Goal: Task Accomplishment & Management: Complete application form

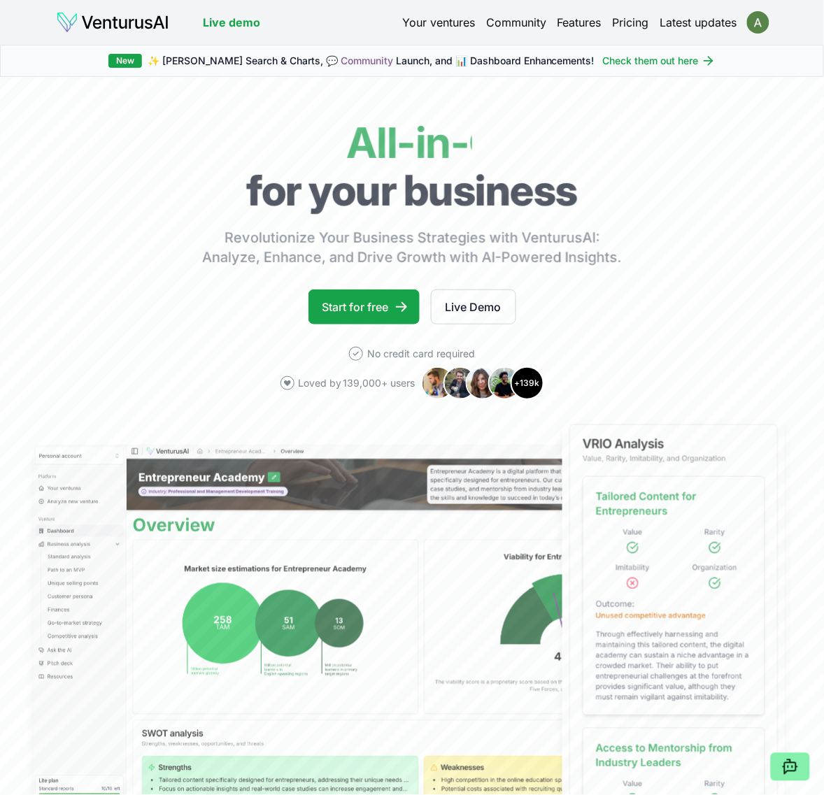
click at [755, 24] on html "We value your privacy We use cookies to enhance your browsing experience, serve…" at bounding box center [412, 397] width 824 height 795
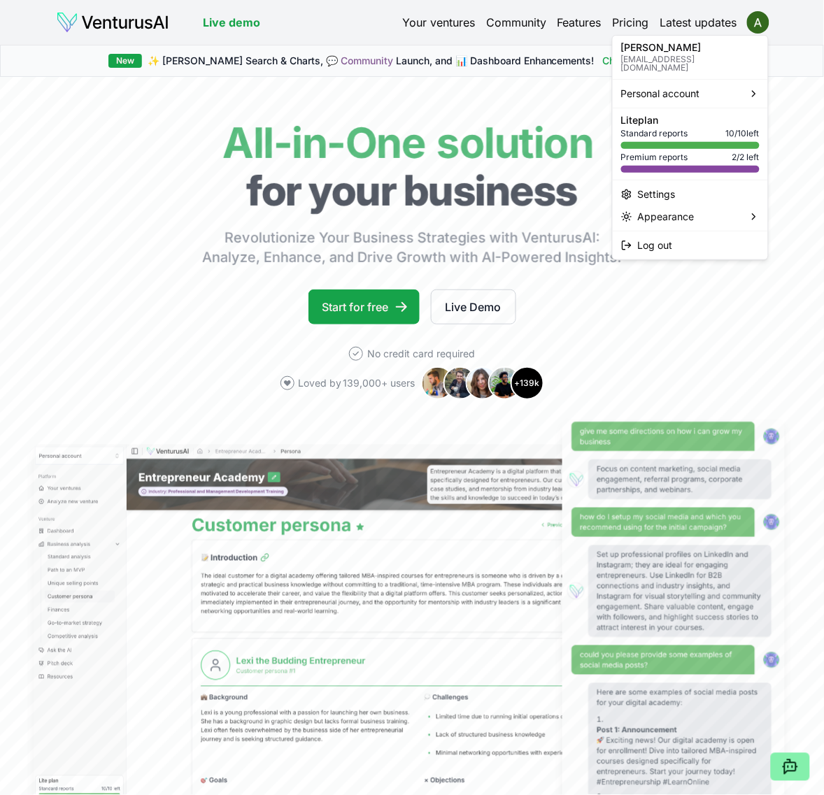
click at [421, 14] on html "We value your privacy We use cookies to enhance your browsing experience, serve…" at bounding box center [412, 397] width 824 height 795
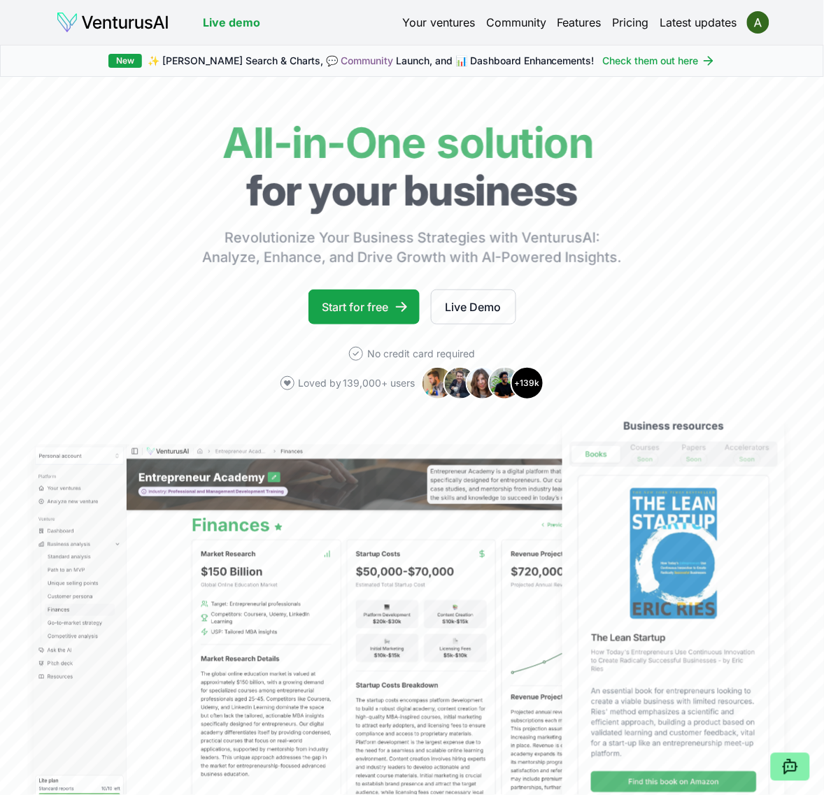
click at [458, 17] on link "Your ventures" at bounding box center [438, 22] width 73 height 17
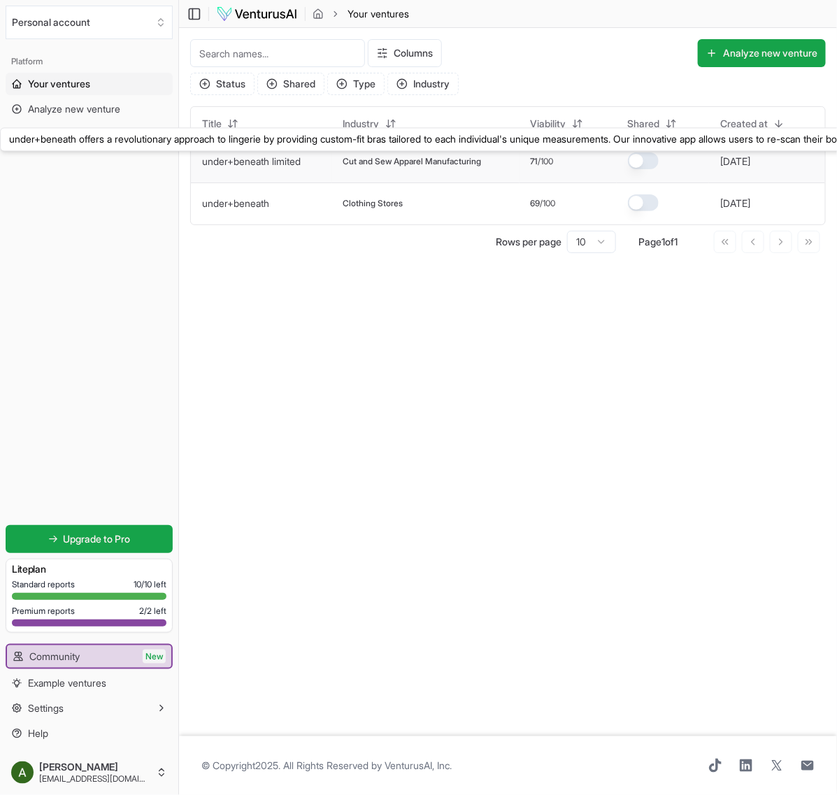
click at [274, 157] on link "under+beneath limited" at bounding box center [251, 161] width 99 height 12
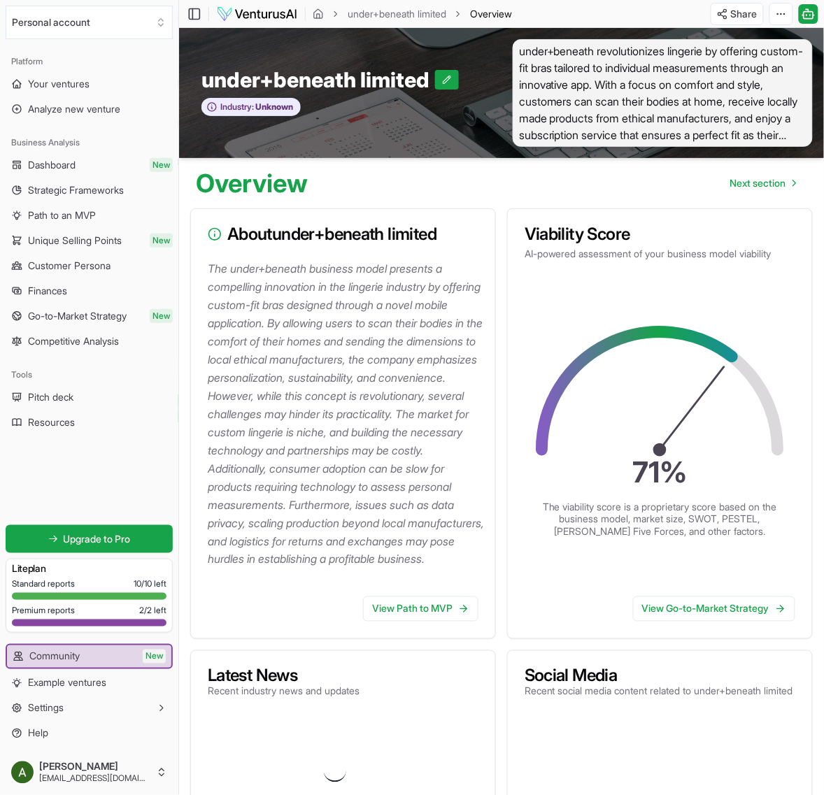
scroll to position [4766, 0]
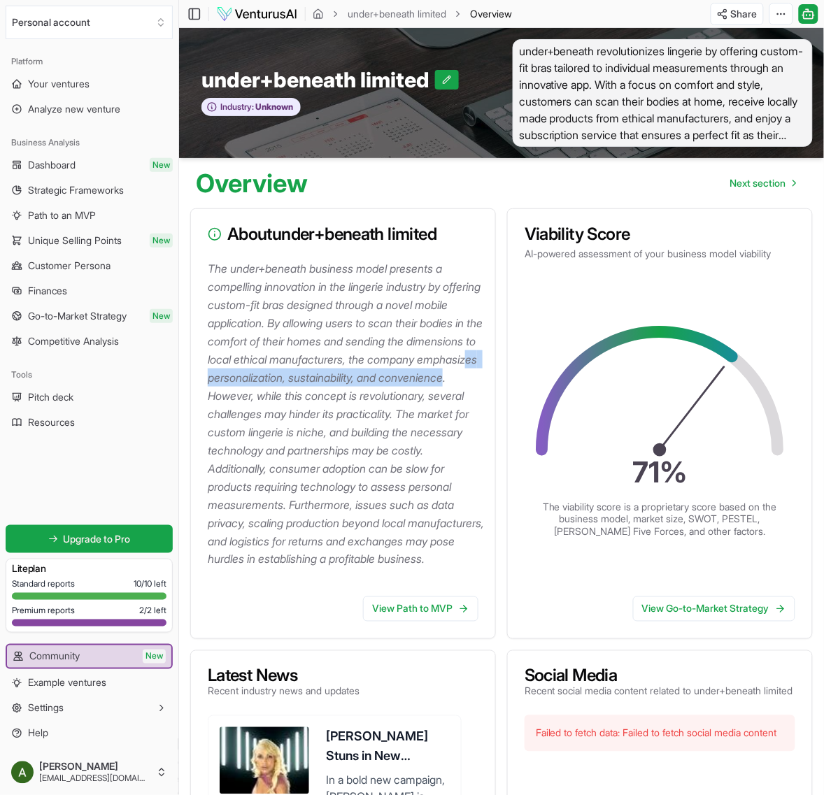
drag, startPoint x: 374, startPoint y: 394, endPoint x: 312, endPoint y: 381, distance: 62.8
click at [312, 381] on p "The under+beneath business model presents a compelling innovation in the linger…" at bounding box center [346, 413] width 276 height 309
click at [388, 403] on p "The under+beneath business model presents a compelling innovation in the linger…" at bounding box center [346, 413] width 276 height 309
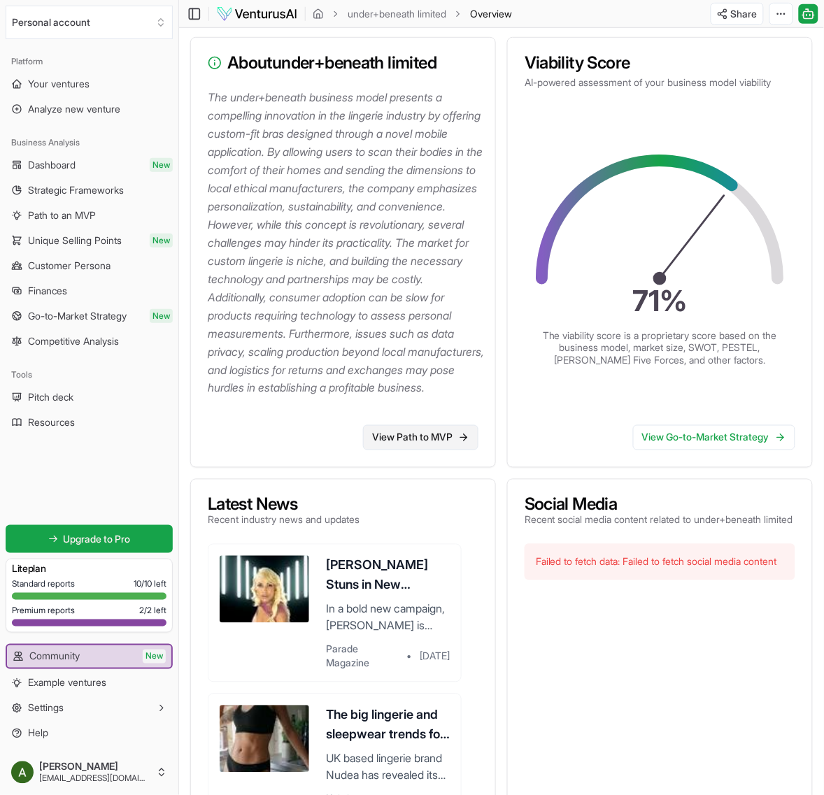
scroll to position [173, 0]
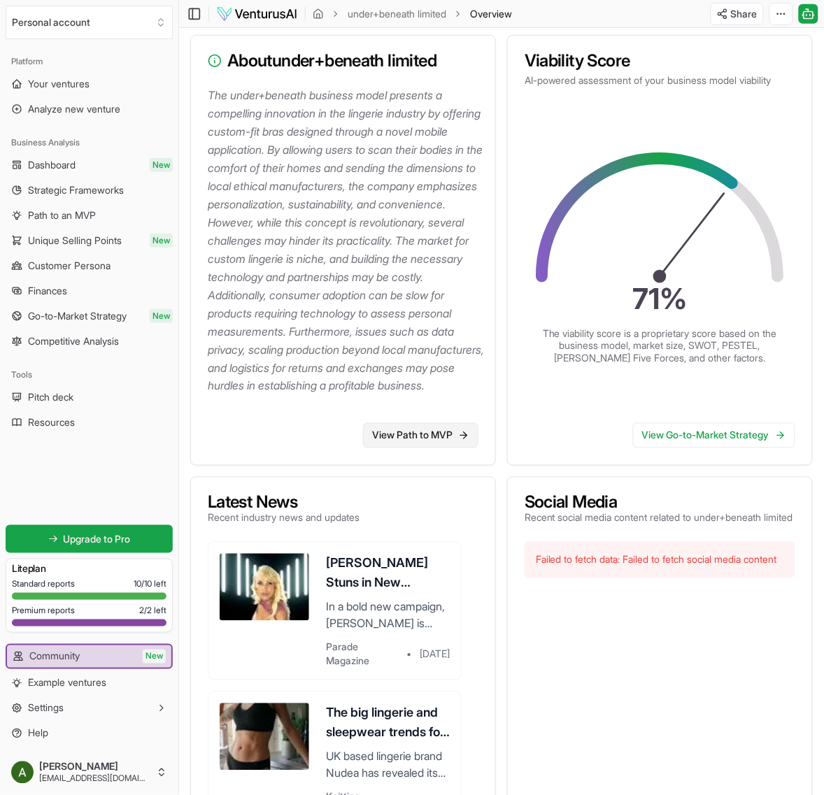
click at [449, 448] on link "View Path to MVP" at bounding box center [420, 435] width 115 height 25
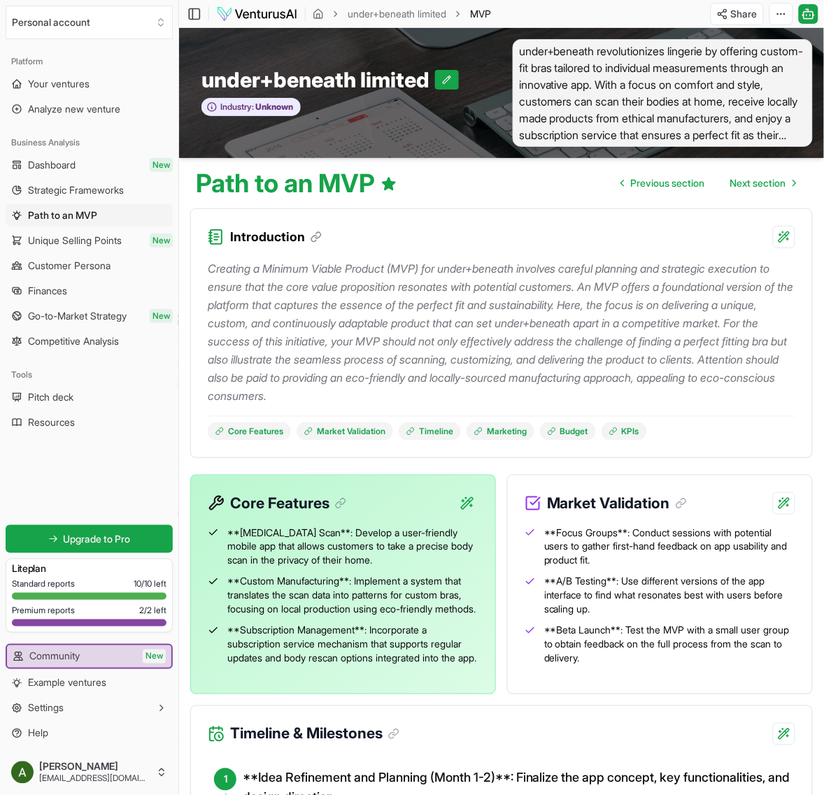
click at [591, 332] on p "Creating a Minimum Viable Product (MVP) for under+beneath involves careful plan…" at bounding box center [501, 331] width 587 height 145
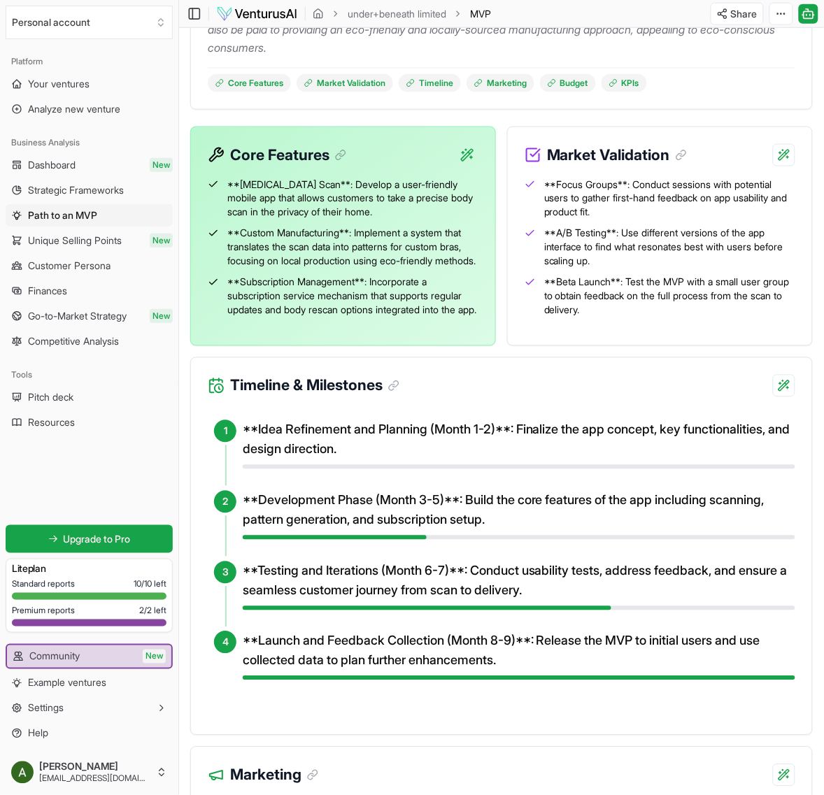
scroll to position [350, 0]
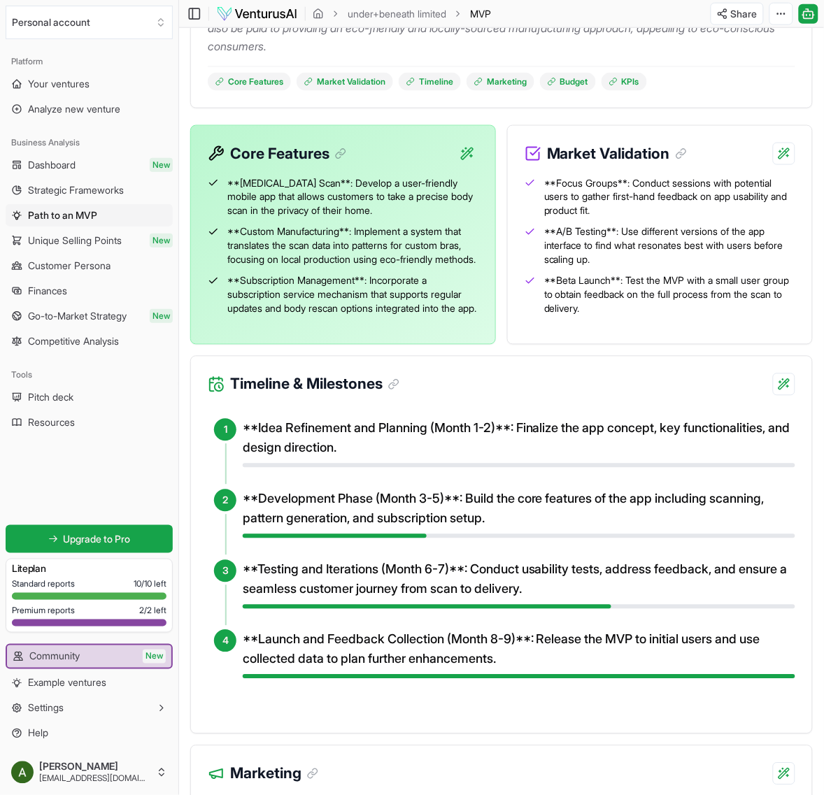
click at [535, 454] on h4 "**Idea Refinement and Planning (Month 1-2)**: Finalize the app concept, key fun…" at bounding box center [519, 438] width 552 height 39
click at [787, 414] on html "We value your privacy We use cookies to enhance your browsing experience, serve…" at bounding box center [412, 47] width 824 height 795
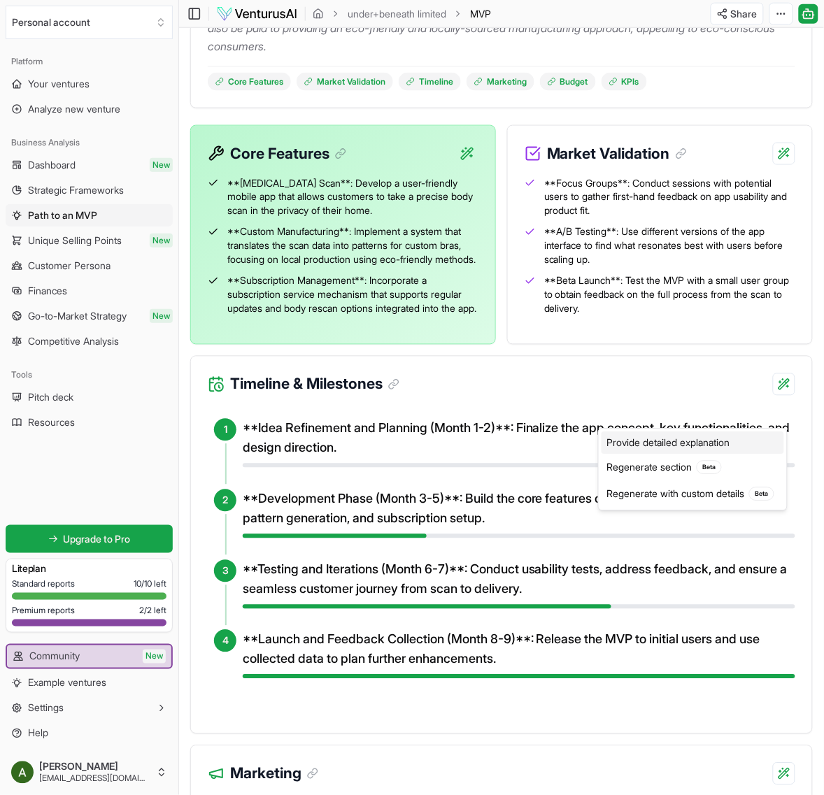
click at [725, 440] on div "Provide detailed explanation" at bounding box center [692, 443] width 182 height 22
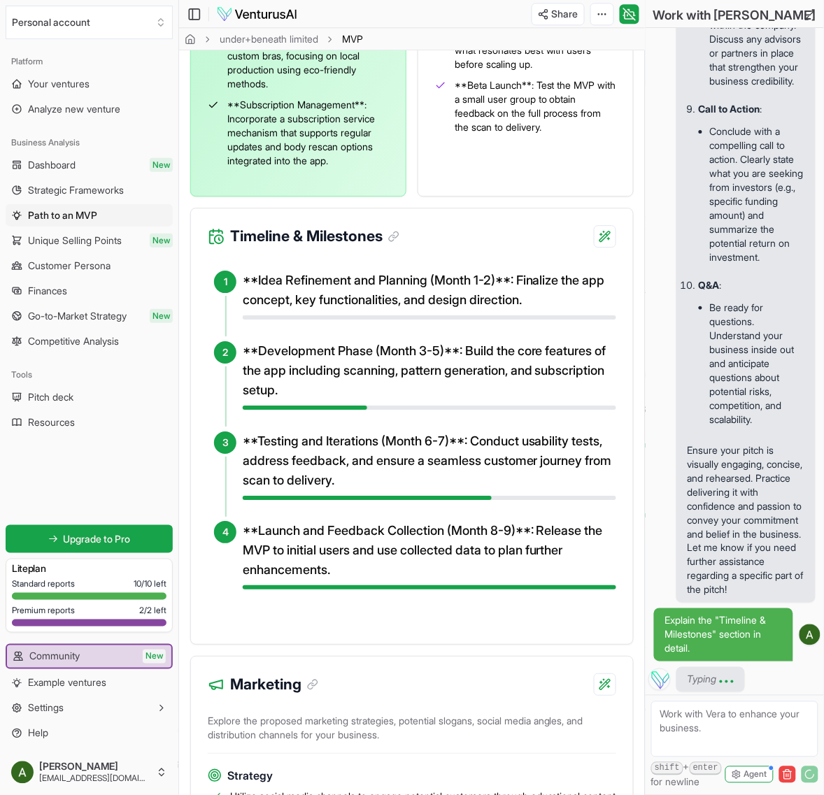
scroll to position [698, 0]
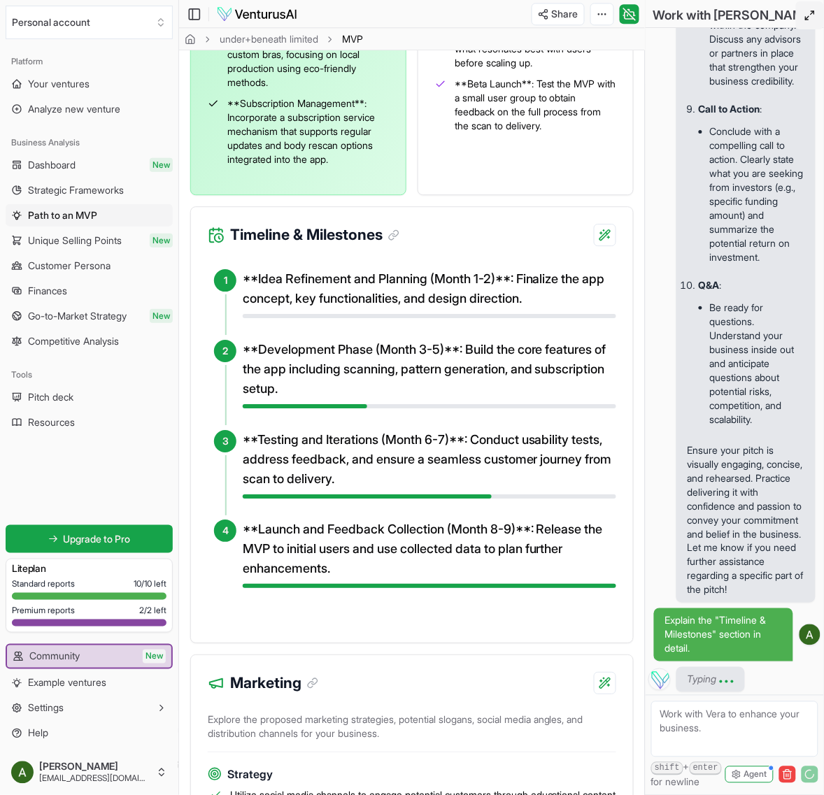
click at [809, 12] on icon at bounding box center [809, 15] width 11 height 11
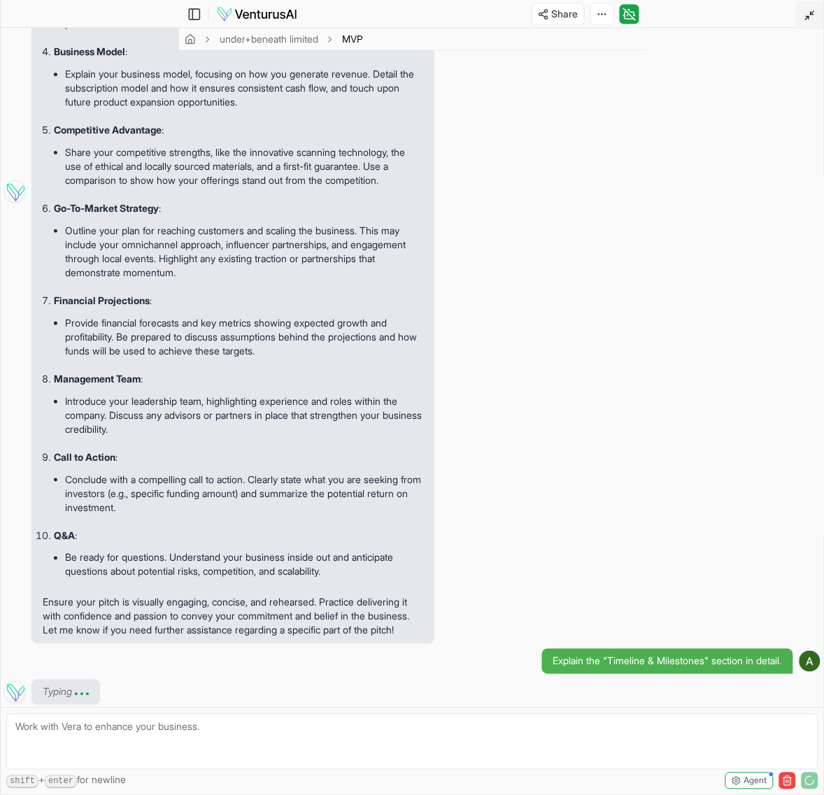
scroll to position [1195, 0]
click at [15, 180] on img at bounding box center [14, 191] width 22 height 22
click at [190, 15] on icon at bounding box center [194, 14] width 14 height 17
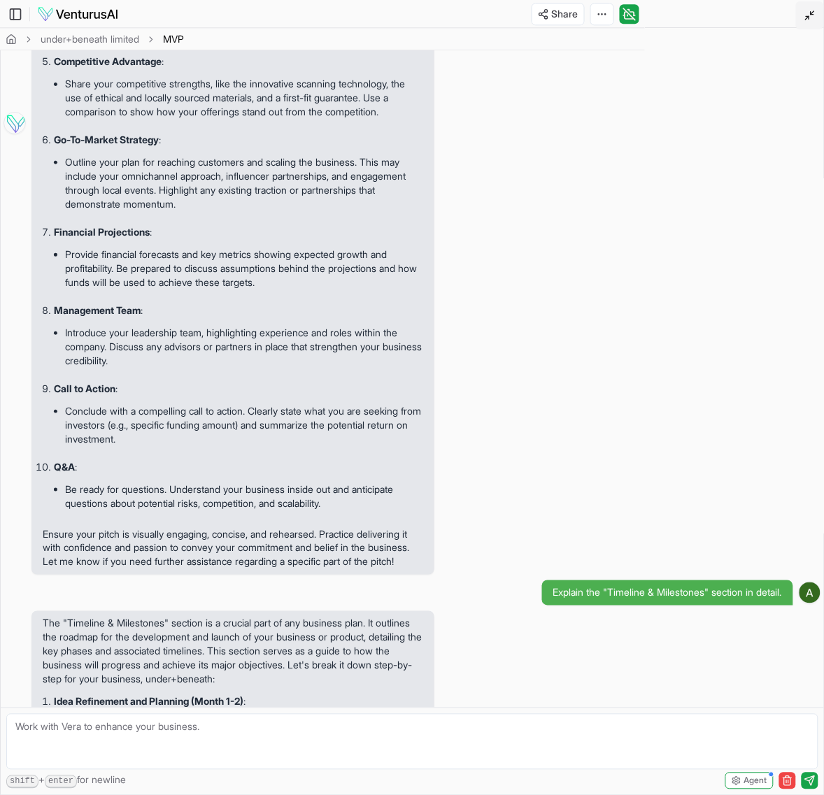
scroll to position [1715, 0]
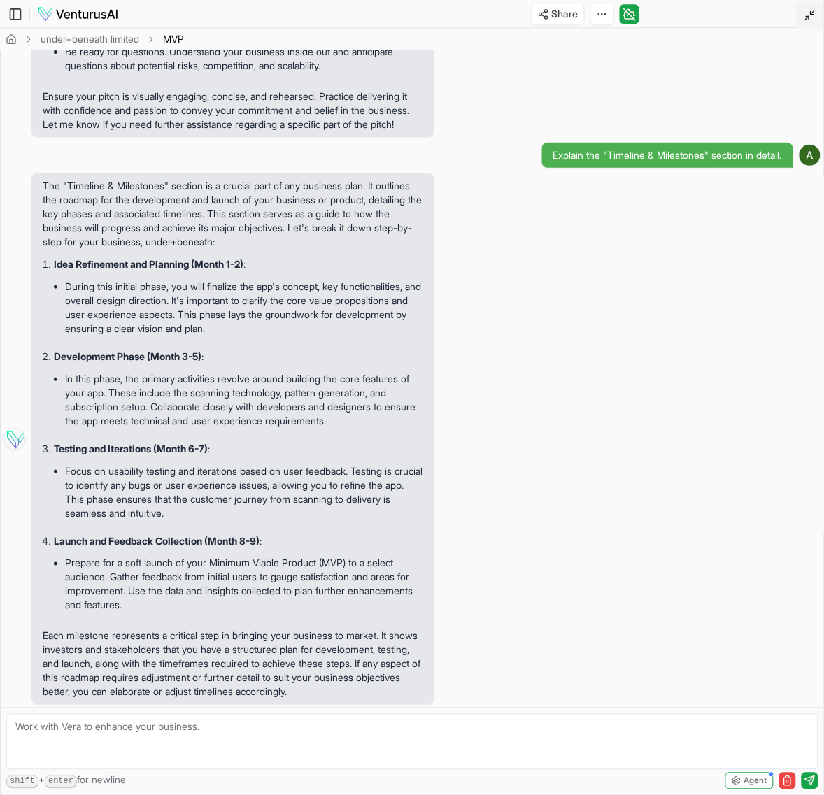
click at [812, 16] on icon at bounding box center [809, 15] width 11 height 11
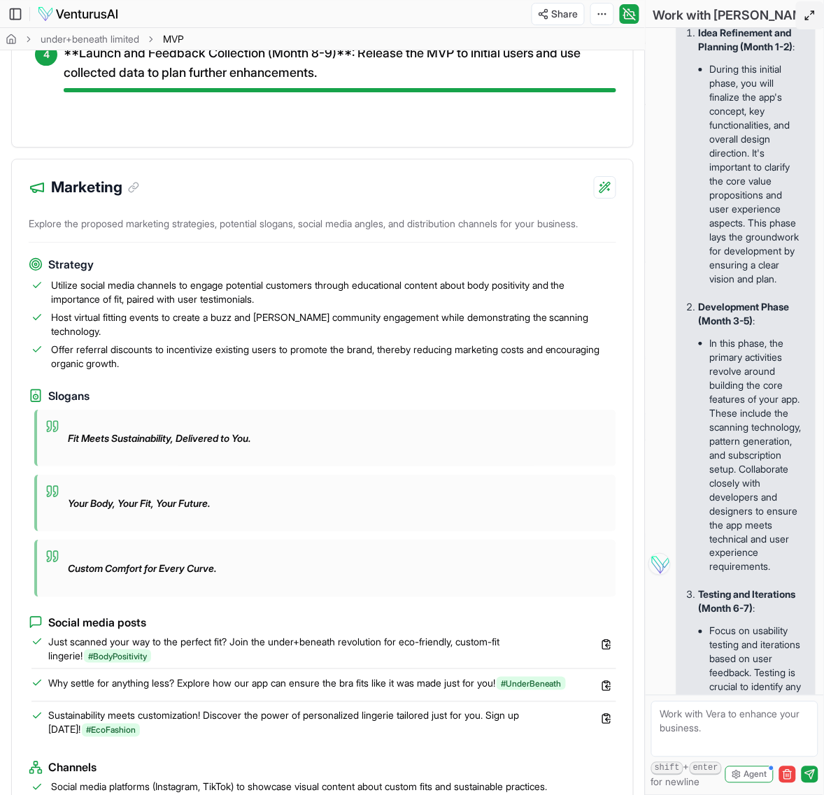
scroll to position [960, 0]
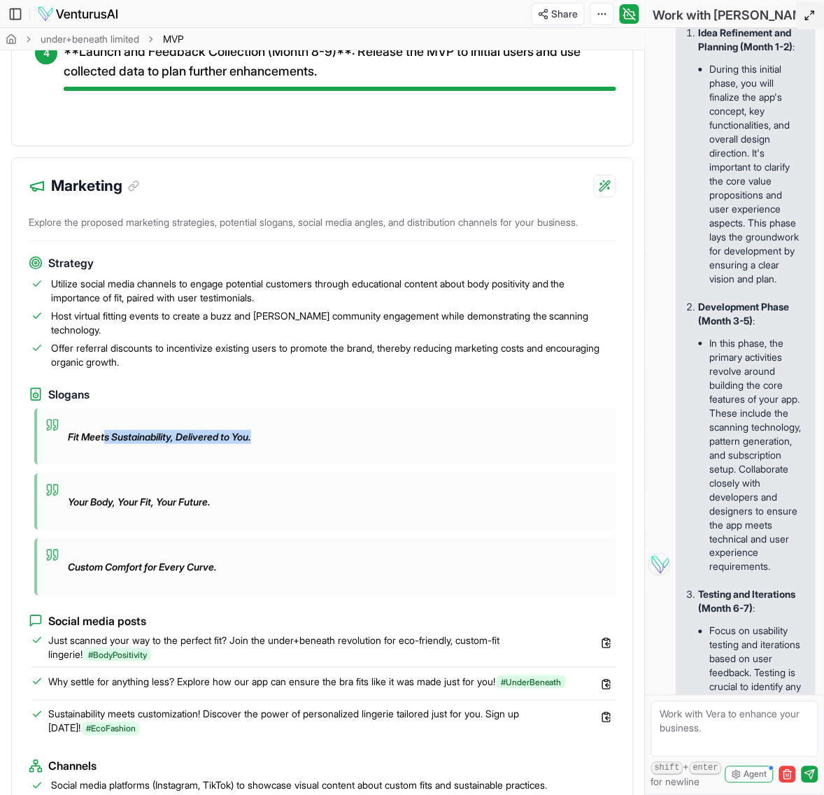
drag, startPoint x: 276, startPoint y: 463, endPoint x: 106, endPoint y: 463, distance: 169.9
click at [106, 463] on div "Fit Meets Sustainability, Delivered to You." at bounding box center [325, 436] width 582 height 57
click at [296, 530] on div "Your Body, Your Fit, Your Future." at bounding box center [325, 501] width 582 height 57
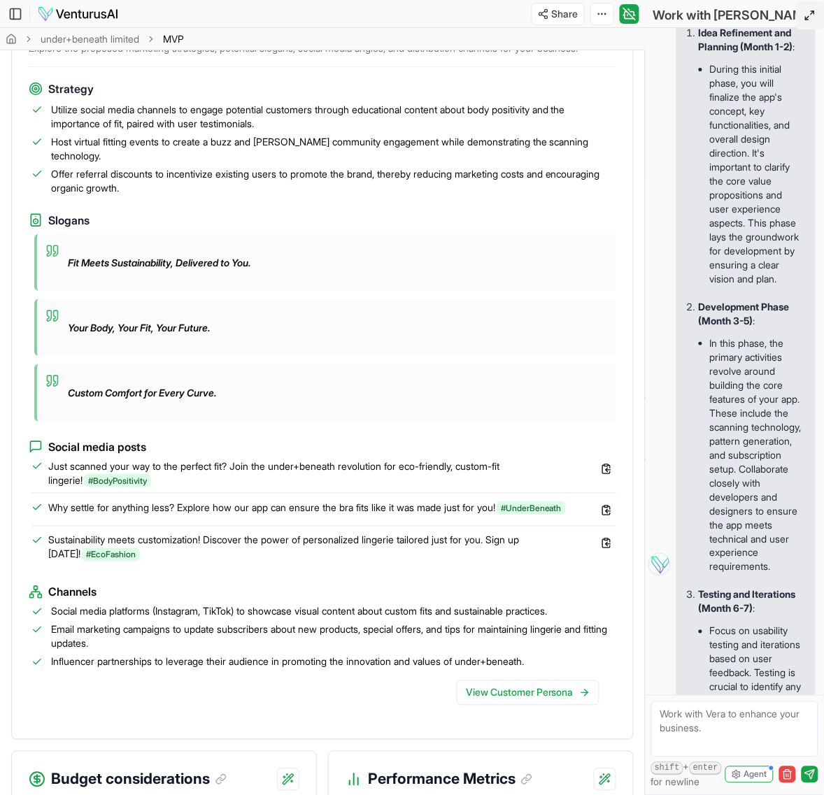
scroll to position [1135, 0]
click at [297, 487] on span "Just scanned your way to the perfect fit? Join the under+beneath revolution for…" at bounding box center [315, 473] width 534 height 28
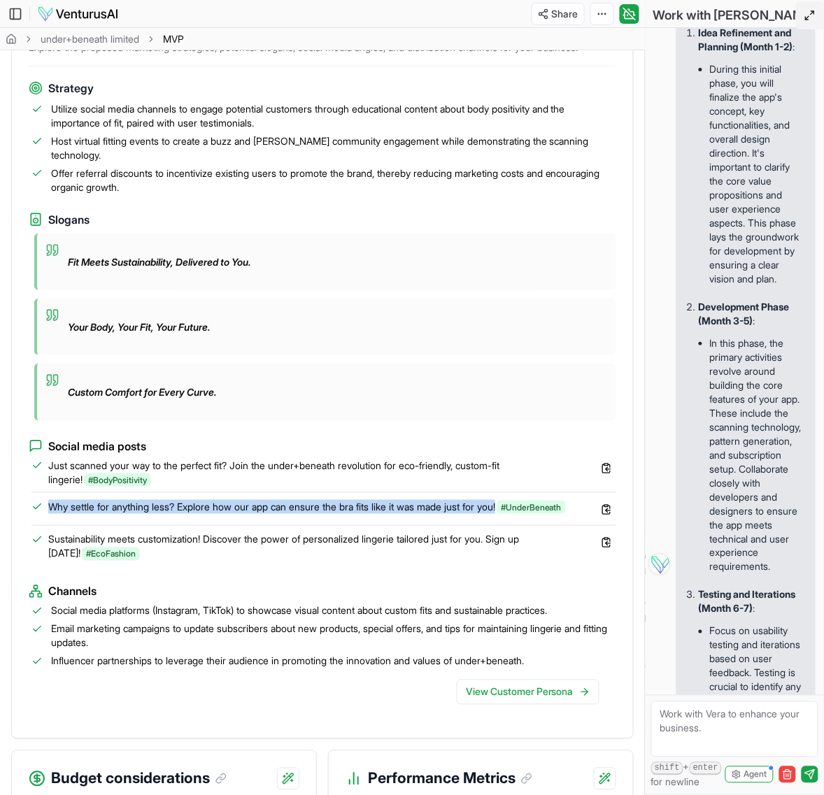
drag, startPoint x: 529, startPoint y: 535, endPoint x: 47, endPoint y: 533, distance: 482.4
click at [47, 514] on div "Why settle for anything less? Explore how our app can ensure the bra fits like …" at bounding box center [298, 507] width 535 height 14
copy span "Why settle for anything less? Explore how our app can ensure the bra fits like …"
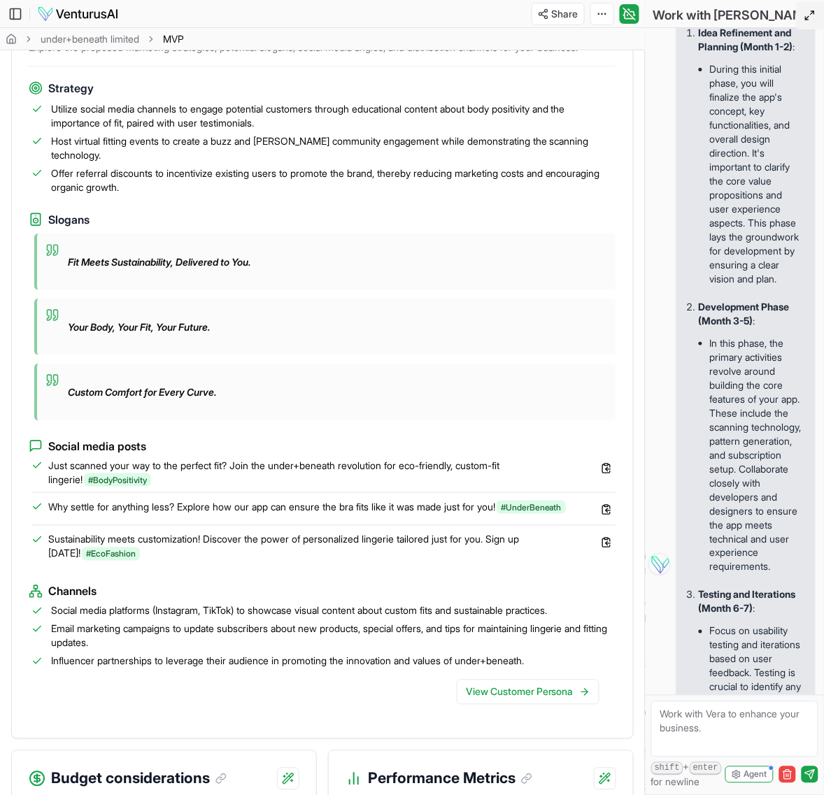
click at [470, 420] on div "Custom Comfort for Every Curve." at bounding box center [325, 392] width 582 height 57
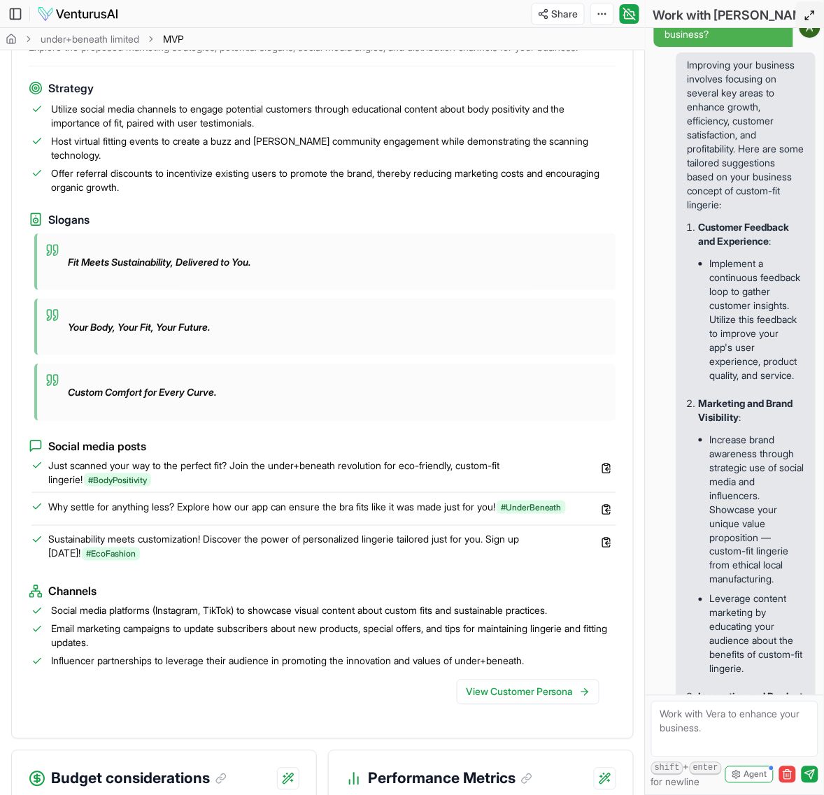
scroll to position [0, 0]
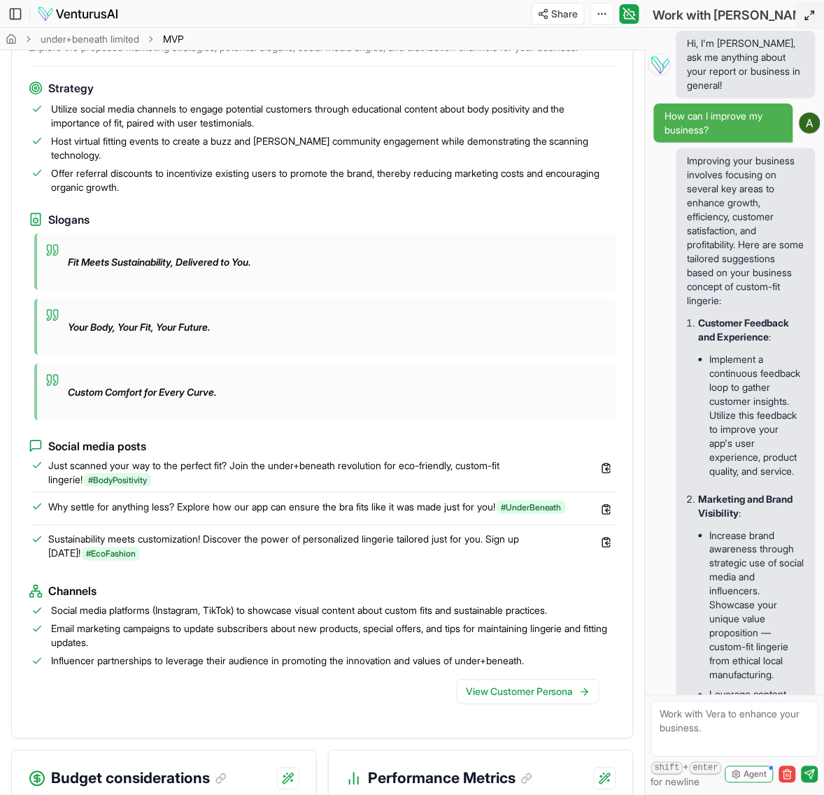
click at [803, 15] on button at bounding box center [810, 15] width 28 height 28
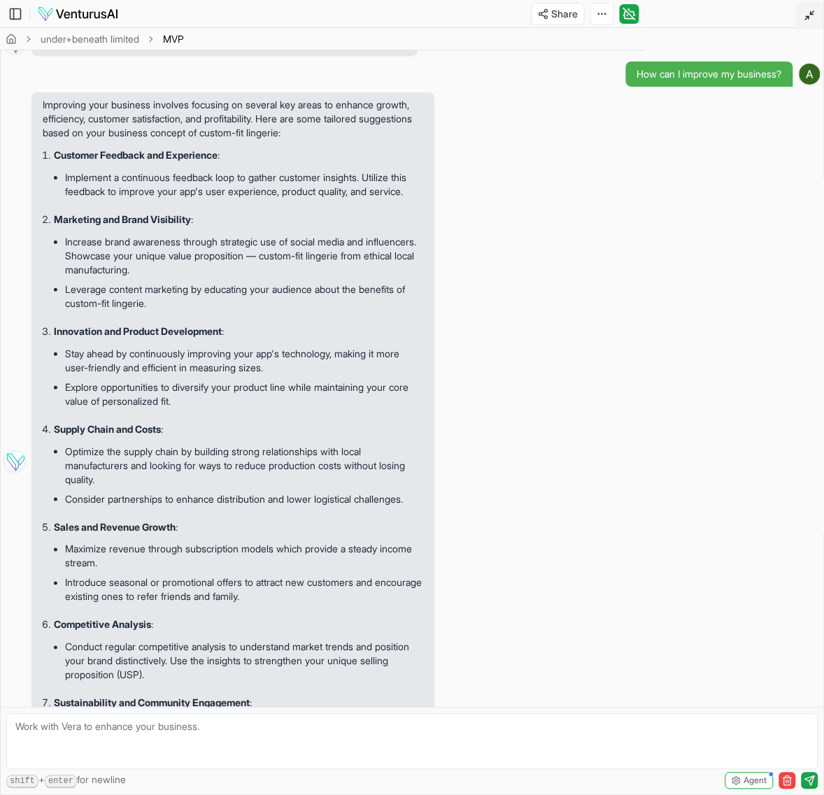
click at [803, 25] on button at bounding box center [810, 15] width 28 height 28
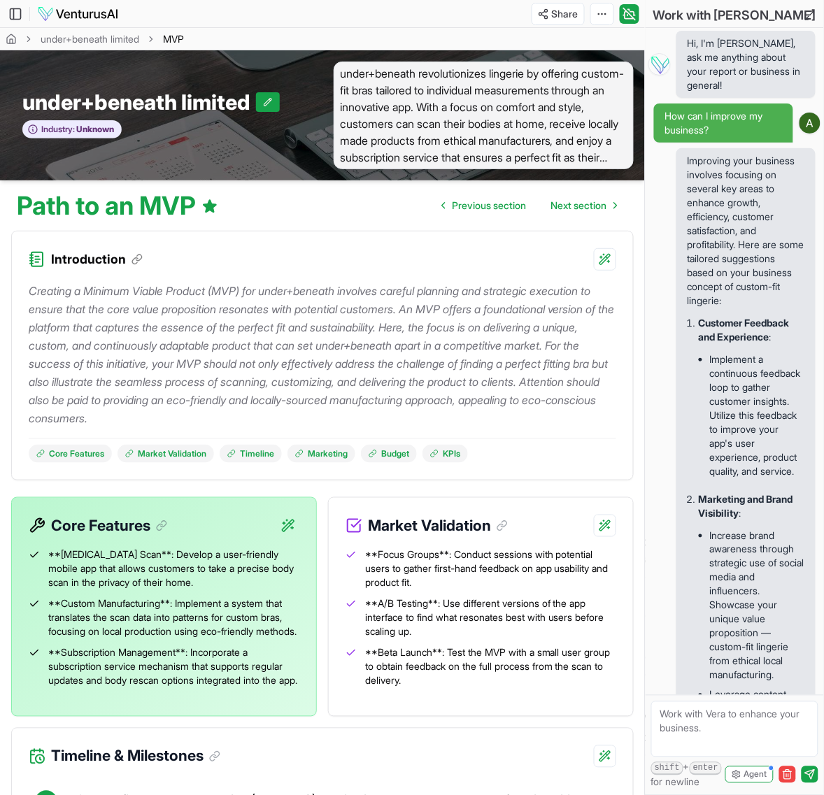
click at [99, 30] on div "under+beneath limited Path to an MVP" at bounding box center [322, 39] width 645 height 22
click at [101, 42] on link "under+beneath limited" at bounding box center [90, 39] width 99 height 14
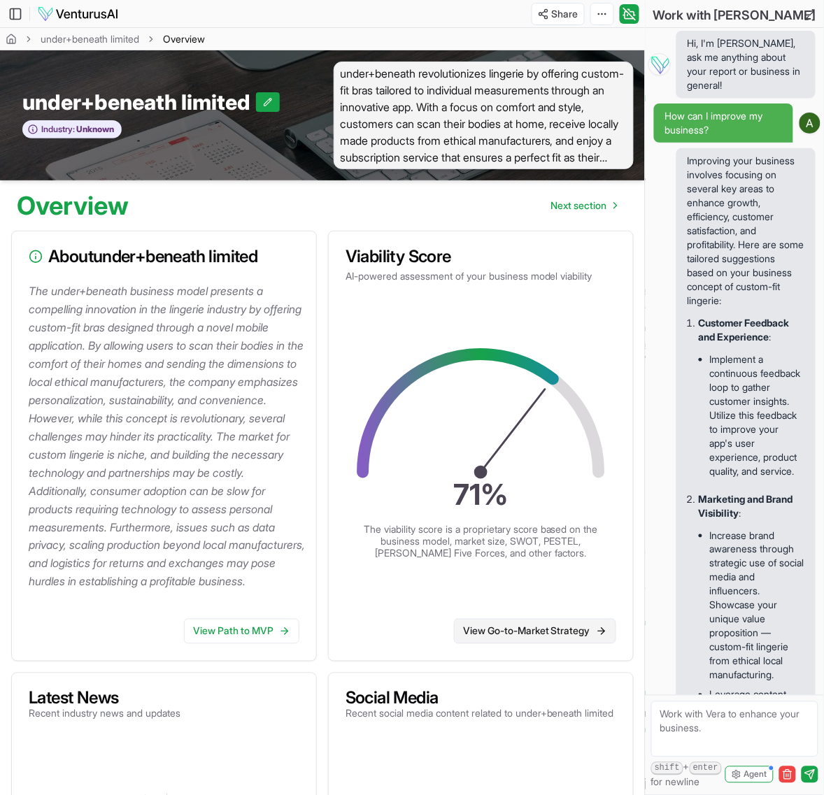
click at [570, 644] on link "View Go-to-Market Strategy" at bounding box center [535, 631] width 162 height 25
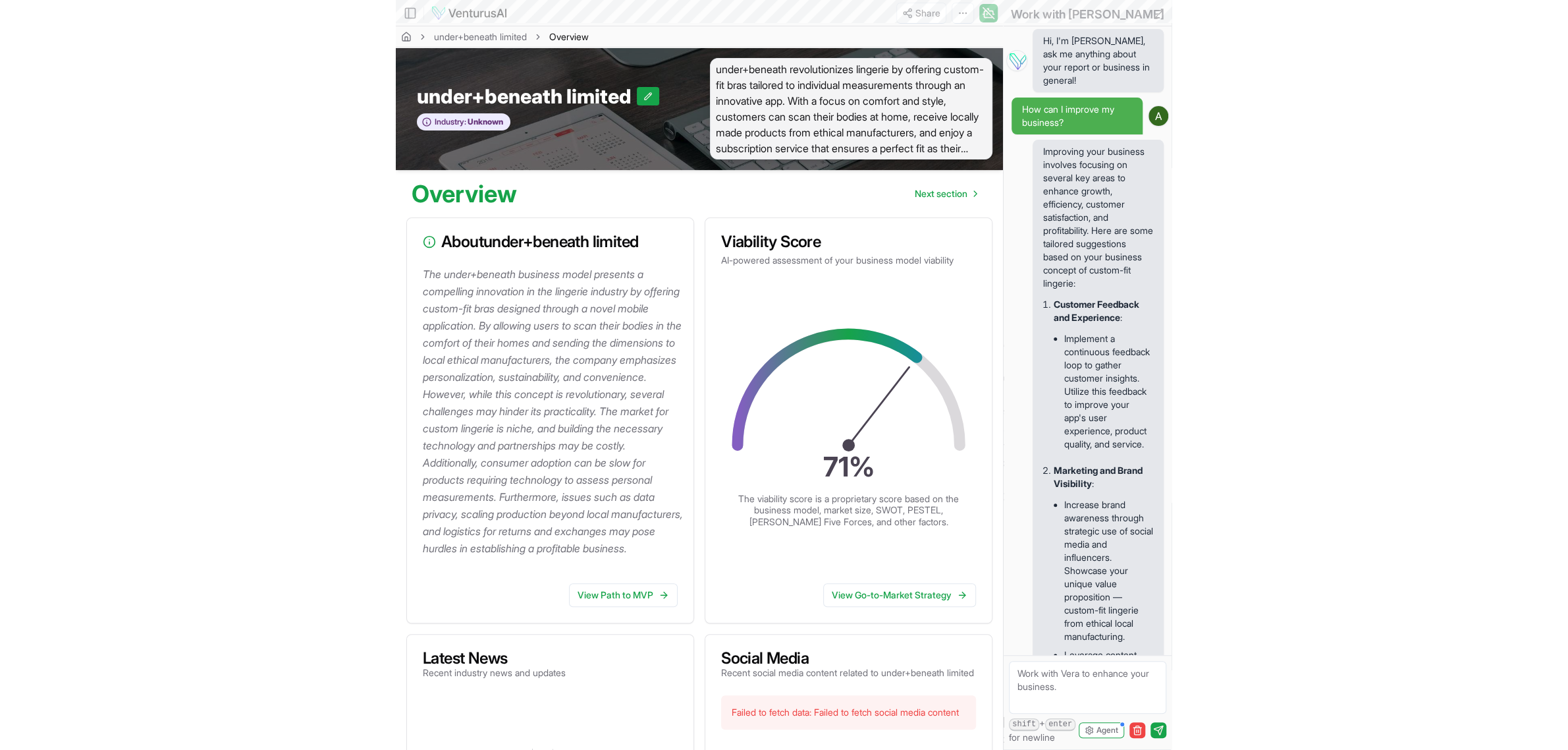
scroll to position [6331, 0]
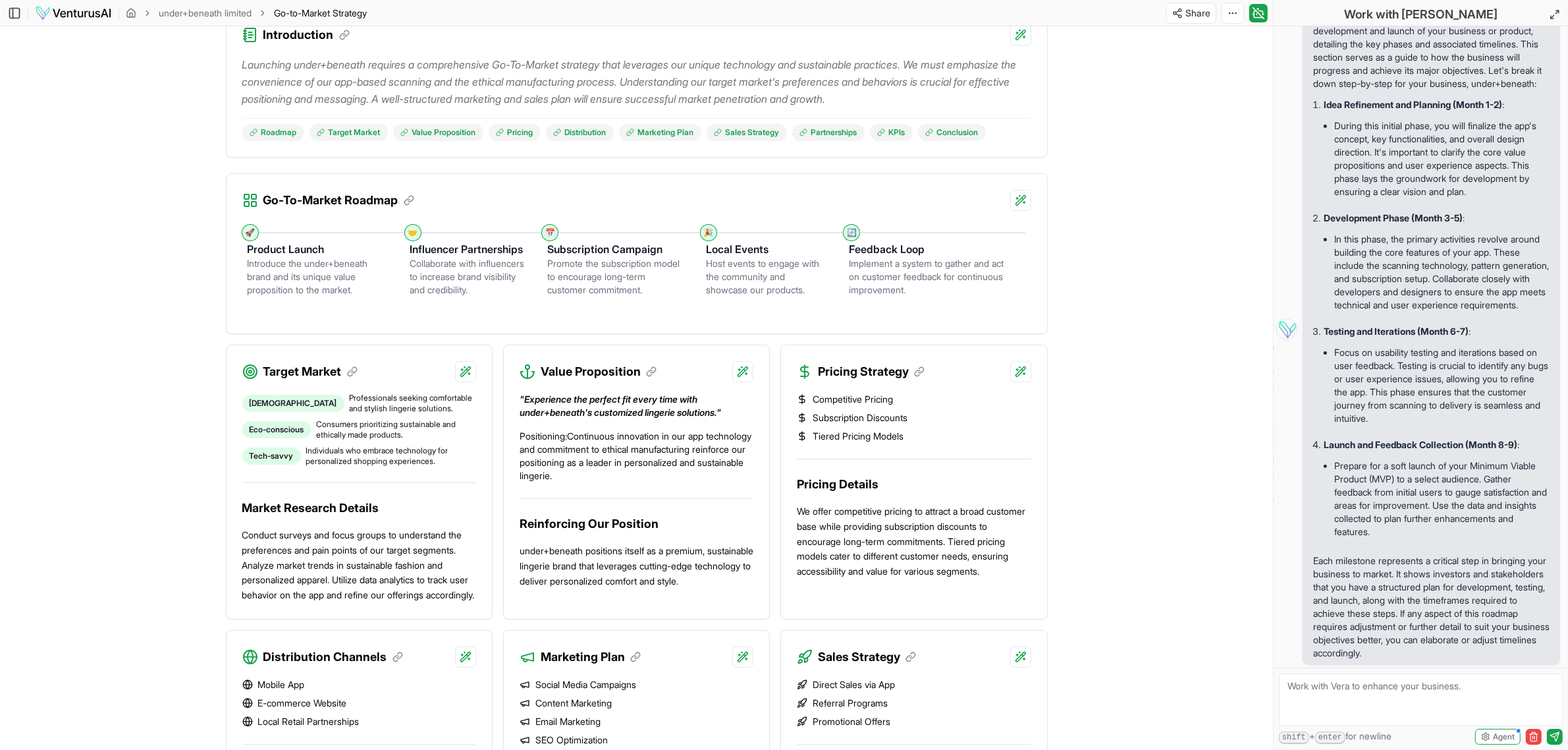
scroll to position [163, 0]
drag, startPoint x: 623, startPoint y: 506, endPoint x: 571, endPoint y: 467, distance: 65.0
click at [571, 467] on p "Positioning: Continuous innovation in our app technology and commitment to ethi…" at bounding box center [637, 455] width 234 height 53
click at [670, 481] on p "Positioning: Continuous innovation in our app technology and commitment to ethi…" at bounding box center [637, 455] width 234 height 53
click at [652, 377] on icon at bounding box center [651, 370] width 12 height 12
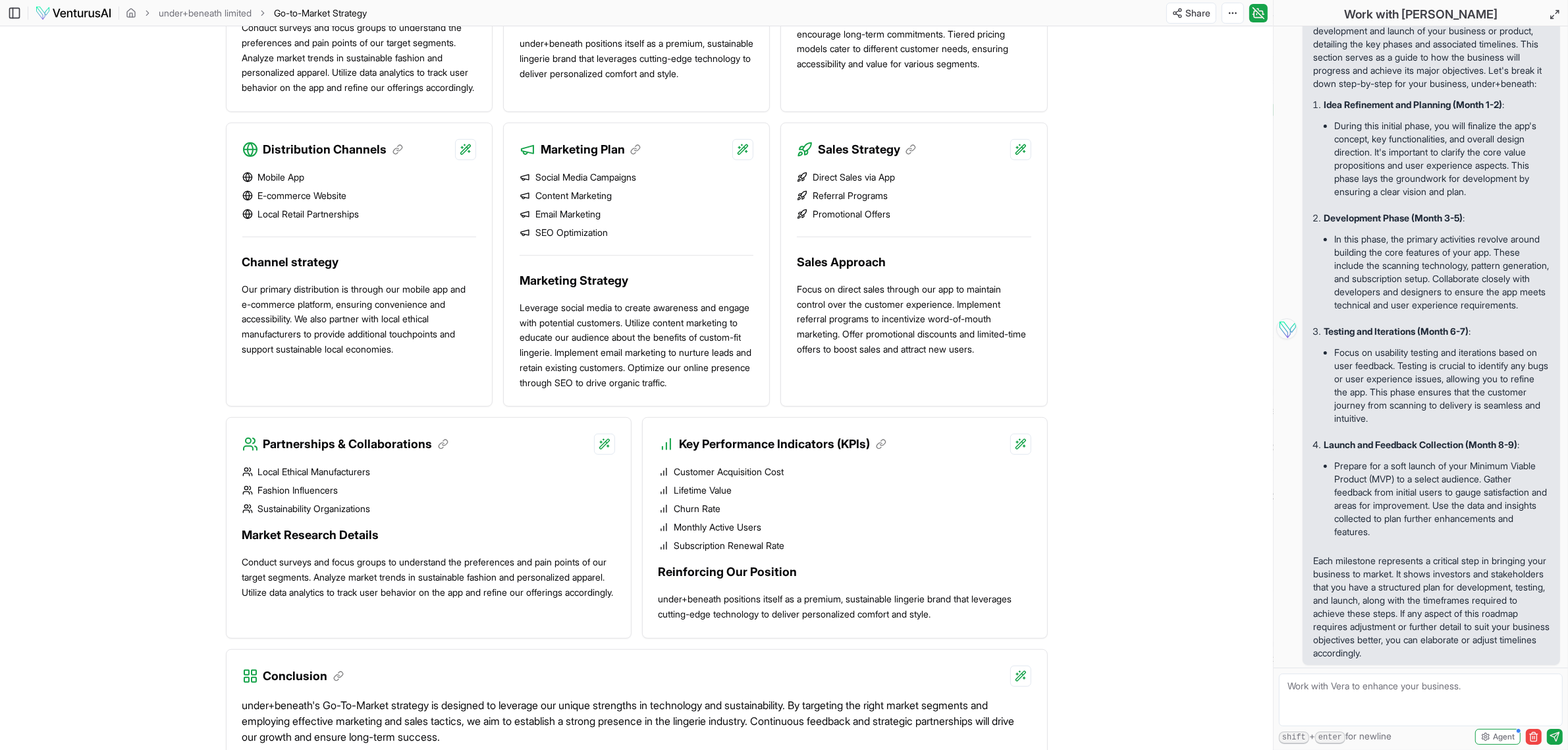
scroll to position [669, 0]
drag, startPoint x: 800, startPoint y: 608, endPoint x: 669, endPoint y: 529, distance: 153.0
click at [669, 529] on ul "Customer Acquisition Cost Lifetime Value Churn Rate Monthly Active Users Subscr…" at bounding box center [845, 510] width 373 height 87
click at [732, 553] on ul "Customer Acquisition Cost Lifetime Value Churn Rate Monthly Active Users Subscr…" at bounding box center [845, 510] width 373 height 87
drag, startPoint x: 675, startPoint y: 533, endPoint x: 737, endPoint y: 577, distance: 76.0
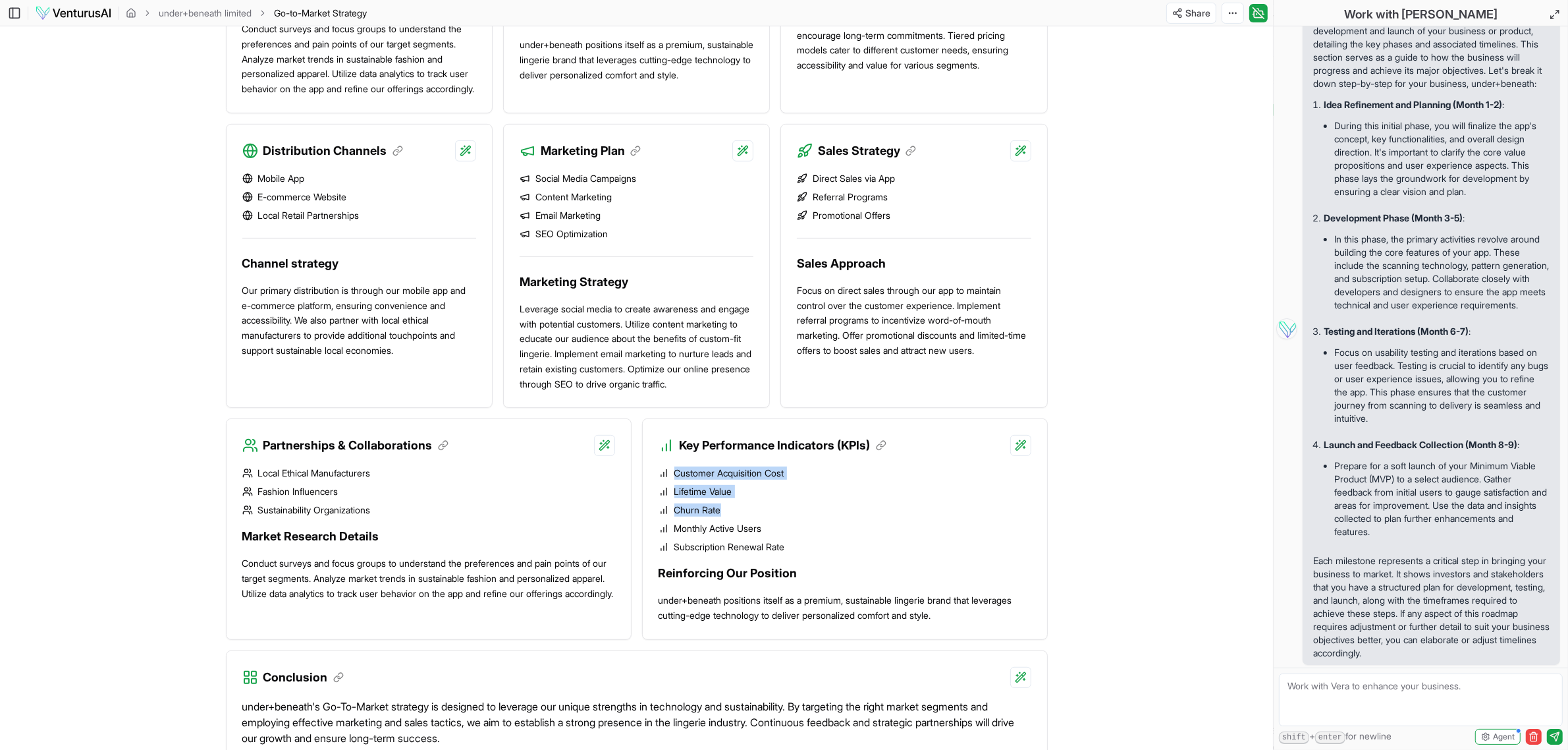
click at [737, 553] on ul "Customer Acquisition Cost Lifetime Value Churn Rate Monthly Active Users Subscr…" at bounding box center [845, 510] width 373 height 87
copy ul "Customer Acquisition Cost Lifetime Value Churn Rate"
click at [775, 629] on main "Toggle Sidebar under+beneath limited Go-to-Market Strategy GTM Share Toggle Cha…" at bounding box center [636, 103] width 1272 height 1544
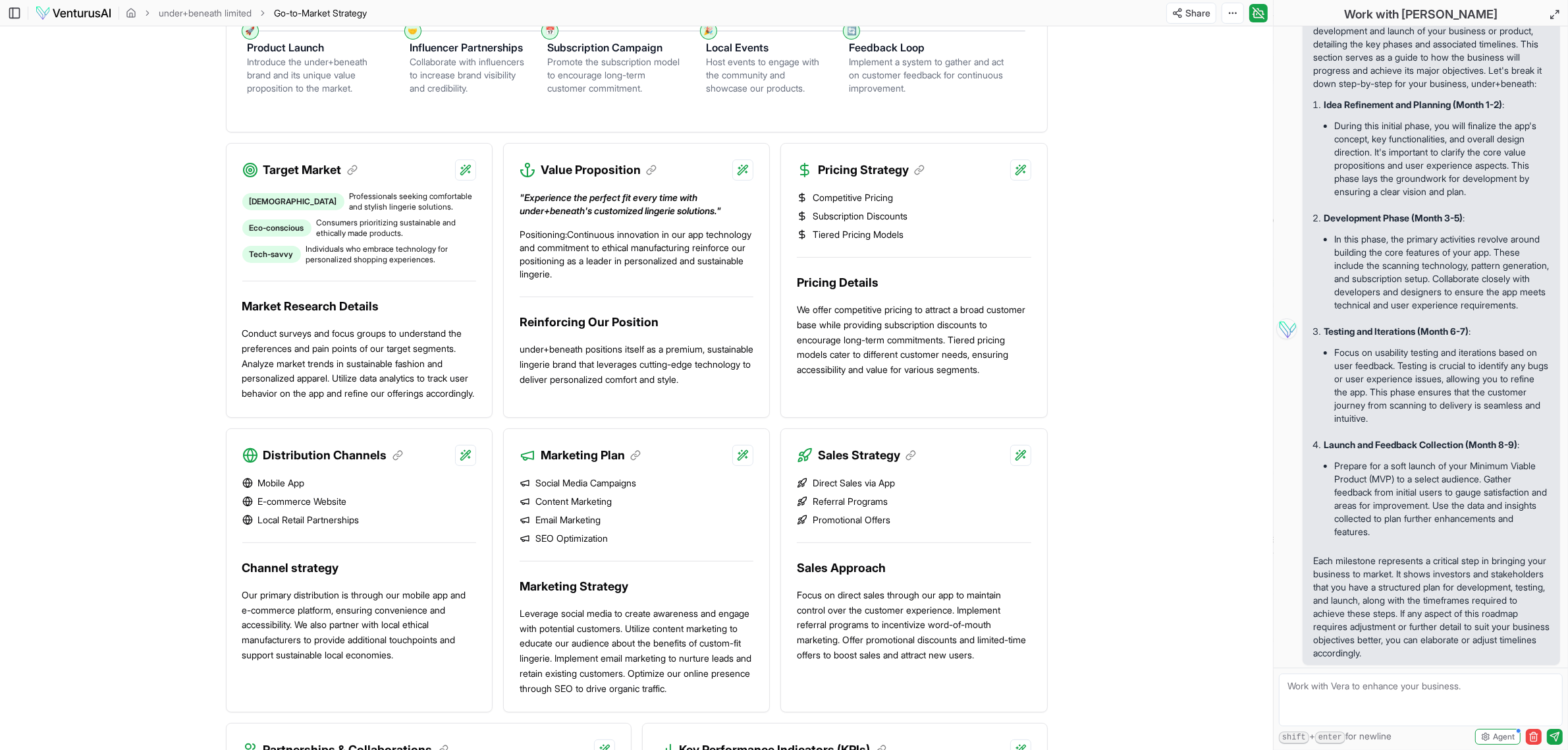
scroll to position [366, 0]
click at [465, 384] on html "We value your privacy We use cookies to enhance your browsing experience, serve…" at bounding box center [784, 9] width 1568 height 750
click at [432, 530] on div "Provide detailed explanation" at bounding box center [379, 527] width 171 height 21
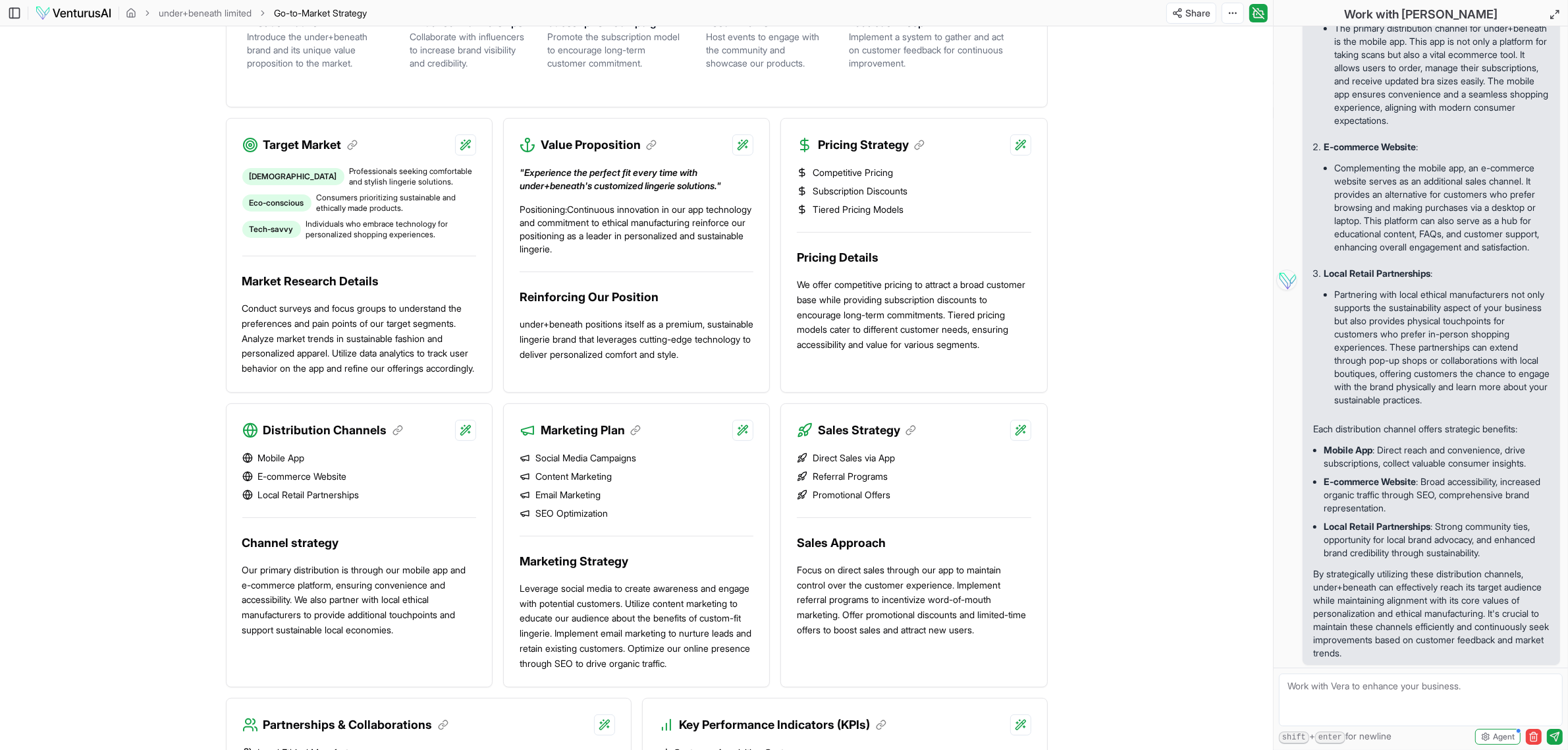
scroll to position [391, 0]
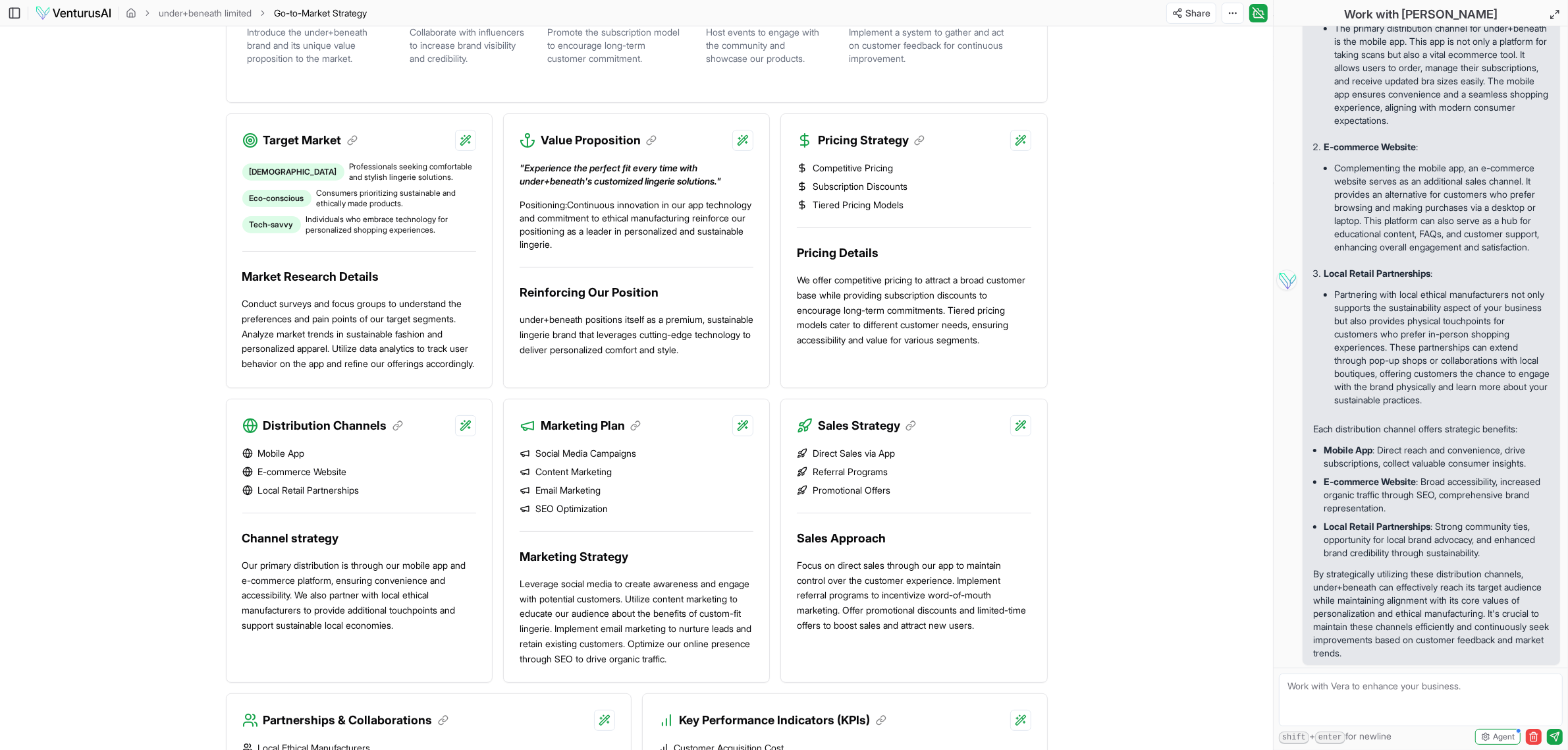
click at [775, 368] on li "Partnering with local ethical manufacturers not only supports the sustainabilit…" at bounding box center [1441, 347] width 216 height 123
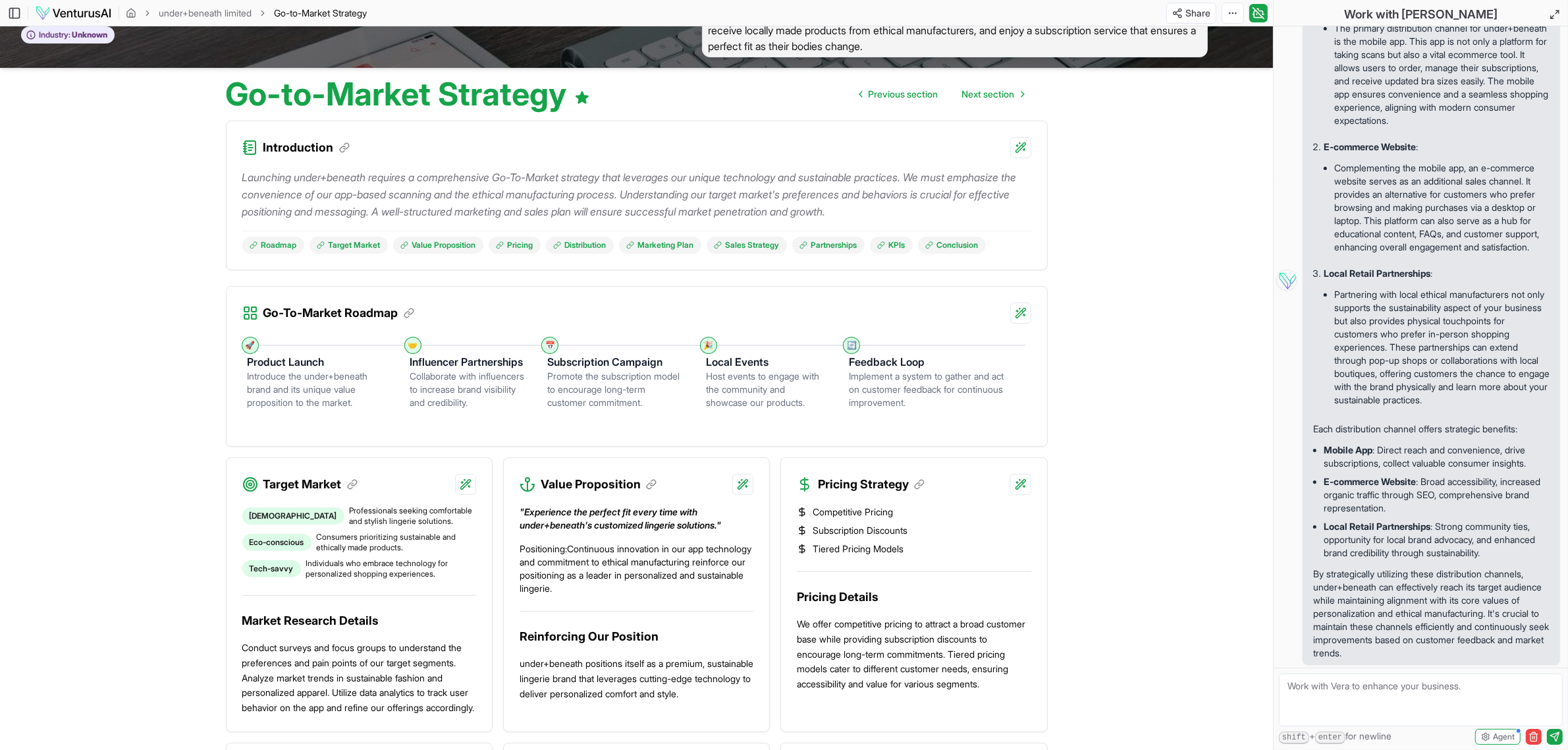
scroll to position [0, 0]
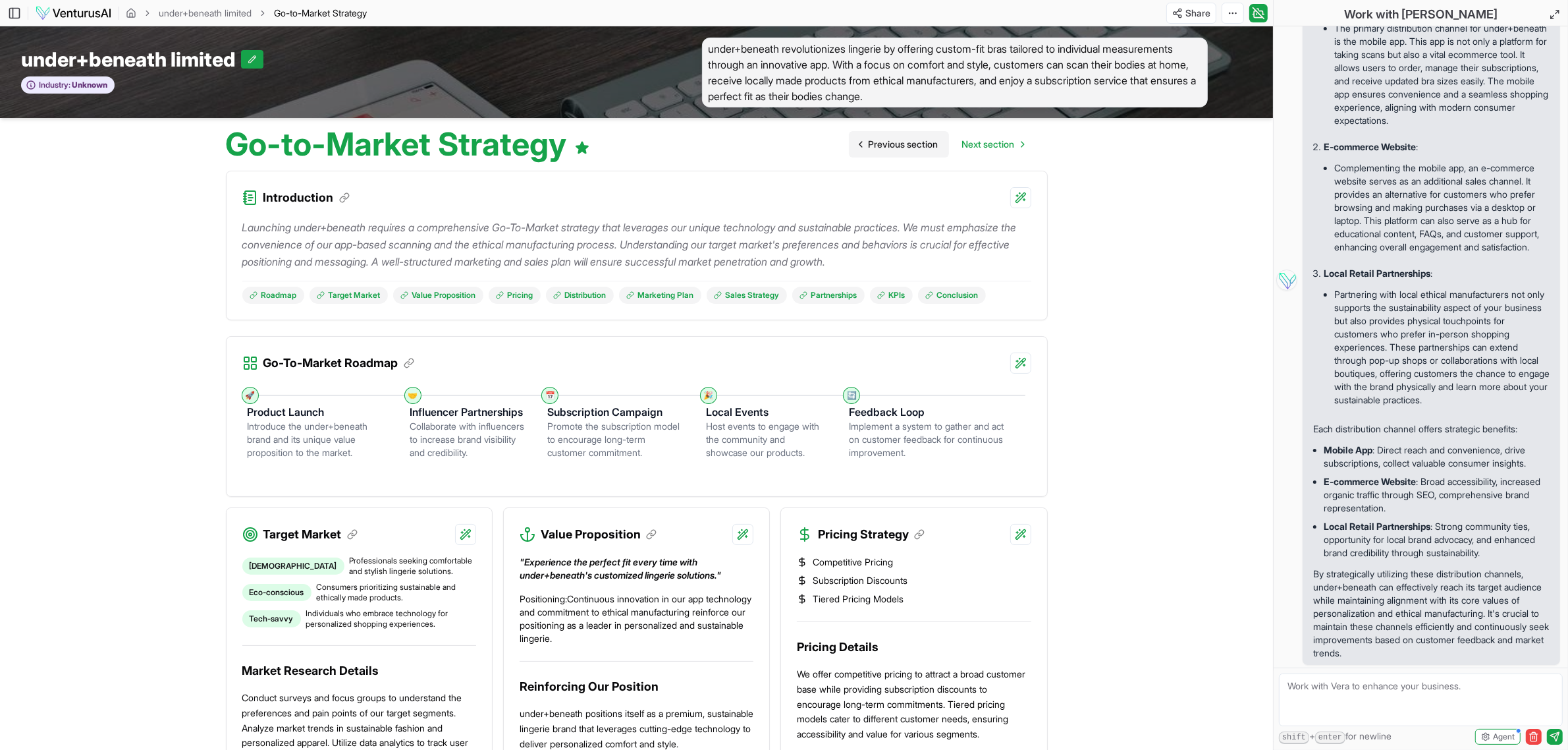
click at [775, 141] on span "Previous section" at bounding box center [903, 144] width 70 height 13
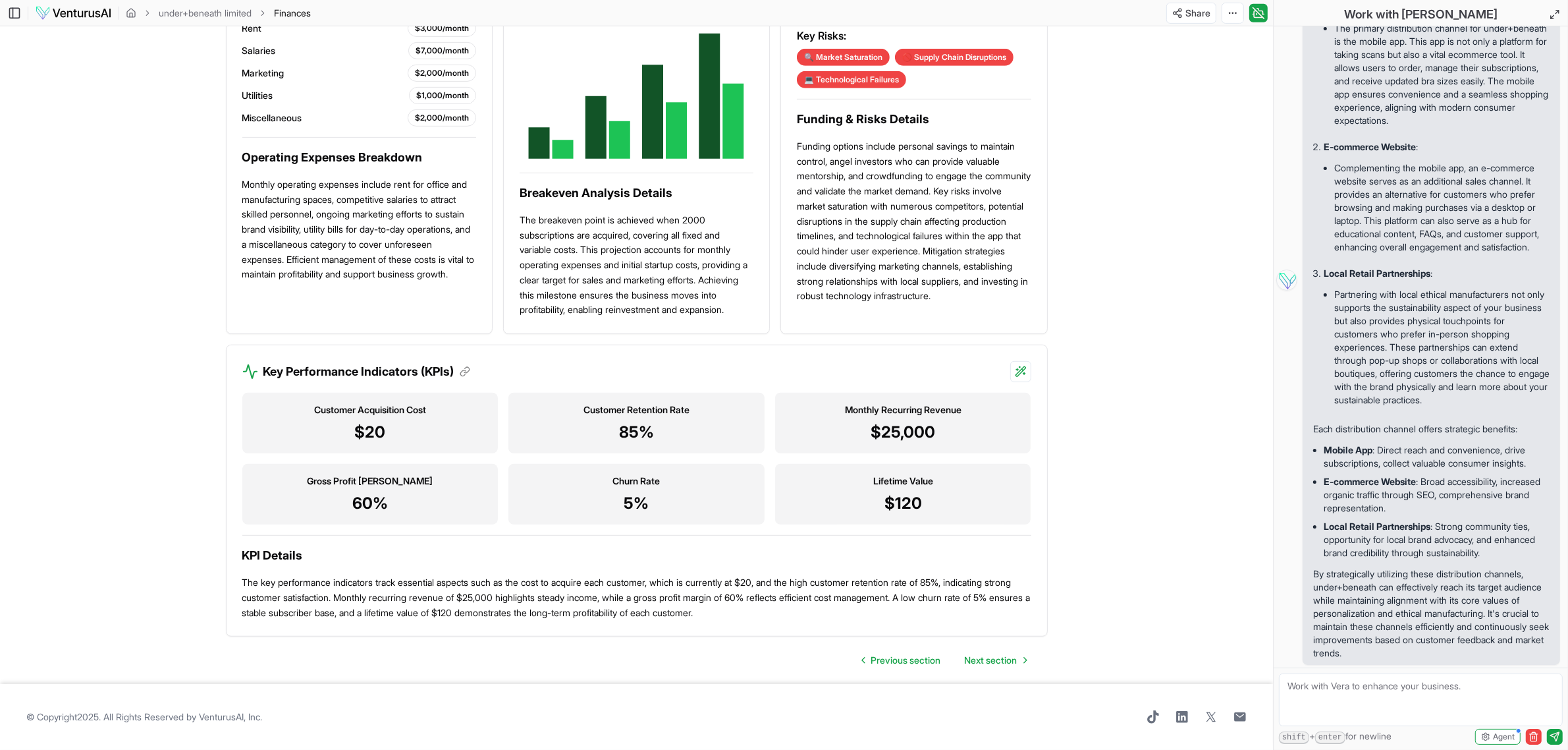
scroll to position [904, 0]
click at [596, 430] on p "85%" at bounding box center [637, 432] width 235 height 21
click at [614, 416] on h3 "Customer Retention Rate" at bounding box center [637, 410] width 235 height 13
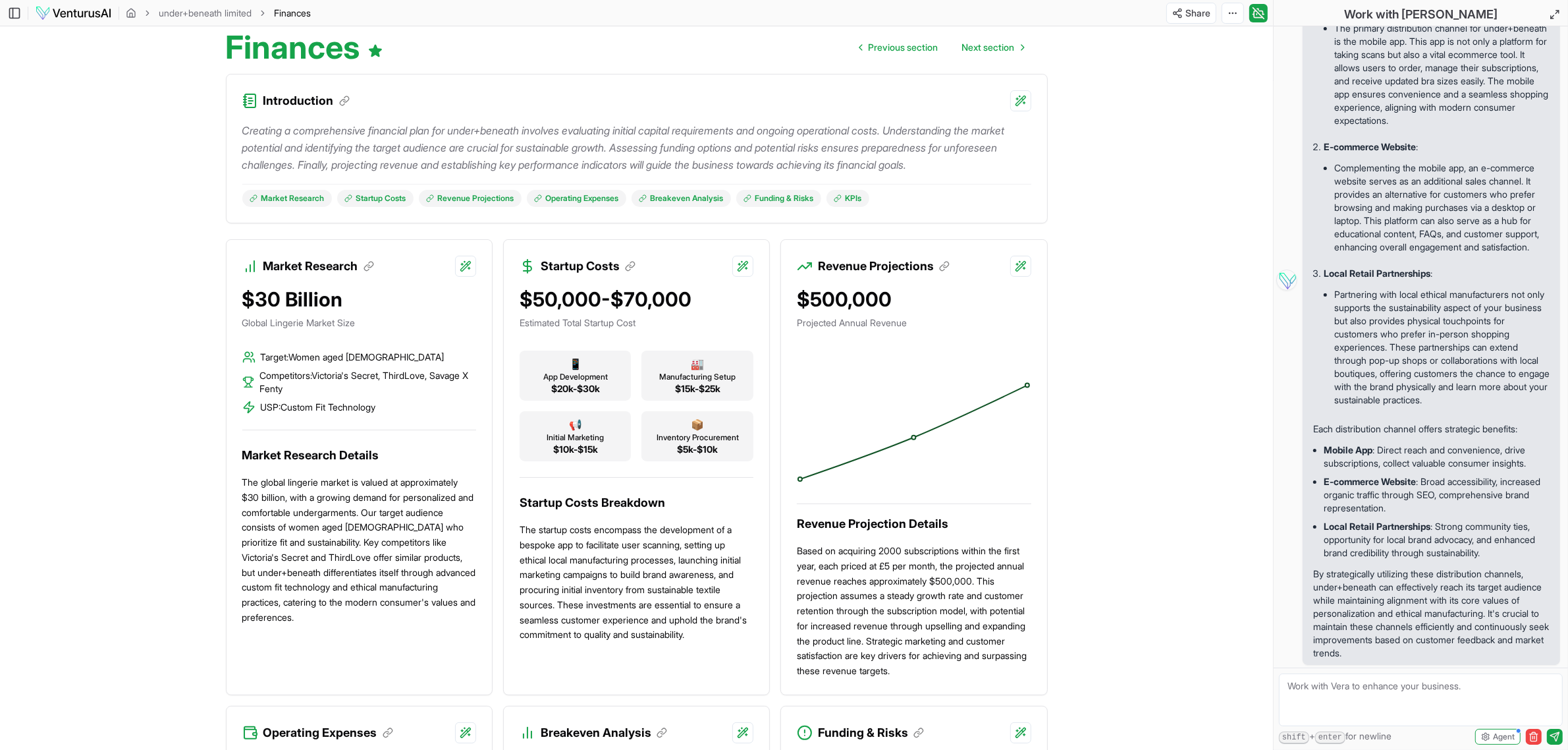
scroll to position [0, 0]
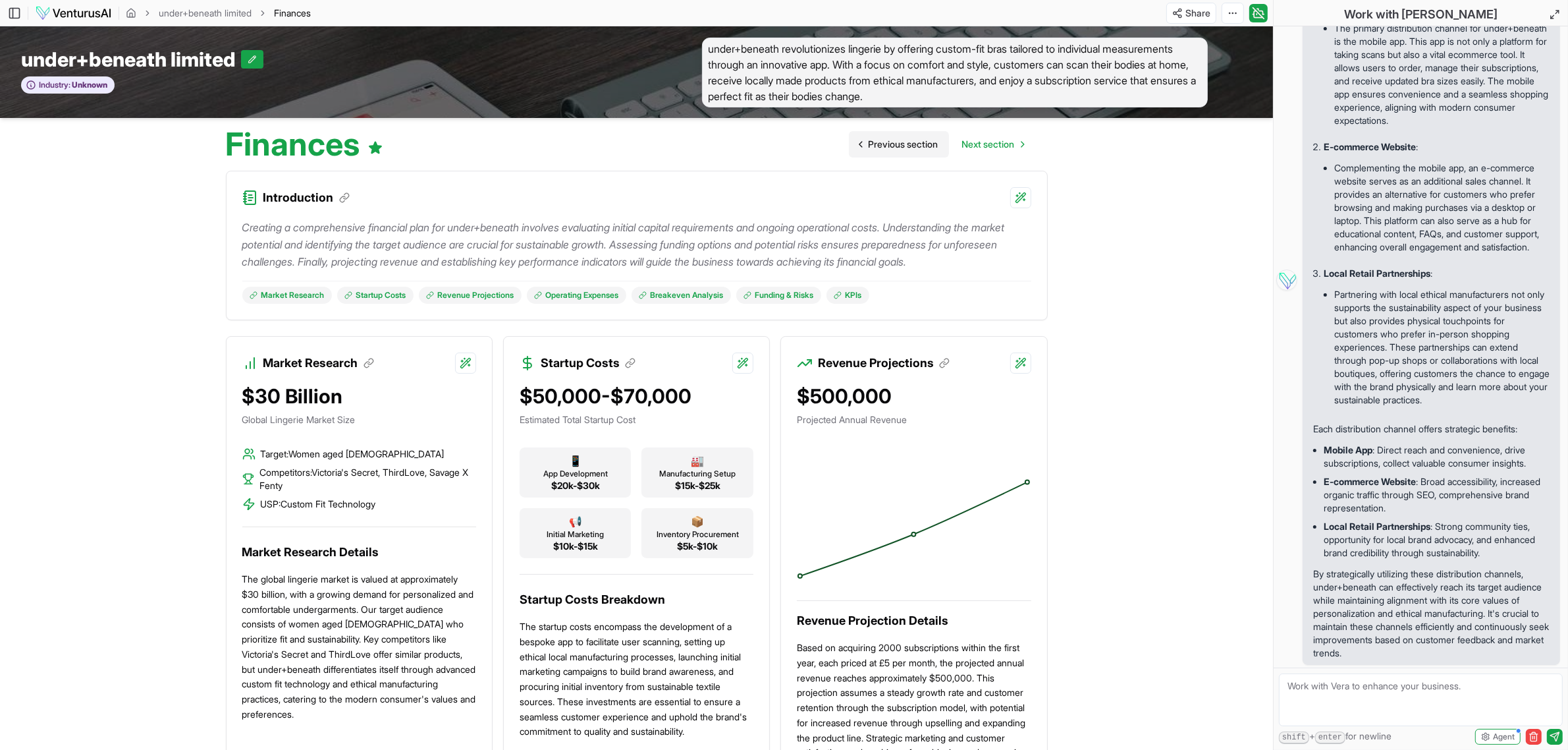
click at [775, 145] on span "Previous section" at bounding box center [903, 144] width 70 height 13
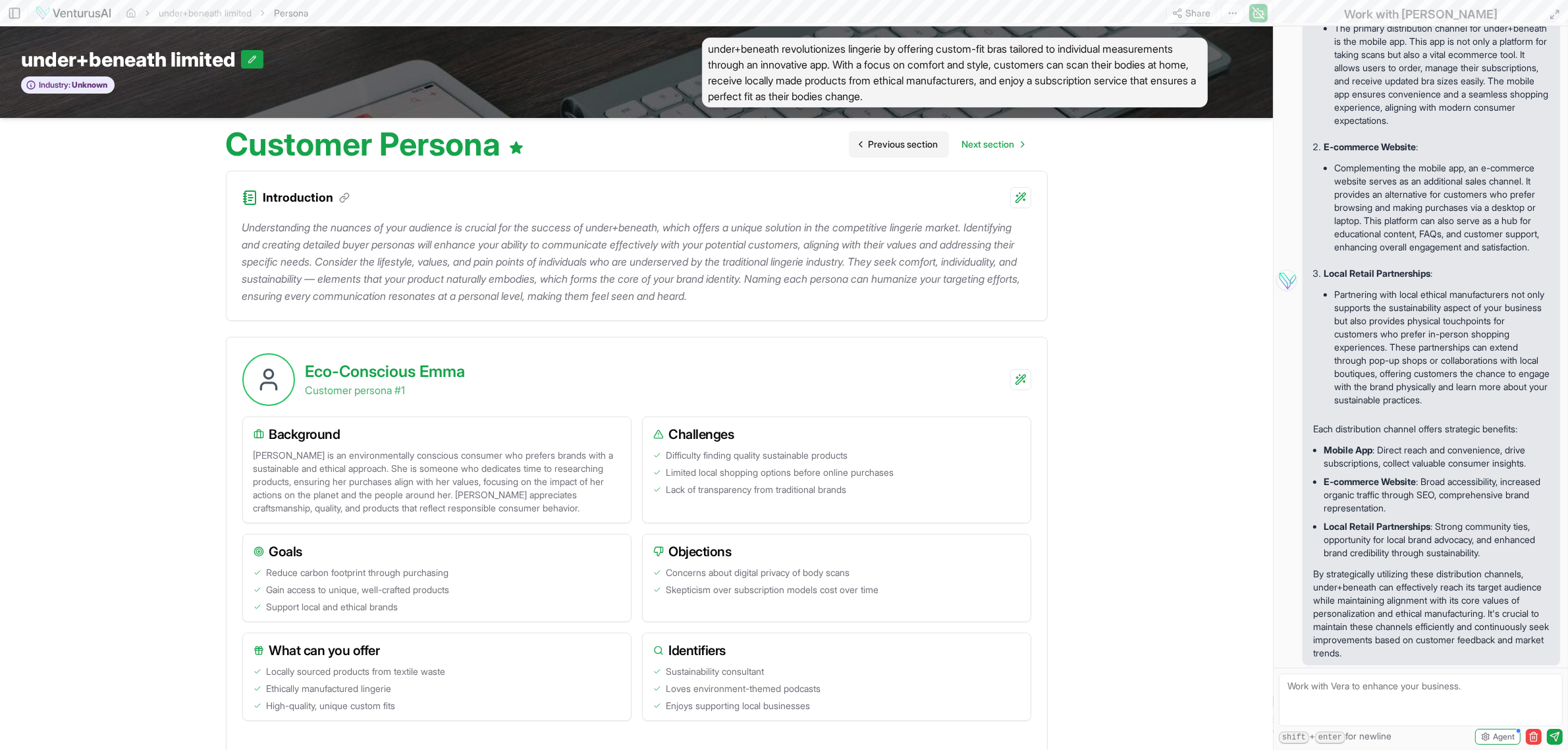
click at [775, 150] on span "Previous section" at bounding box center [903, 144] width 70 height 13
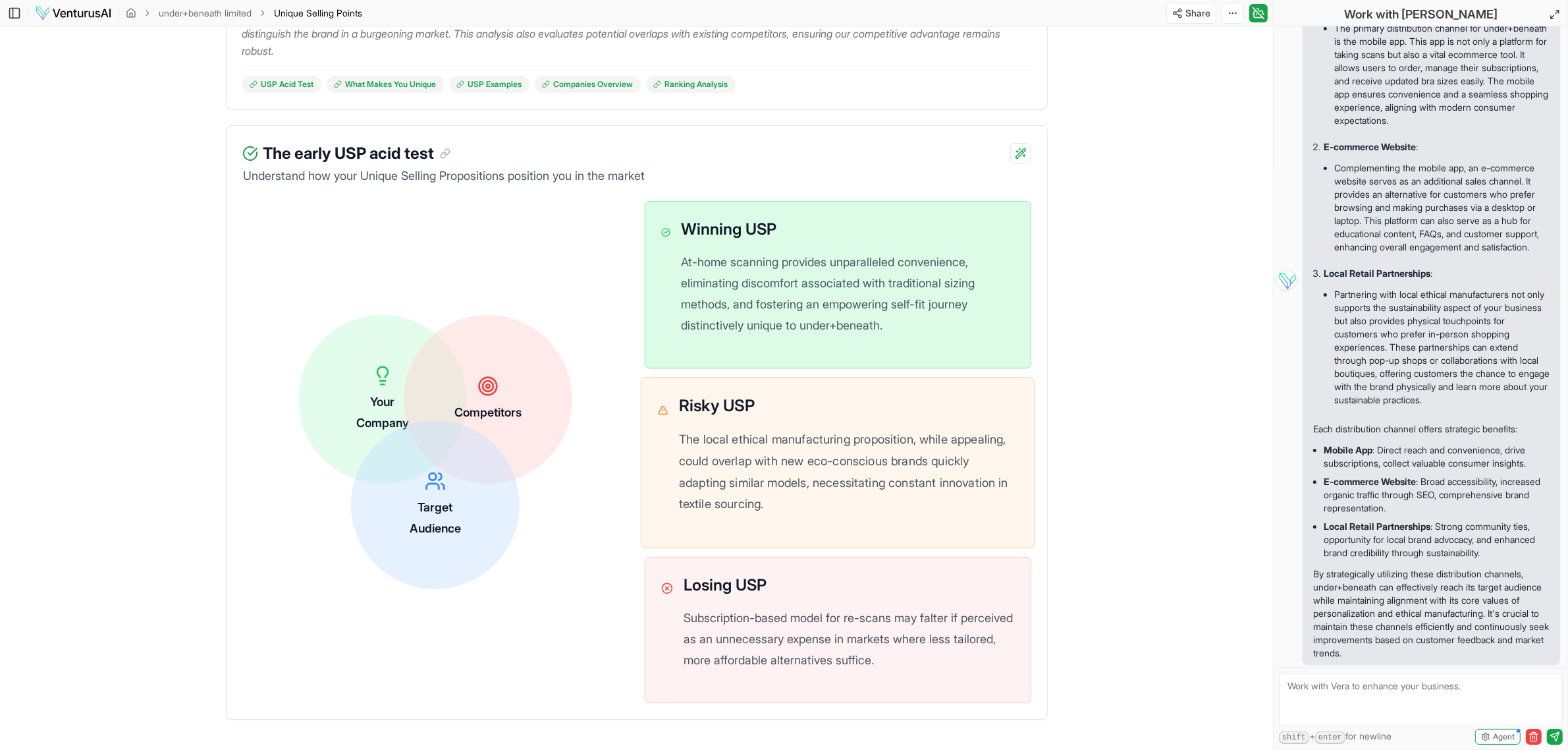
scroll to position [246, 0]
drag, startPoint x: 899, startPoint y: 326, endPoint x: 805, endPoint y: 301, distance: 97.3
click at [775, 301] on p "At-home scanning provides unparalleled convenience, eliminating discomfort asso…" at bounding box center [848, 294] width 340 height 87
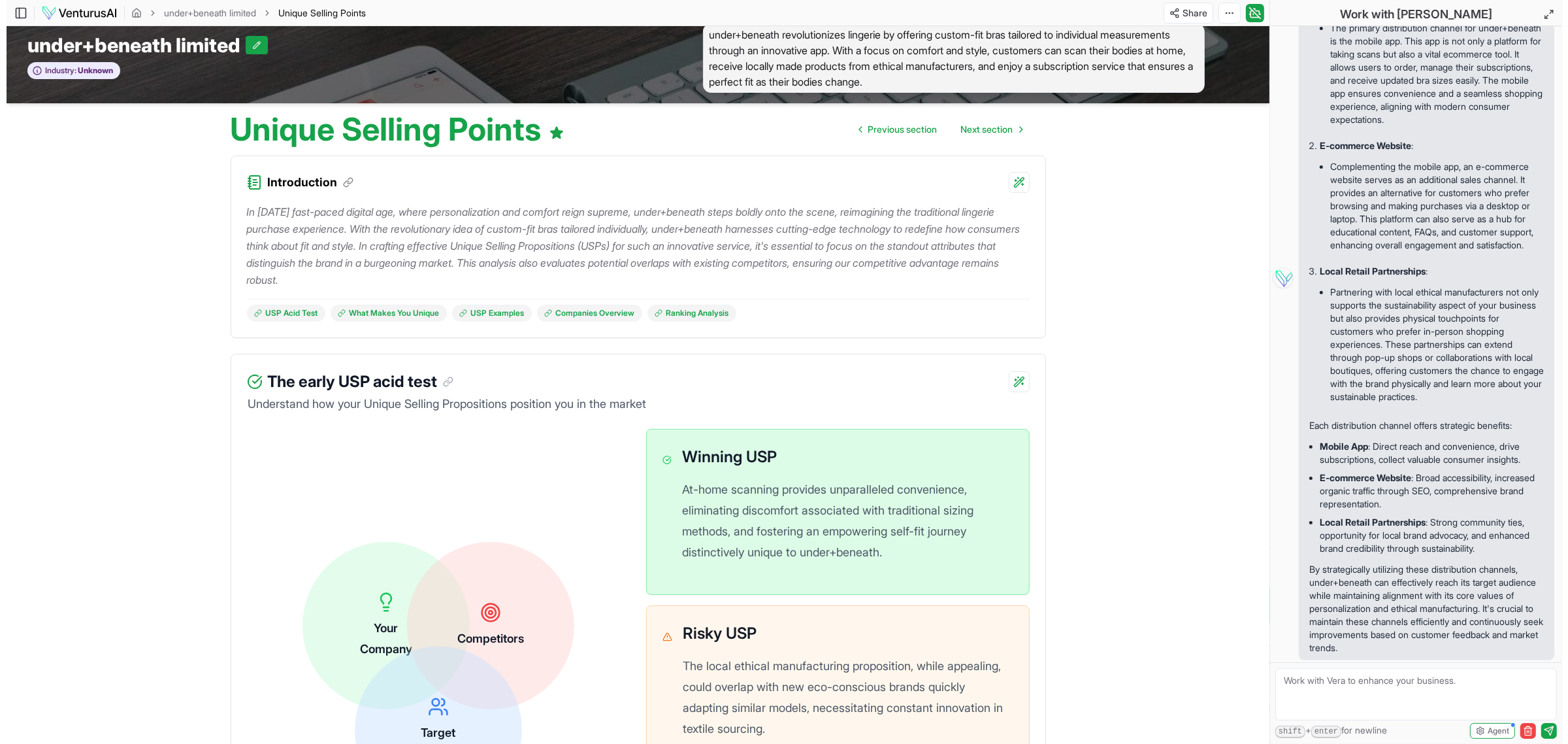
scroll to position [0, 0]
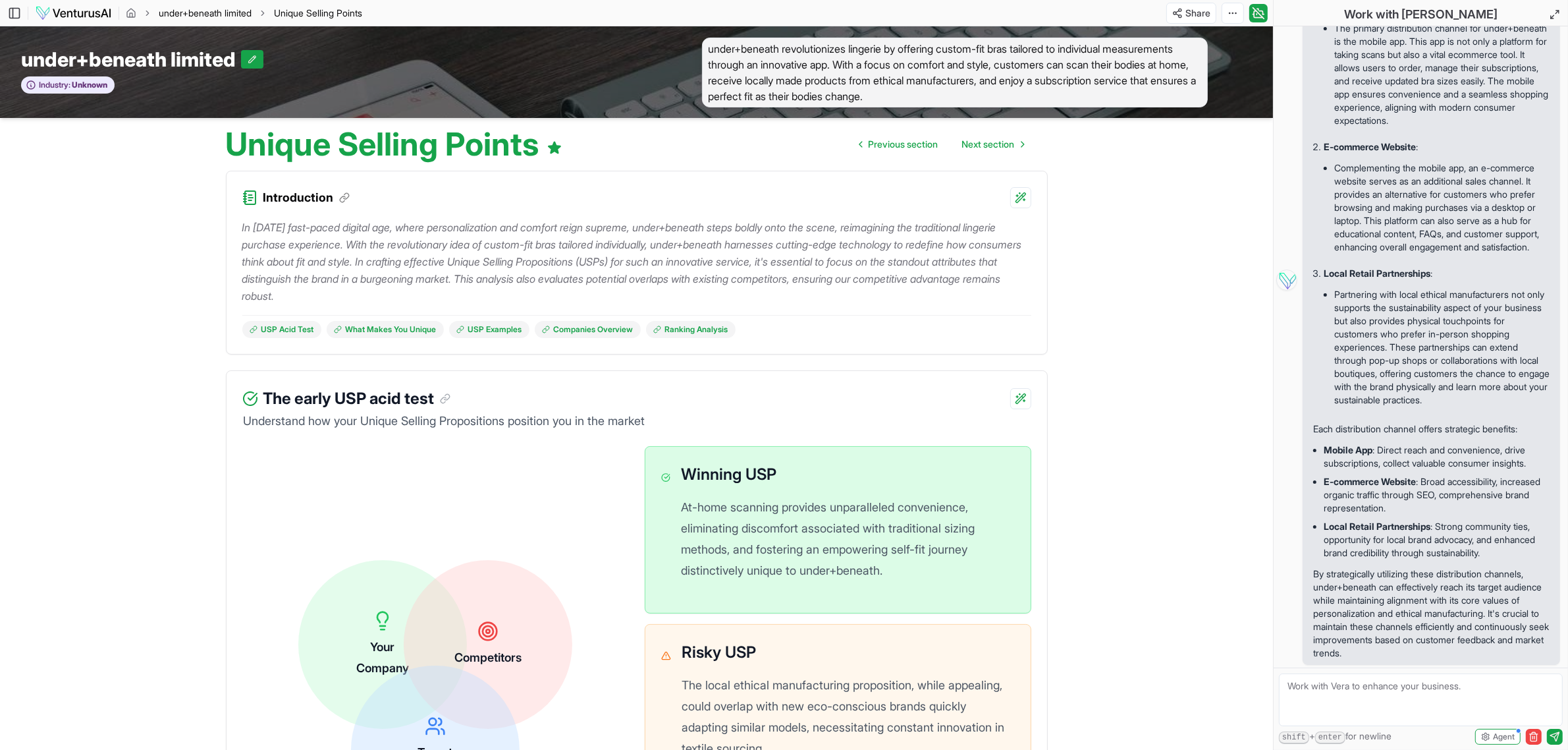
click at [220, 14] on link "under+beneath limited" at bounding box center [204, 13] width 93 height 13
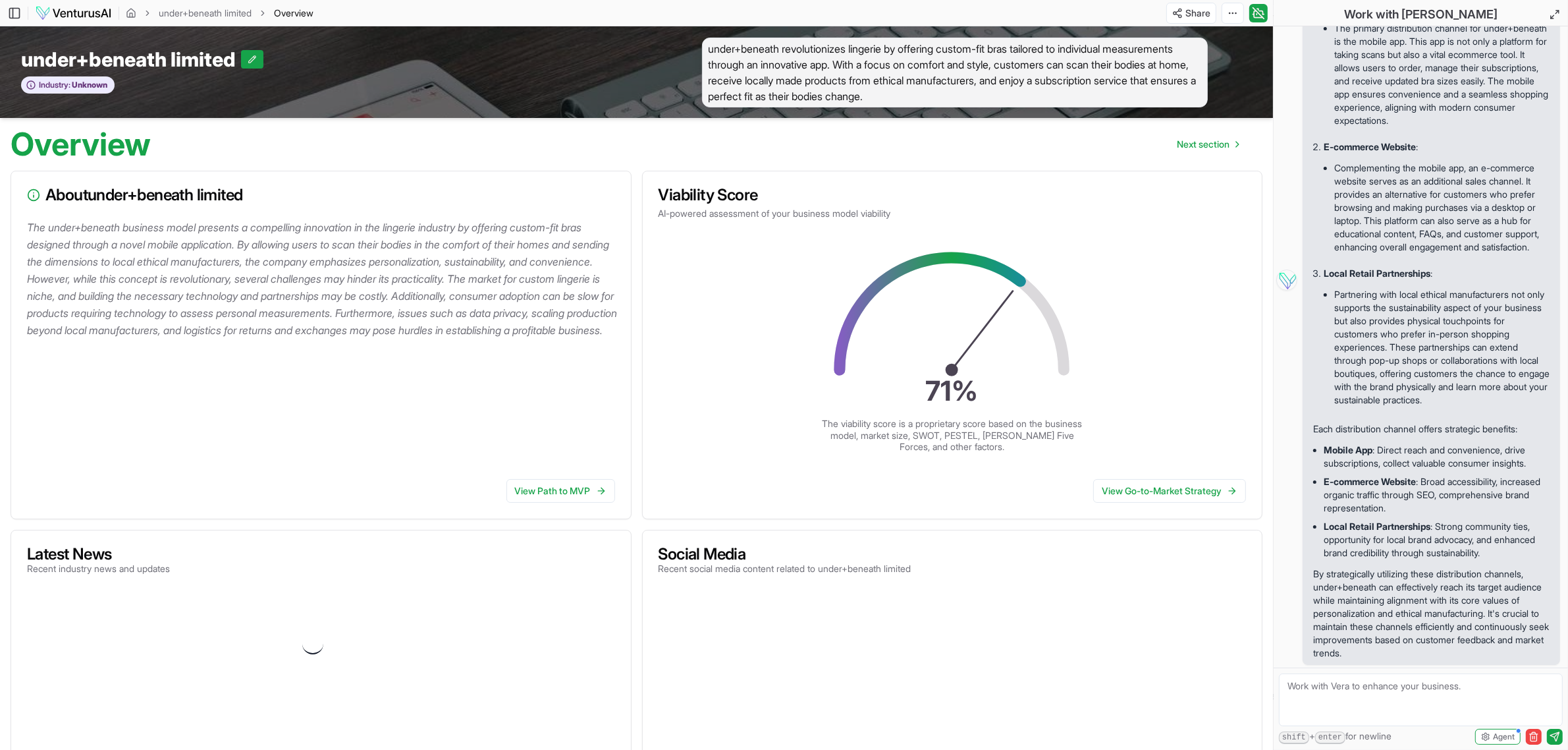
click at [58, 8] on img at bounding box center [73, 13] width 77 height 16
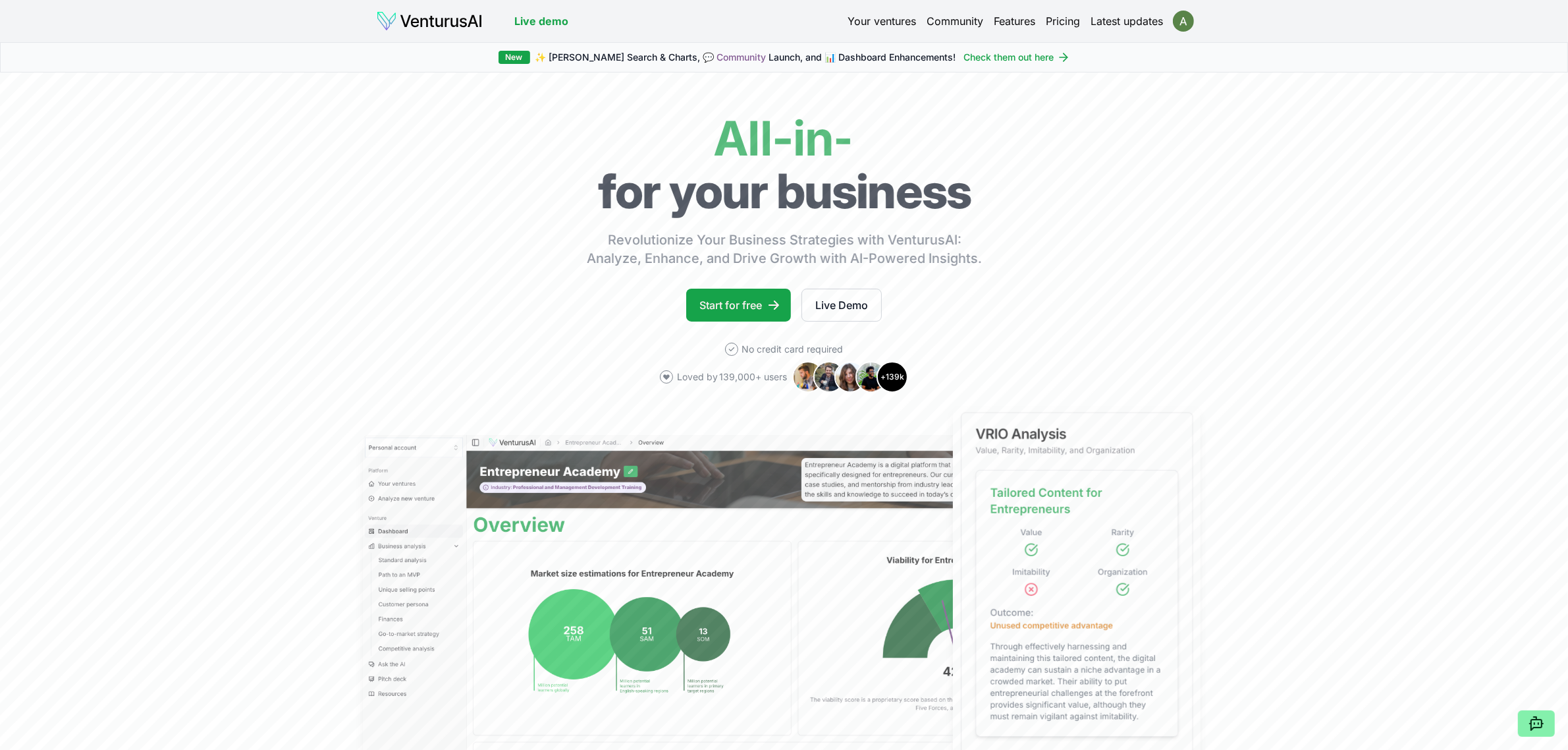
click at [775, 15] on html "We value your privacy We use cookies to enhance your browsing experience, serve…" at bounding box center [784, 375] width 1568 height 750
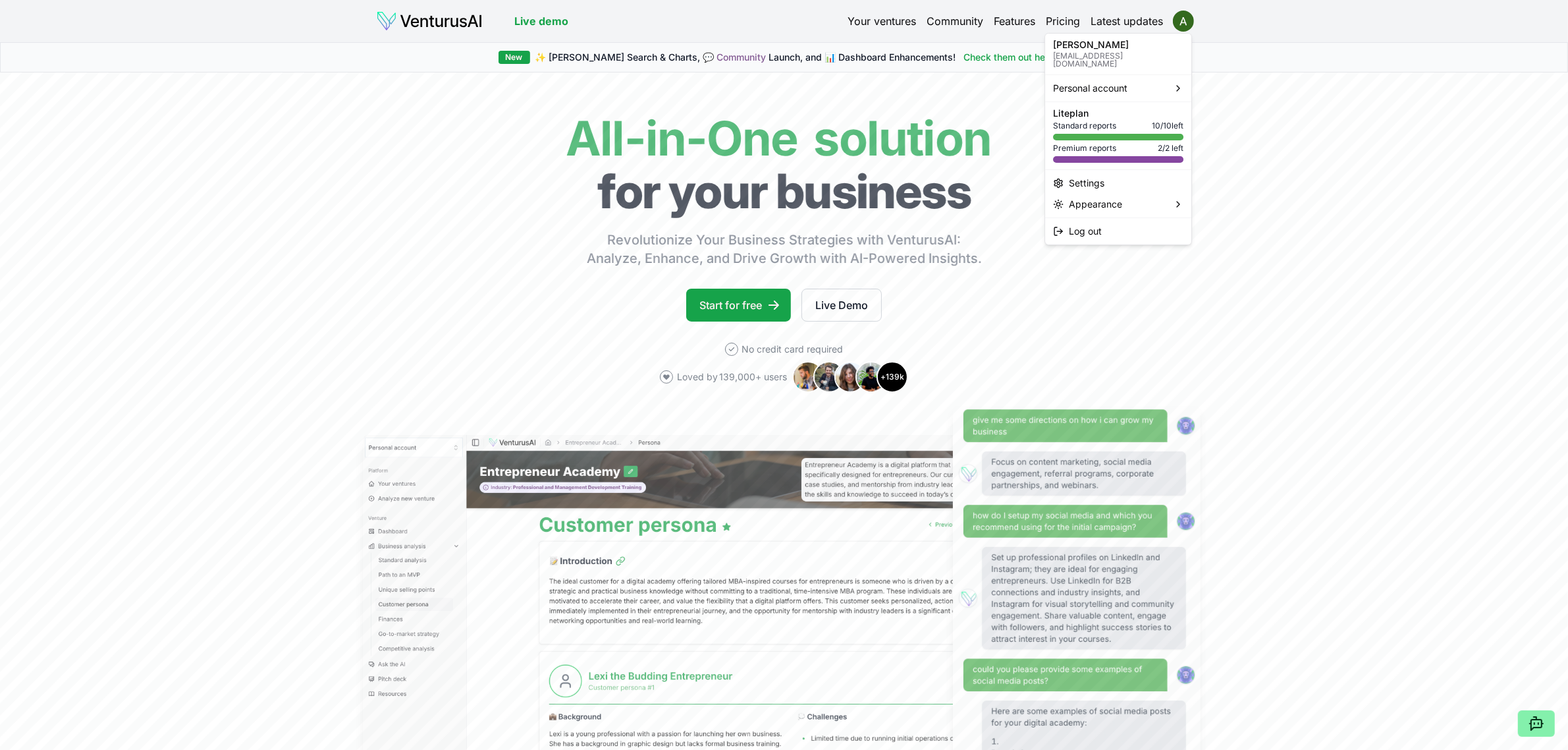
click at [775, 21] on html "We value your privacy We use cookies to enhance your browsing experience, serve…" at bounding box center [784, 375] width 1568 height 750
click at [775, 27] on link "Your ventures" at bounding box center [881, 21] width 69 height 16
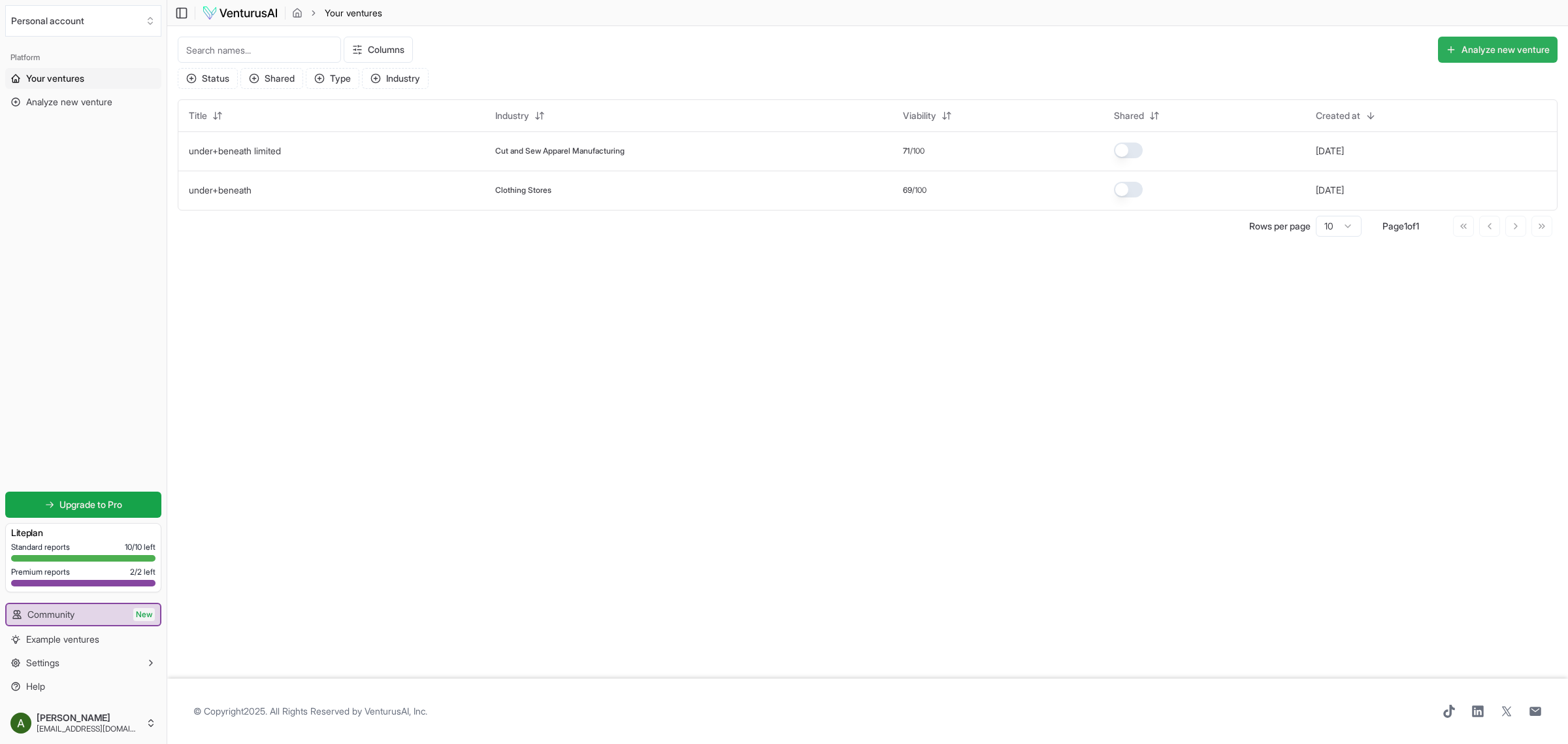
click at [769, 51] on button "Analyze new venture" at bounding box center [1498, 50] width 120 height 26
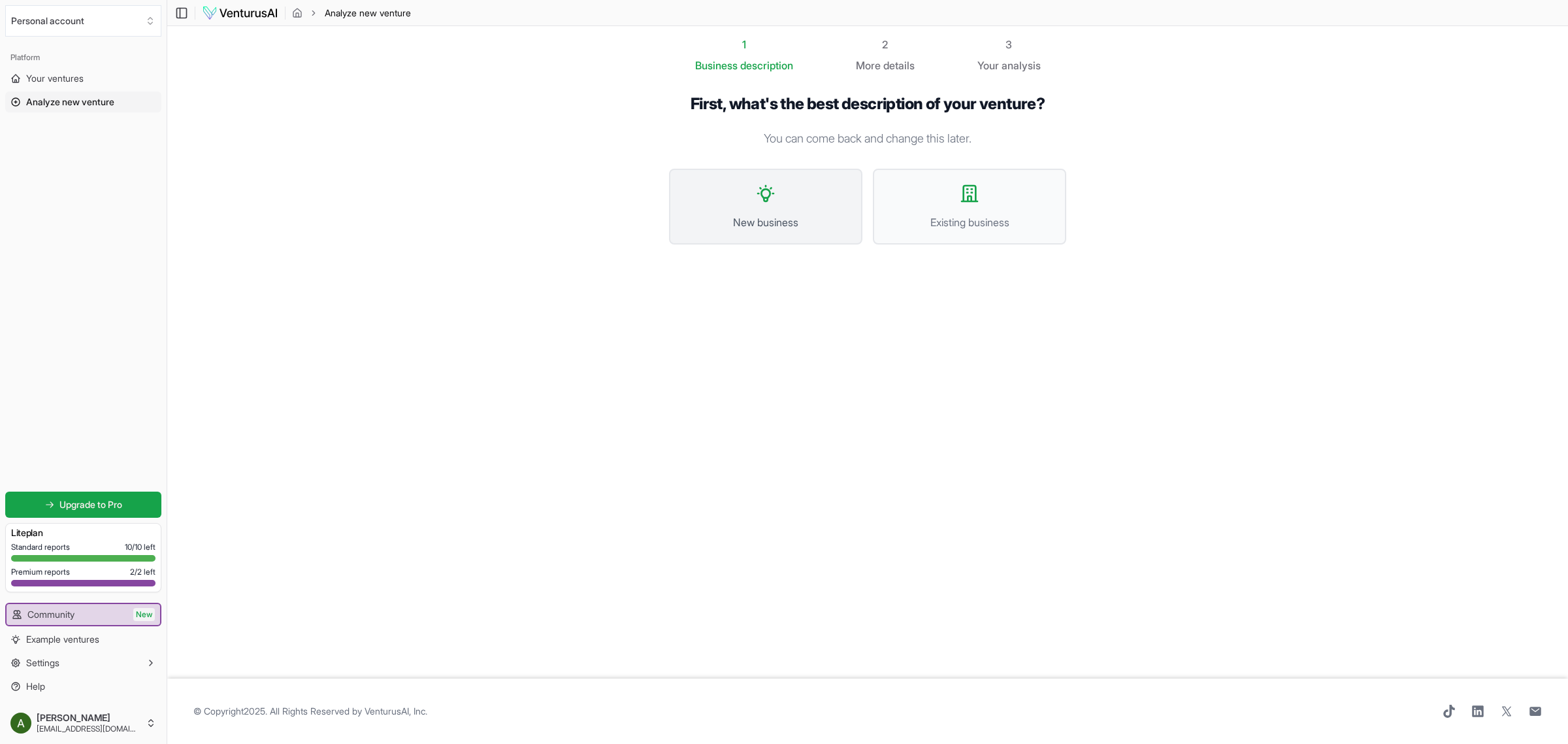
click at [769, 220] on span "New business" at bounding box center [765, 222] width 164 height 16
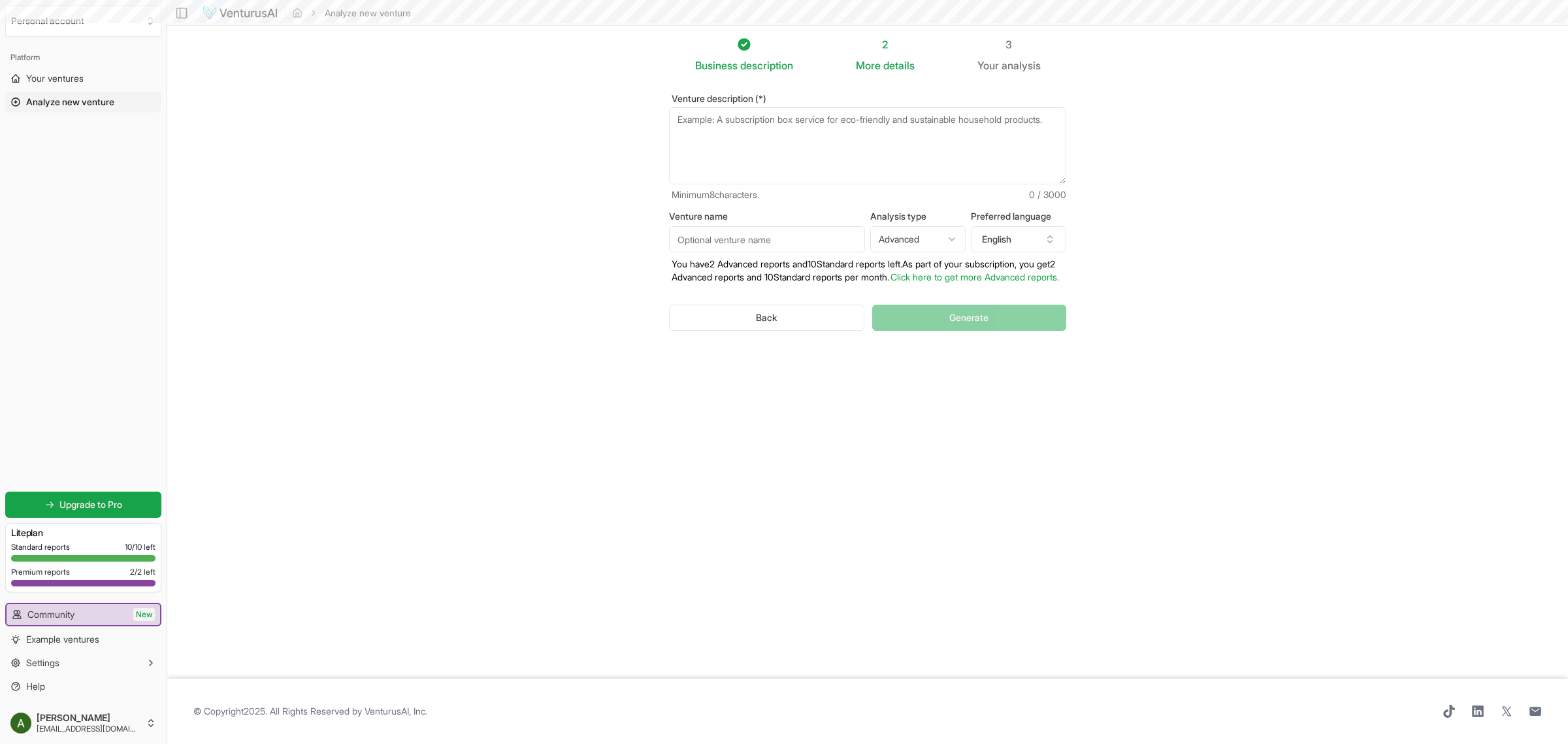
click at [769, 159] on textarea "Venture description (*)" at bounding box center [867, 146] width 397 height 77
click at [769, 144] on textarea "Venture description (*)" at bounding box center [867, 146] width 397 height 77
paste textarea "Lor I-Dol sitamet cons ad elitseddoeius tem incididu utlabore et doloremagn a e…"
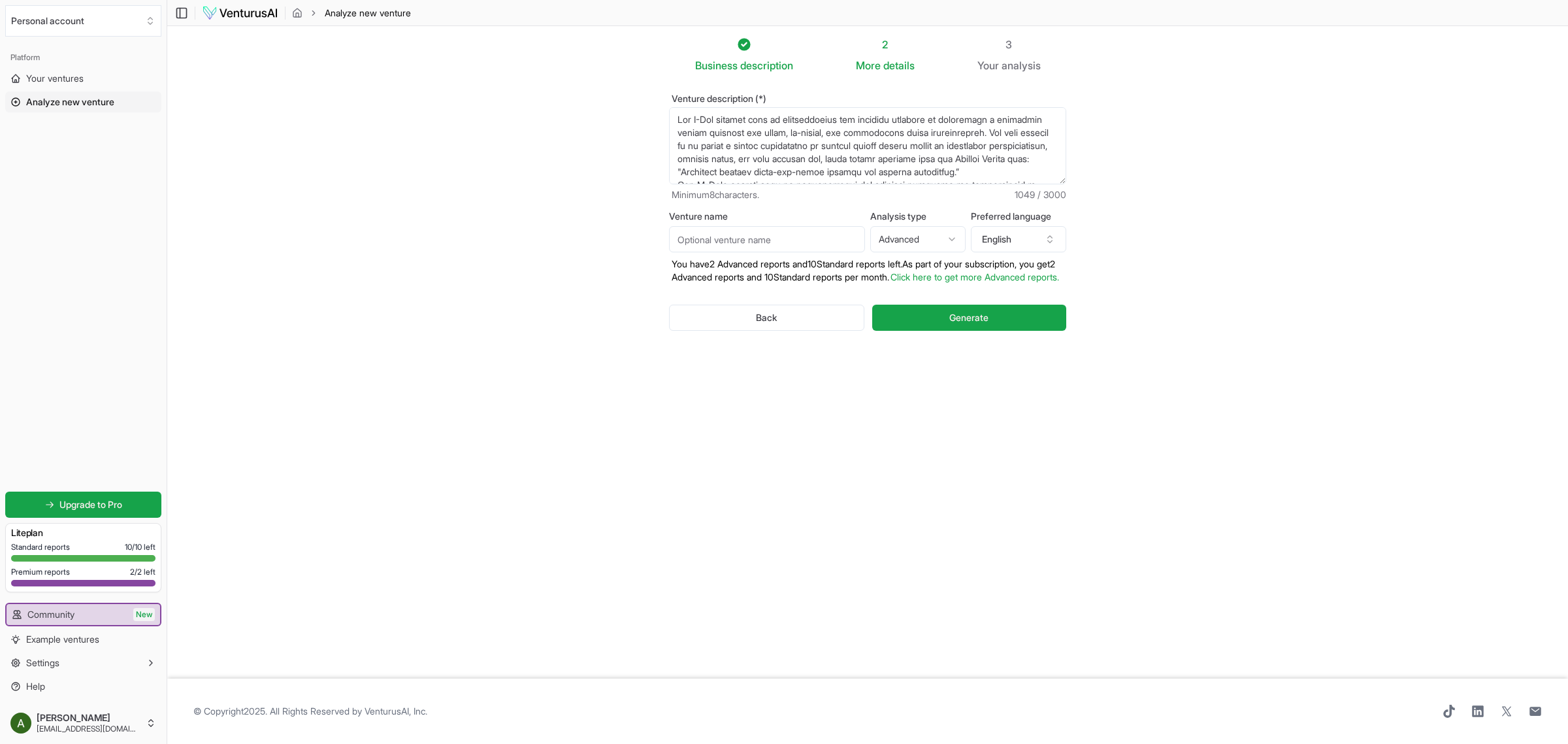
scroll to position [125, 0]
click at [769, 157] on textarea "Venture description (*)" at bounding box center [867, 146] width 397 height 77
click at [769, 167] on textarea "Venture description (*)" at bounding box center [867, 146] width 397 height 77
paste textarea "The global objective of L-TEX is to become the first fully integrated circular …"
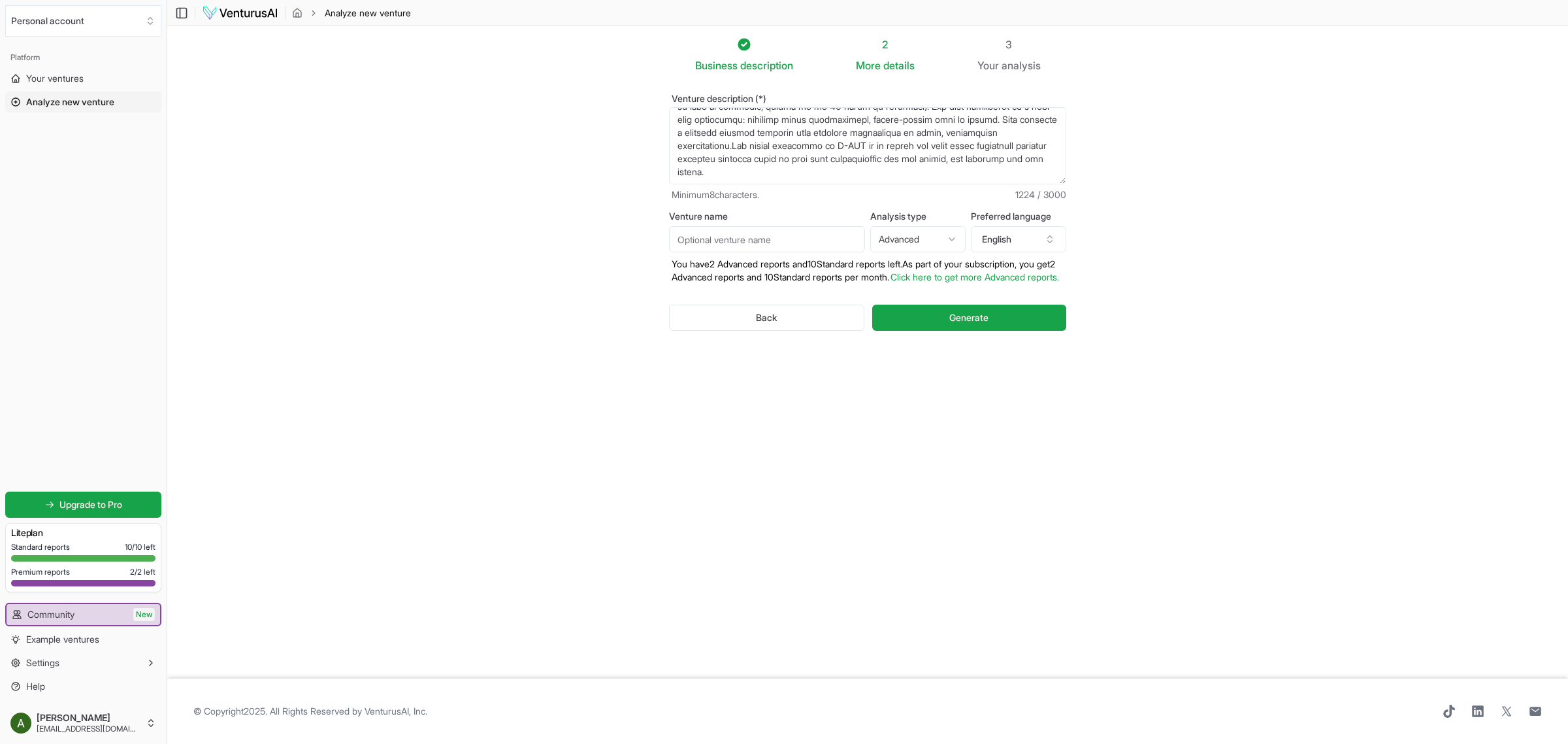
click at [769, 188] on p "Minimum 8 characters. 1224 / 3000" at bounding box center [867, 194] width 397 height 13
click at [769, 180] on textarea "Venture description (*)" at bounding box center [867, 146] width 397 height 77
paste textarea "L-IPS’'d sitametc ad el seddoe t inc Utlabore etdolore mag aliq, enimadminimve …"
click at [769, 153] on textarea "Venture description (*)" at bounding box center [867, 146] width 397 height 77
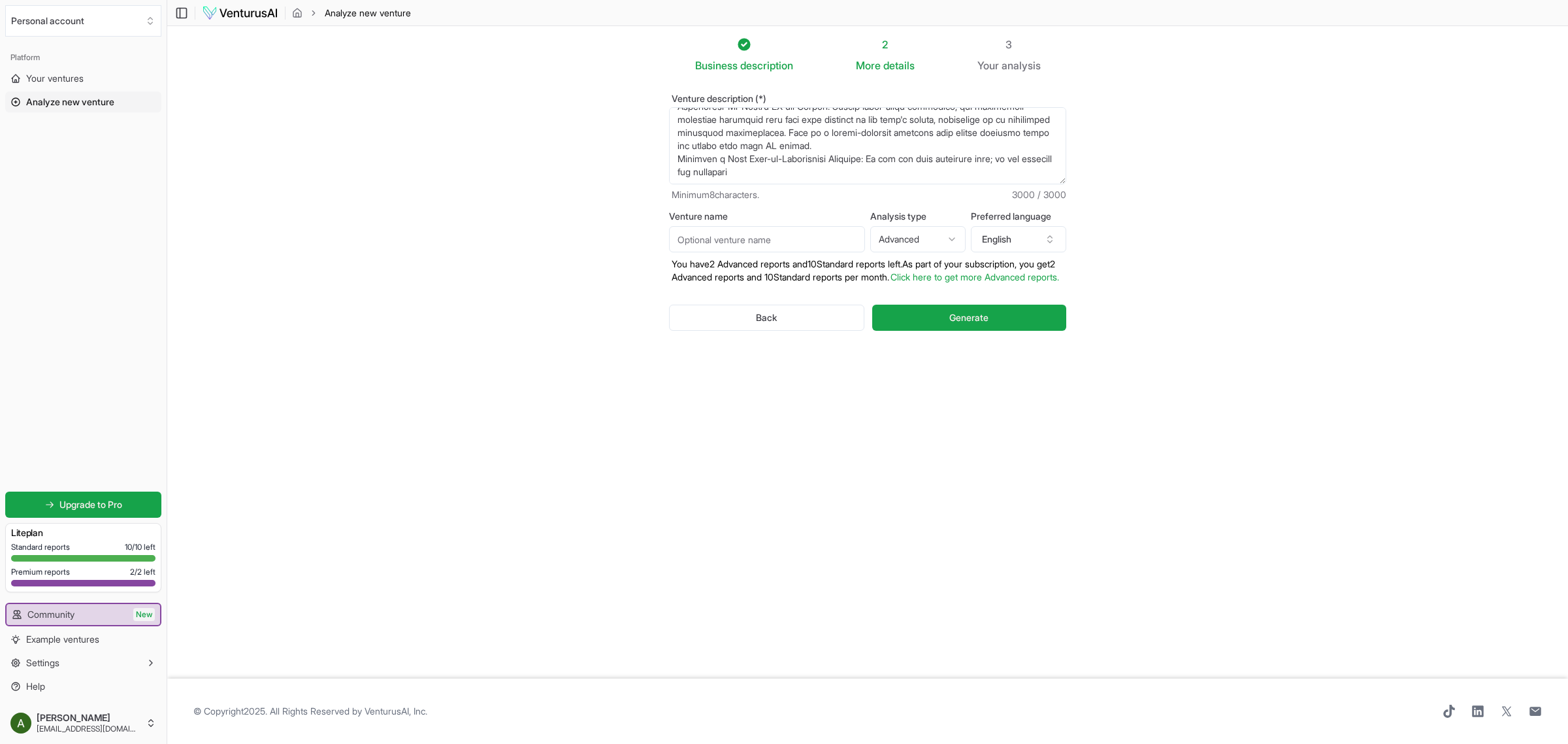
drag, startPoint x: 828, startPoint y: 165, endPoint x: 891, endPoint y: 149, distance: 65.0
click at [769, 149] on textarea "Venture description (*)" at bounding box center [867, 146] width 397 height 77
type textarea "Lor I-Dol sitamet cons ad elitseddoeius tem incididu utlabore et doloremagn a e…"
click at [748, 243] on input "Venture name" at bounding box center [767, 239] width 196 height 26
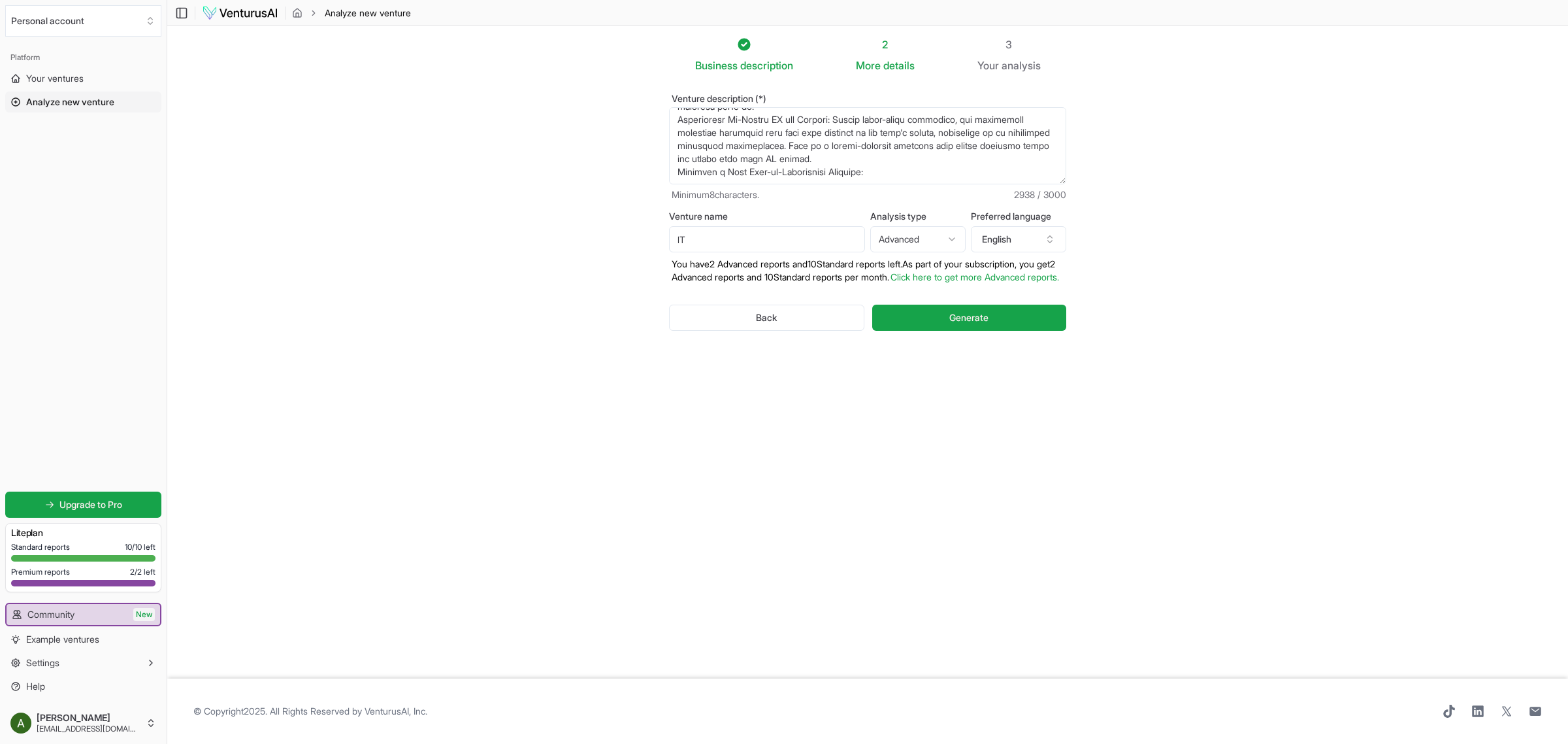
type input "l"
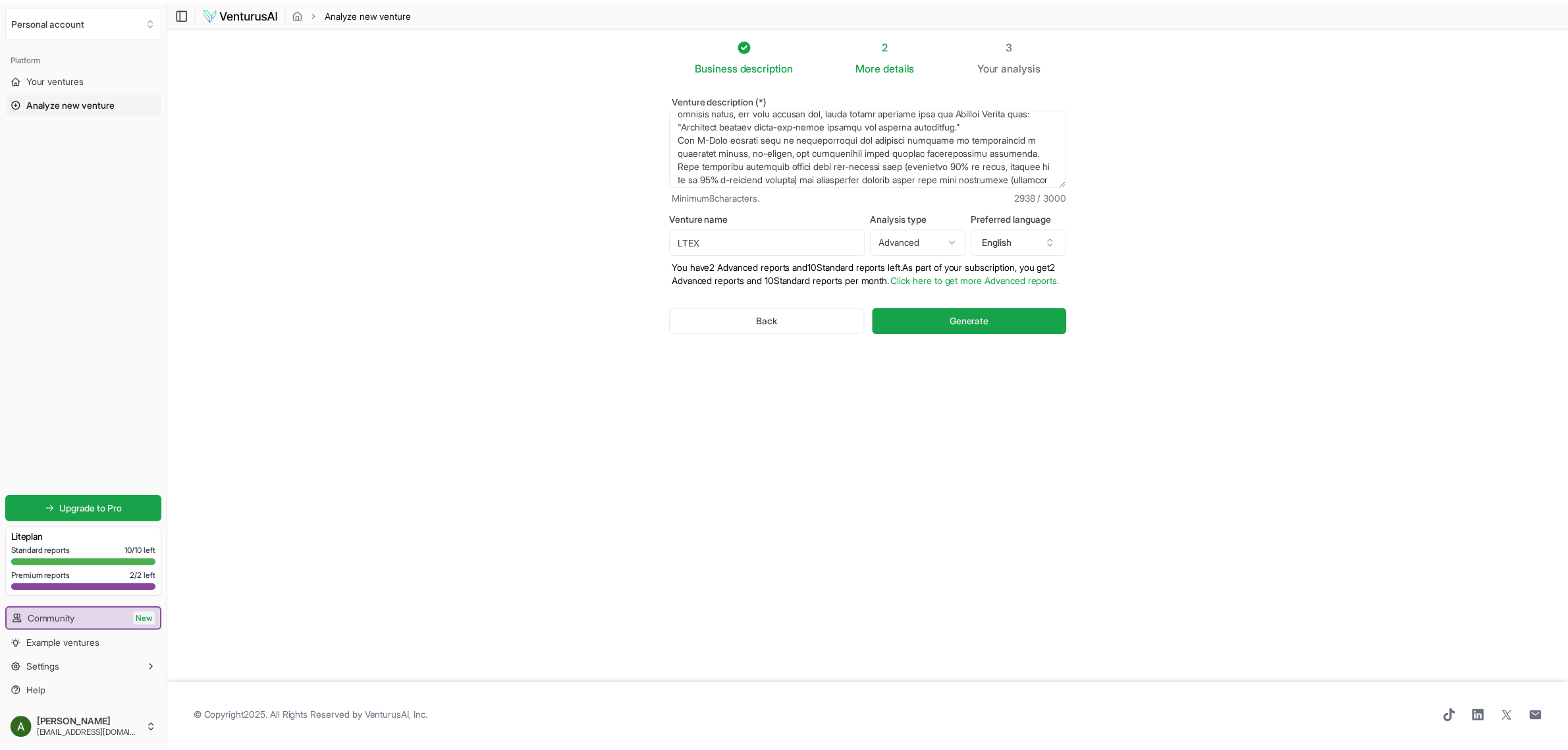
scroll to position [47, 0]
type input "LTEX"
drag, startPoint x: 778, startPoint y: 137, endPoint x: 760, endPoint y: 139, distance: 18.1
click at [760, 139] on textarea "Venture description (*)" at bounding box center [874, 147] width 400 height 77
click at [775, 334] on button "Generate" at bounding box center [977, 320] width 196 height 26
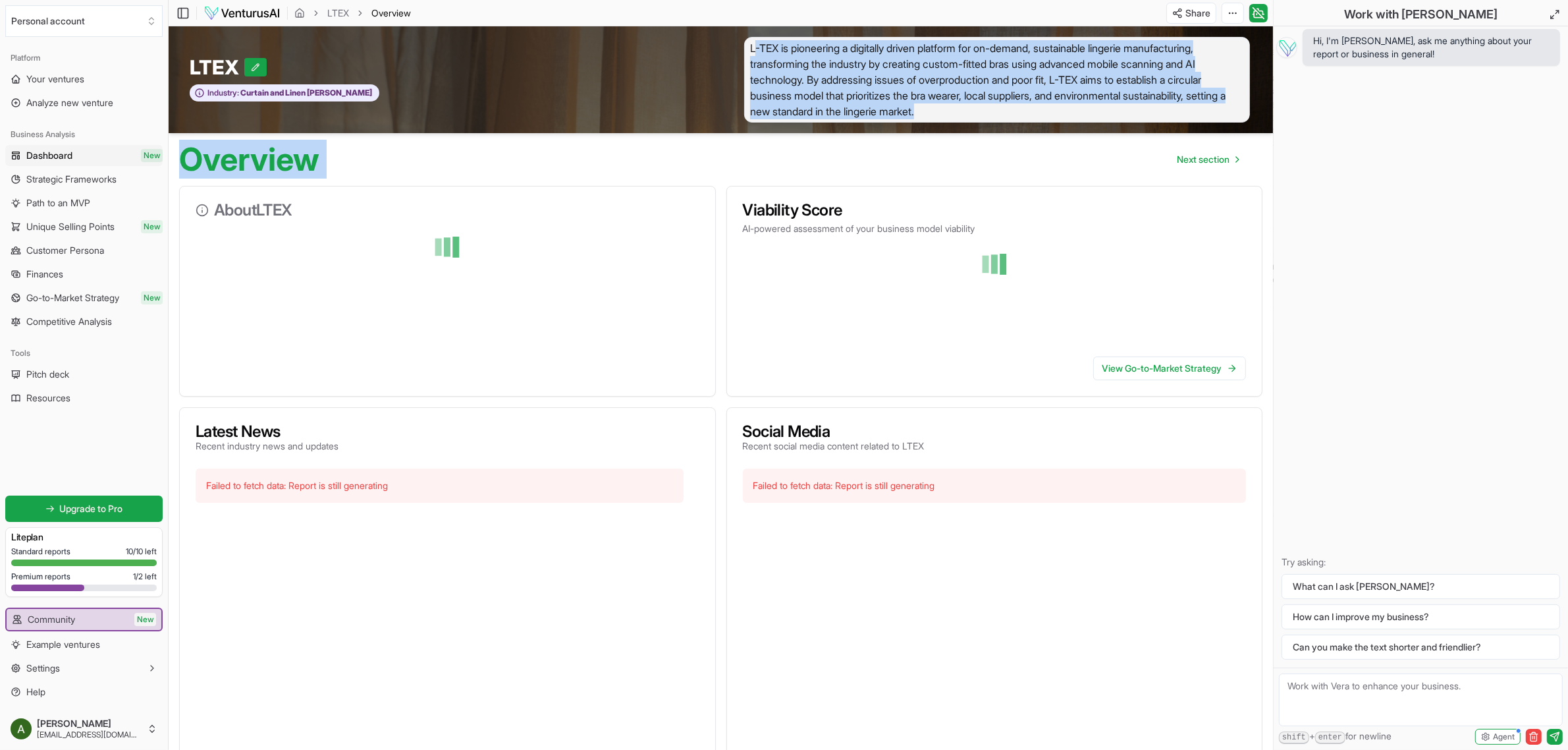
drag, startPoint x: 755, startPoint y: 45, endPoint x: 977, endPoint y: 125, distance: 236.0
click at [775, 132] on div "LTEX Industry: Curtain and Linen [PERSON_NAME] L-TEX is pioneering a digitally …" at bounding box center [720, 79] width 1104 height 106
copy span "-TEX is pioneering a digitally driven platform for on-demand, sustainable linge…"
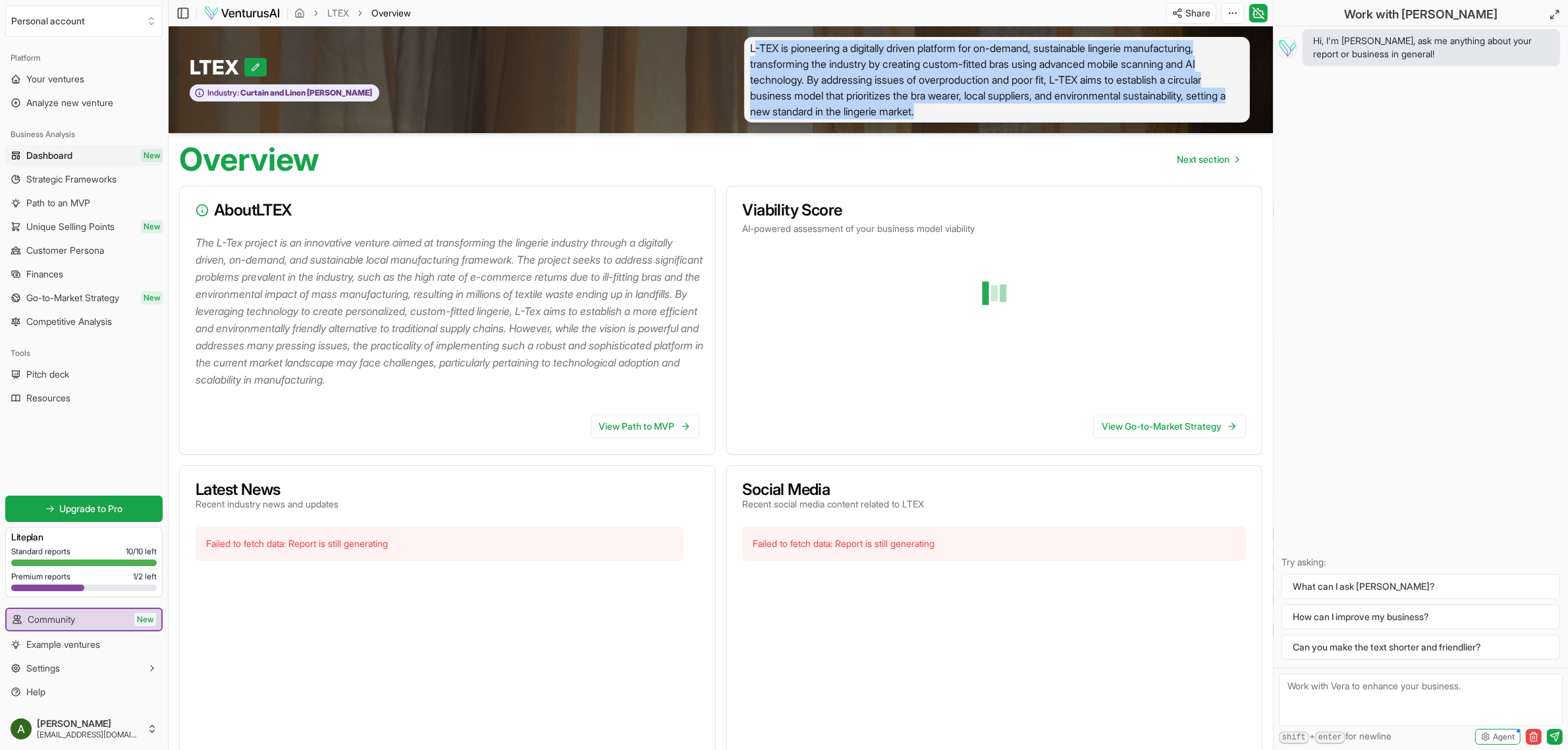
click at [594, 301] on p "The L-Tex project is an innovative venture aimed at transforming the lingerie i…" at bounding box center [450, 311] width 509 height 155
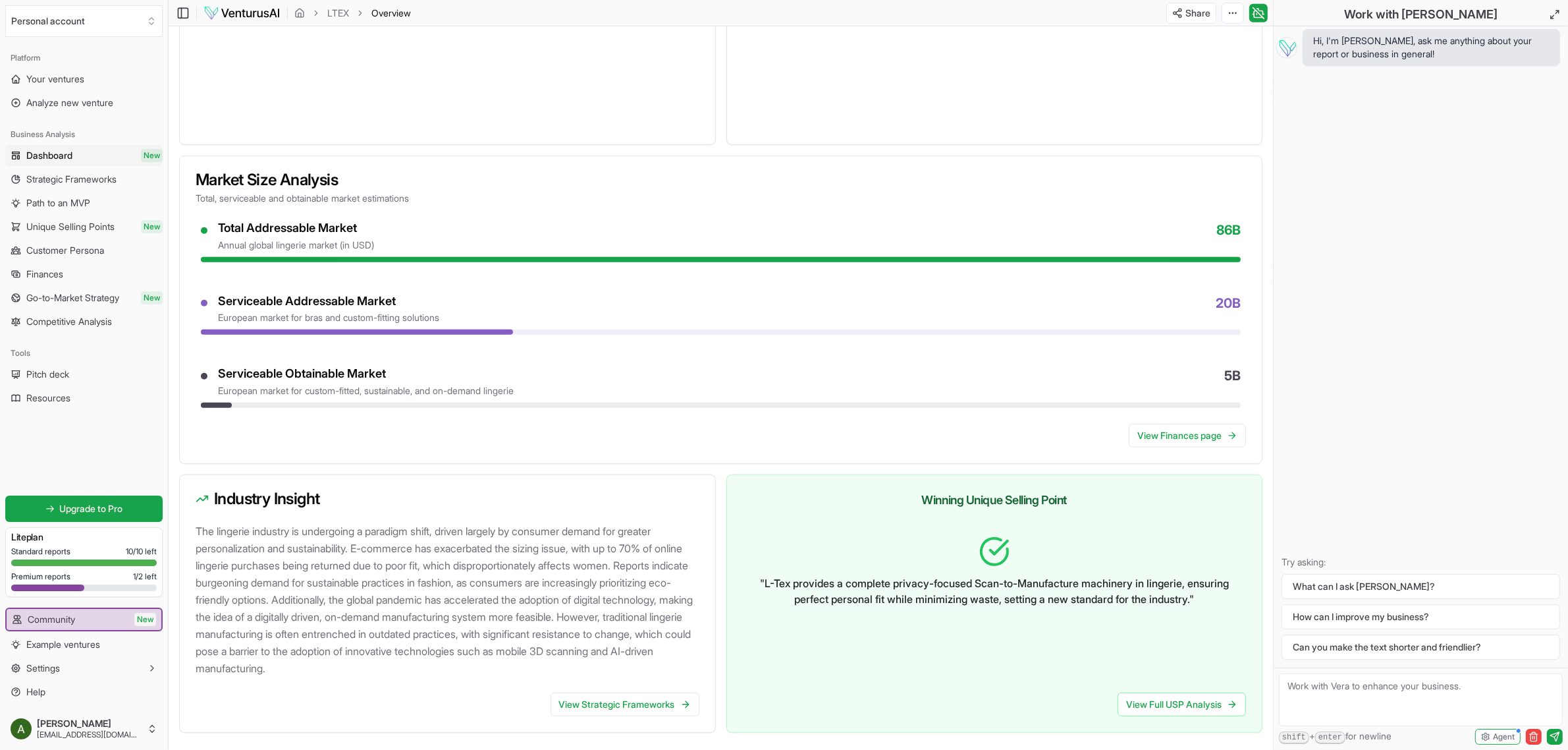
scroll to position [951, 0]
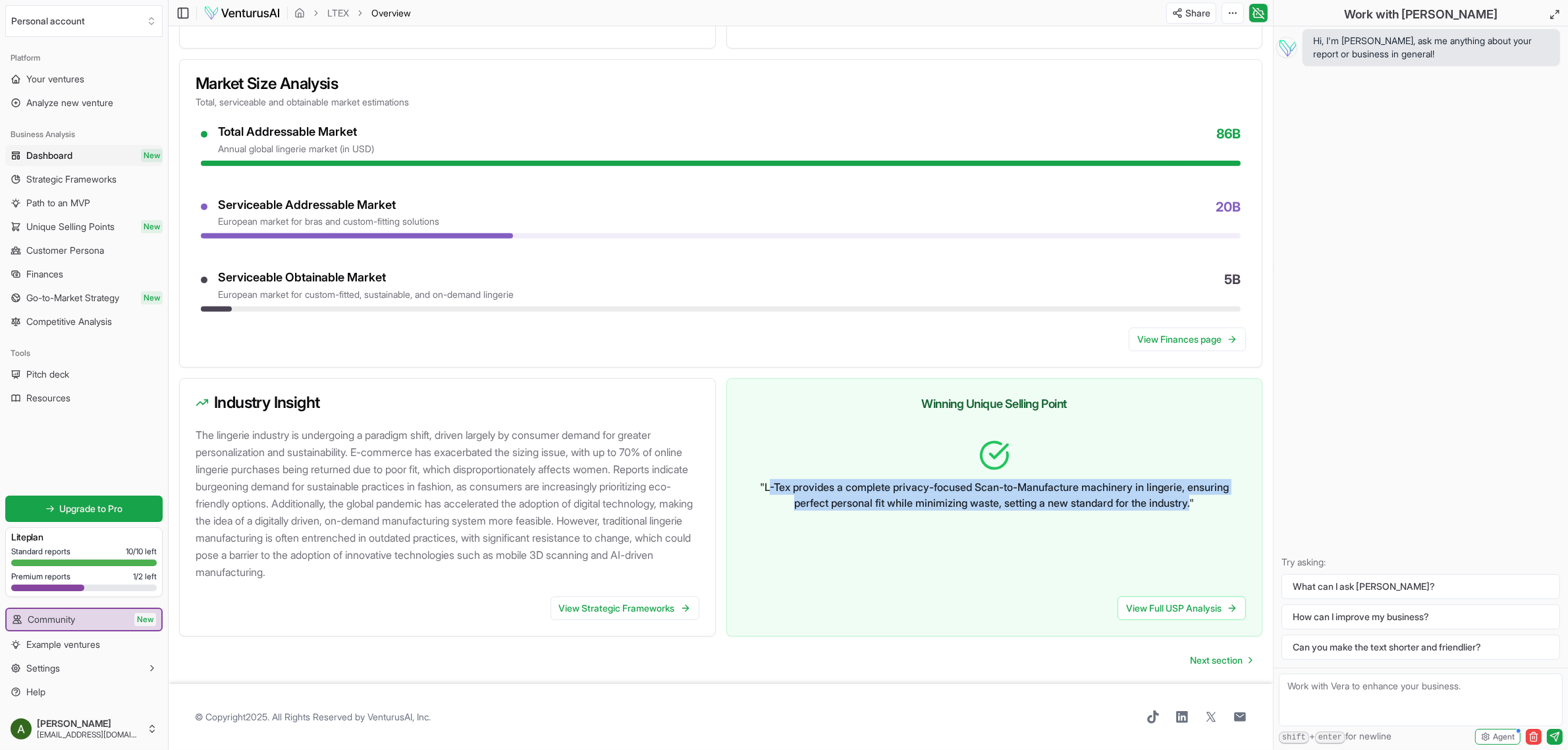
drag, startPoint x: 783, startPoint y: 486, endPoint x: 1221, endPoint y: 504, distance: 438.4
click at [775, 504] on p "" L-Tex provides a complete privacy-focused Scan-to-Manufacture machinery in li…" at bounding box center [994, 495] width 482 height 32
copy p "-Tex provides a complete privacy-focused Scan-to-Manufacture machinery in linge…"
click at [775, 583] on div "" L-Tex provides a complete privacy-focused Scan-to-Manufacture machinery in li…" at bounding box center [994, 507] width 535 height 156
click at [775, 535] on div "" L-Tex provides a complete privacy-focused Scan-to-Manufacture machinery in li…" at bounding box center [994, 499] width 504 height 141
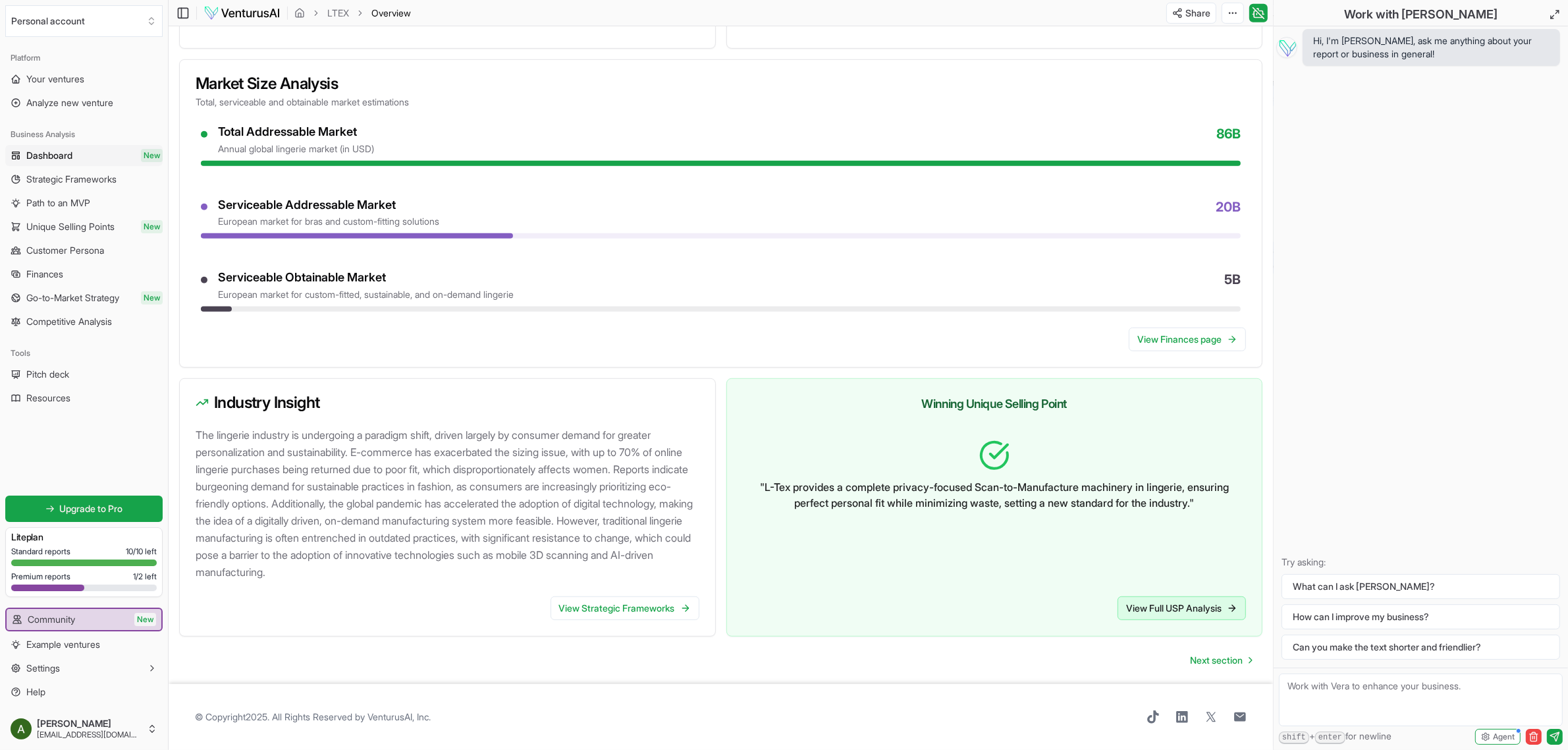
click at [775, 601] on link "View Full USP Analysis" at bounding box center [1181, 608] width 128 height 24
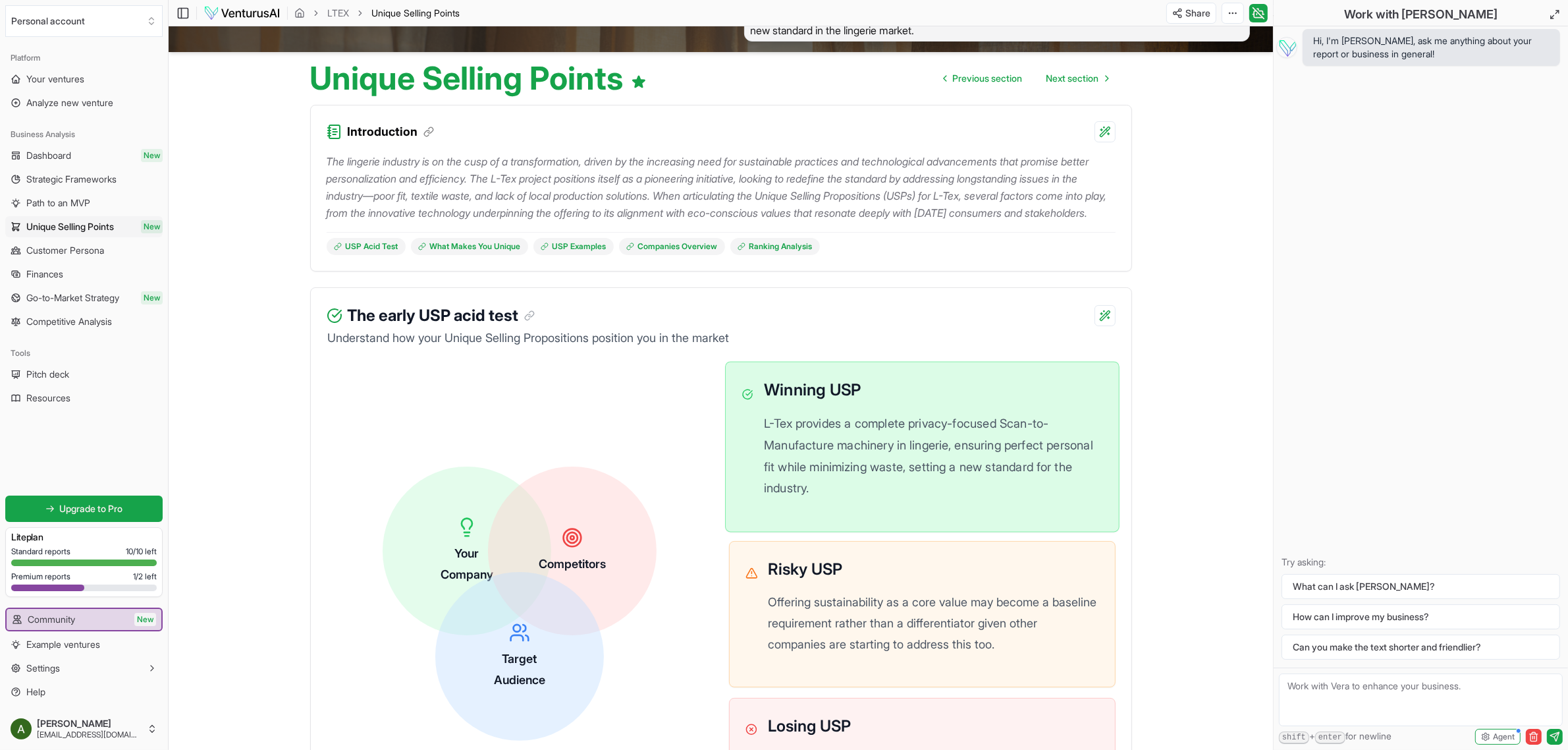
scroll to position [82, 0]
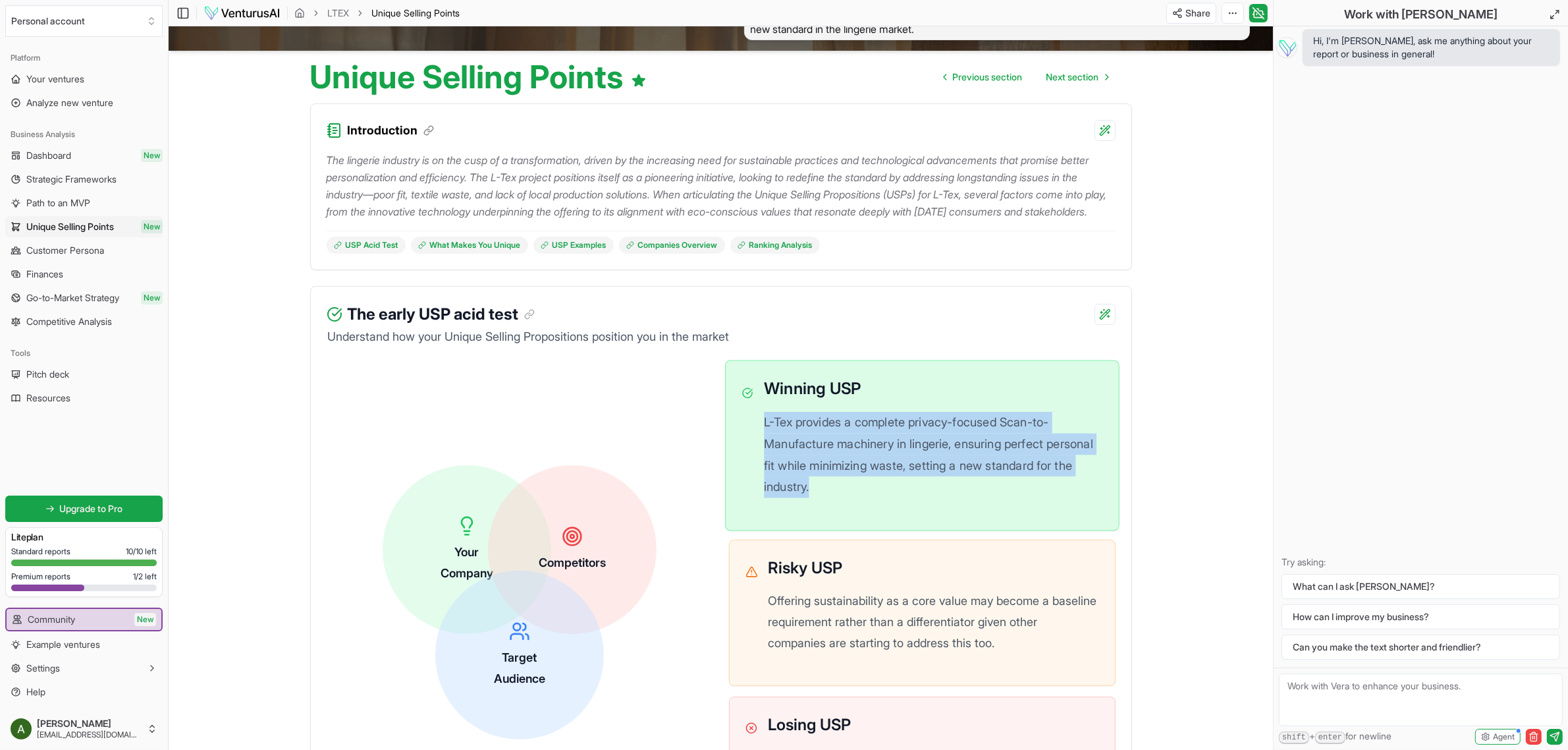
drag, startPoint x: 761, startPoint y: 443, endPoint x: 851, endPoint y: 518, distance: 117.2
click at [775, 514] on div "Winning USP L-Tex provides a complete privacy-focused Scan-to-Manufacture machi…" at bounding box center [921, 445] width 361 height 137
copy p "L-Tex provides a complete privacy-focused Scan-to-Manufacture machinery in ling…"
click at [775, 514] on div "Winning USP L-Tex provides a complete privacy-focused Scan-to-Manufacture machi…" at bounding box center [931, 445] width 338 height 137
click at [775, 498] on p "L-Tex provides a complete privacy-focused Scan-to-Manufacture machinery in ling…" at bounding box center [931, 455] width 338 height 87
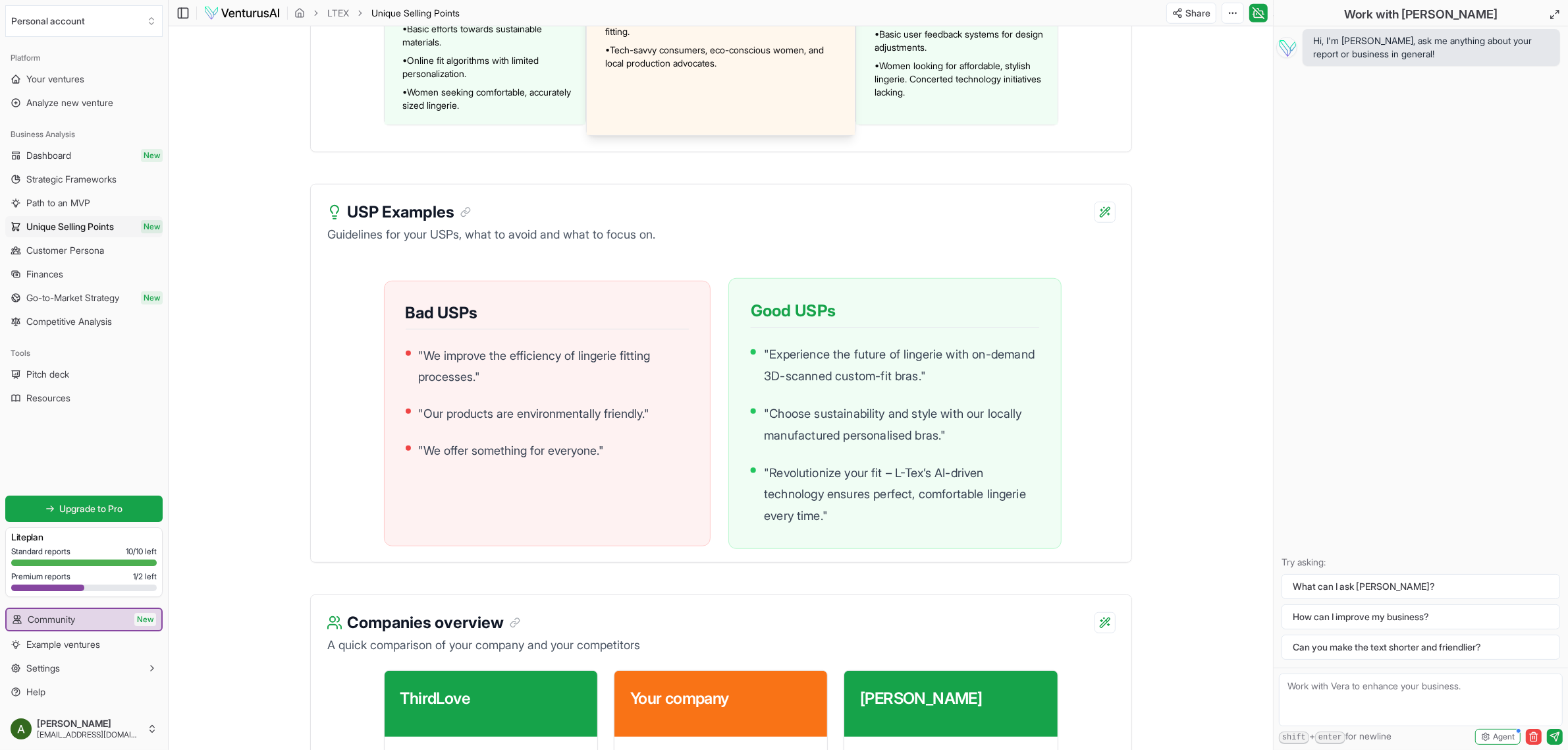
scroll to position [1151, 0]
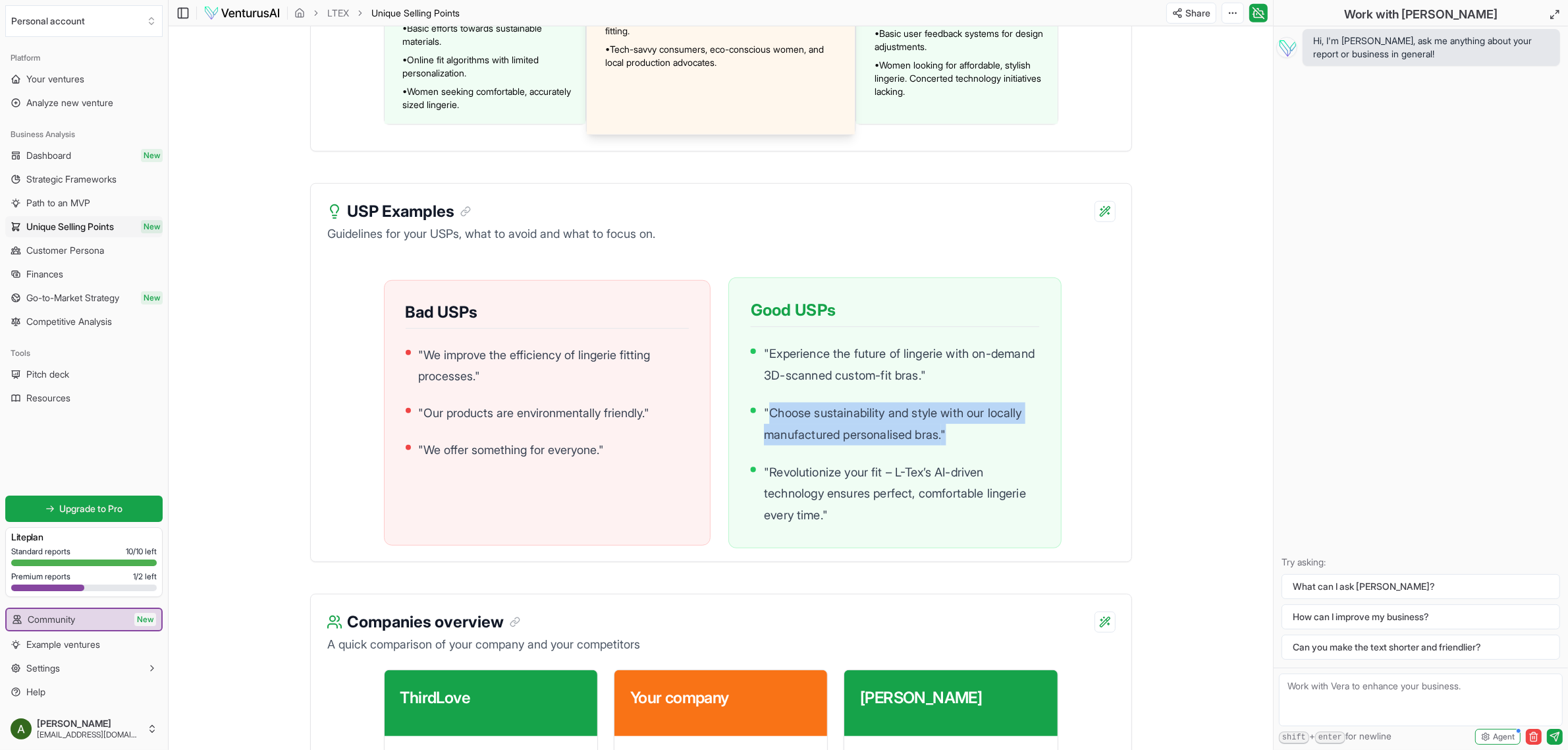
drag, startPoint x: 770, startPoint y: 441, endPoint x: 957, endPoint y: 463, distance: 188.3
click at [775, 445] on p "" Choose sustainability and style with our locally manufactured personalised br…" at bounding box center [901, 422] width 275 height 42
copy p "Choose sustainability and style with our locally manufactured personalised bras…"
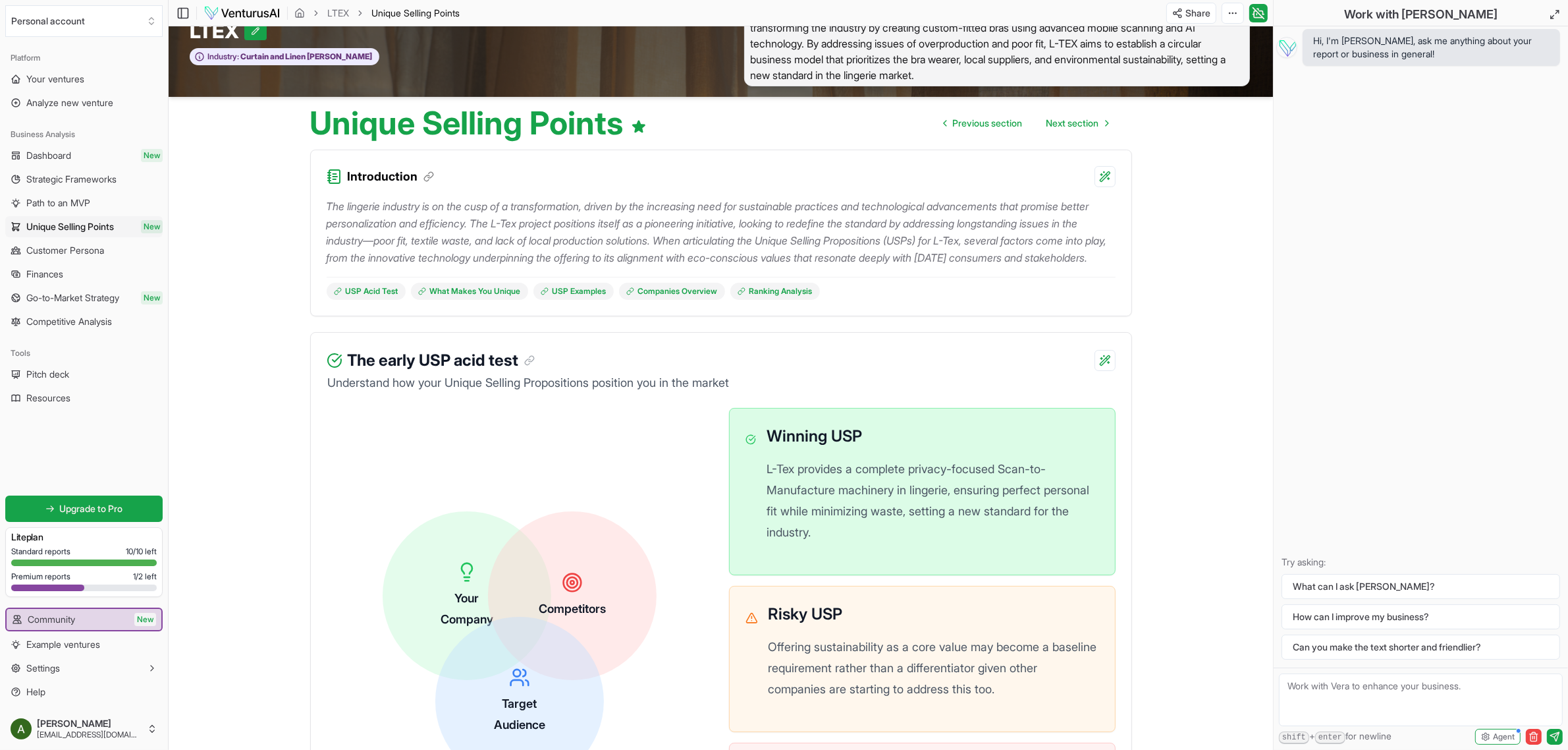
scroll to position [0, 0]
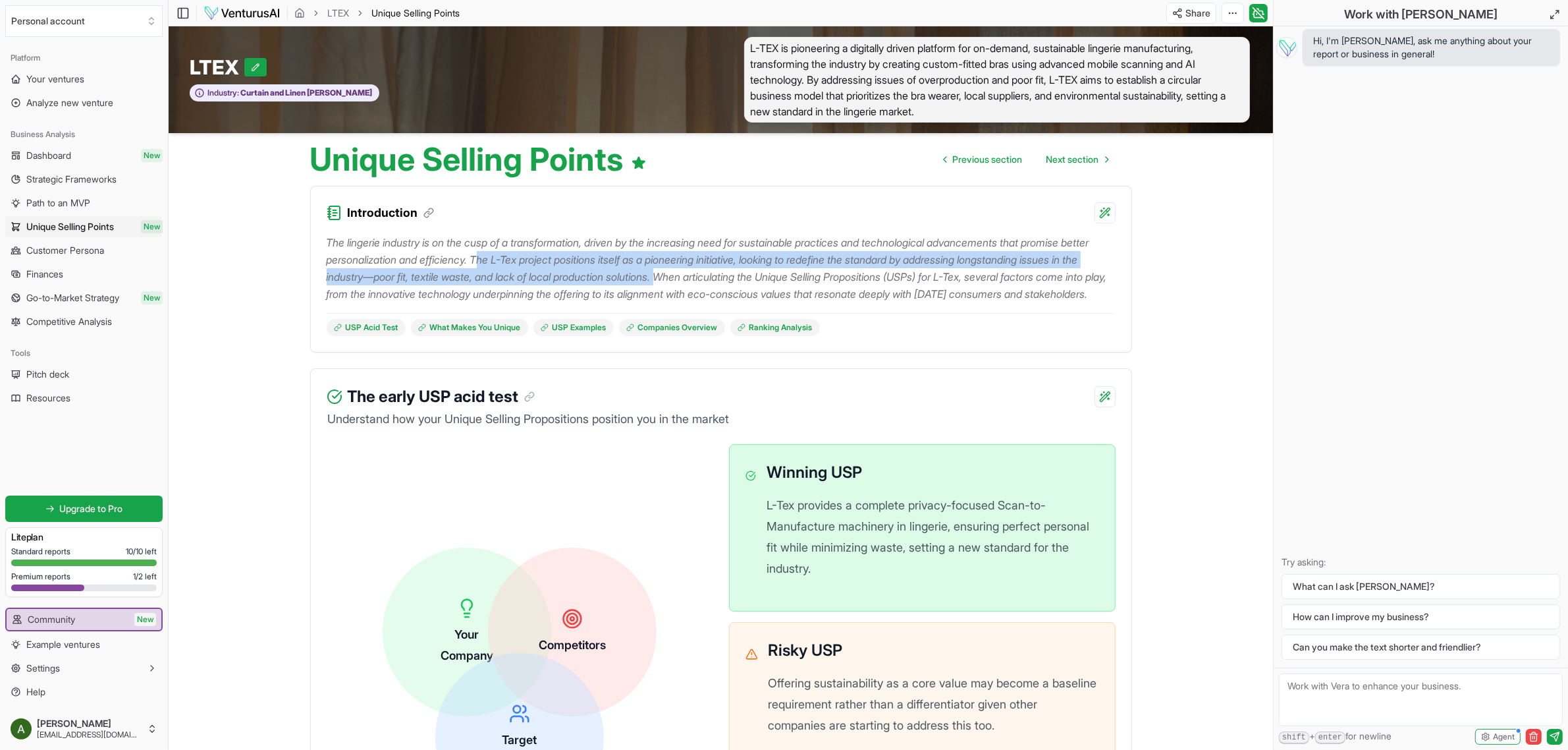
drag, startPoint x: 517, startPoint y: 255, endPoint x: 741, endPoint y: 270, distance: 224.5
click at [741, 270] on p "The lingerie industry is on the cusp of a transformation, driven by the increas…" at bounding box center [720, 268] width 788 height 69
copy p "he L-Tex project positions itself as a pioneering initiative, looking to redefi…"
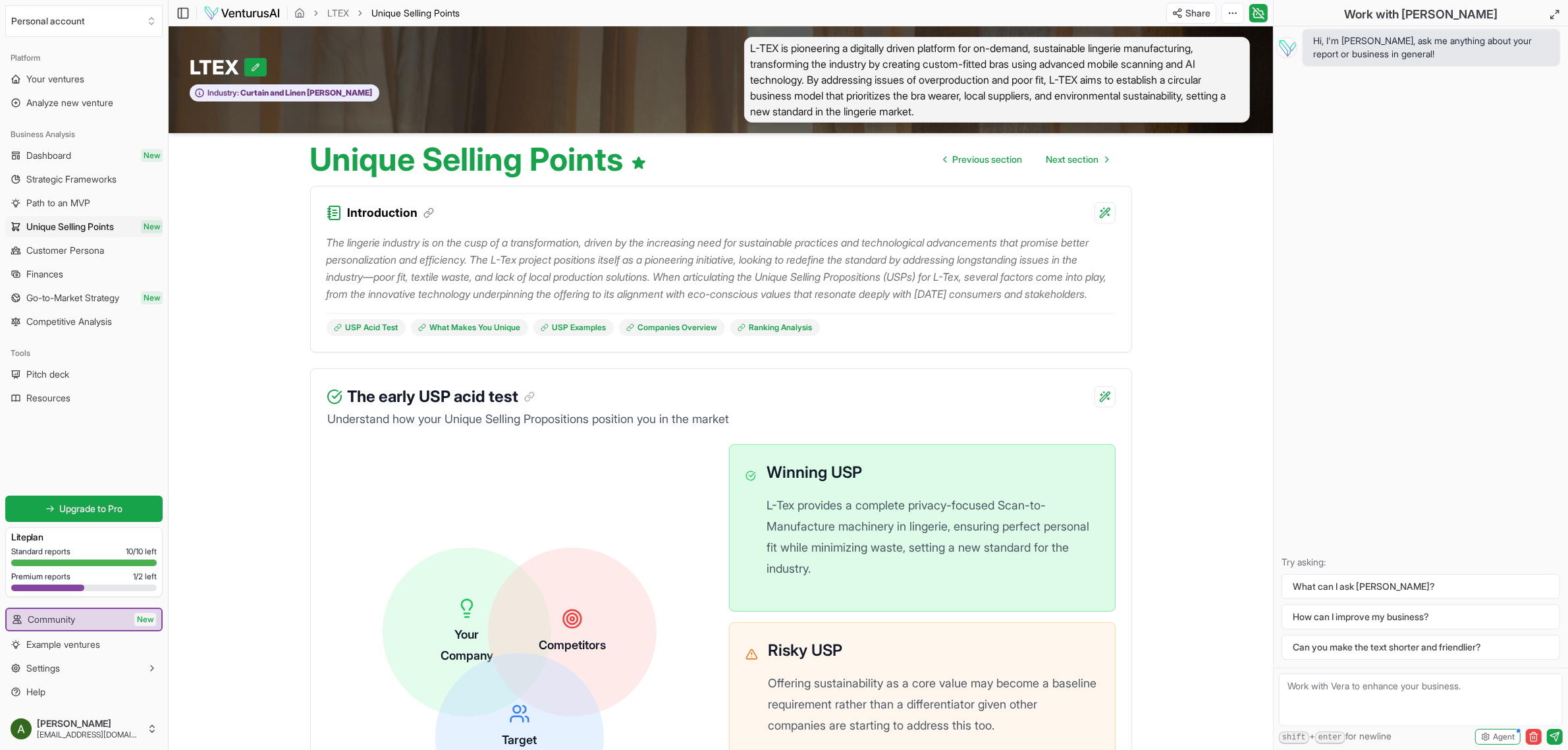
click at [775, 290] on p "The lingerie industry is on the cusp of a transformation, driven by the increas…" at bounding box center [720, 268] width 788 height 69
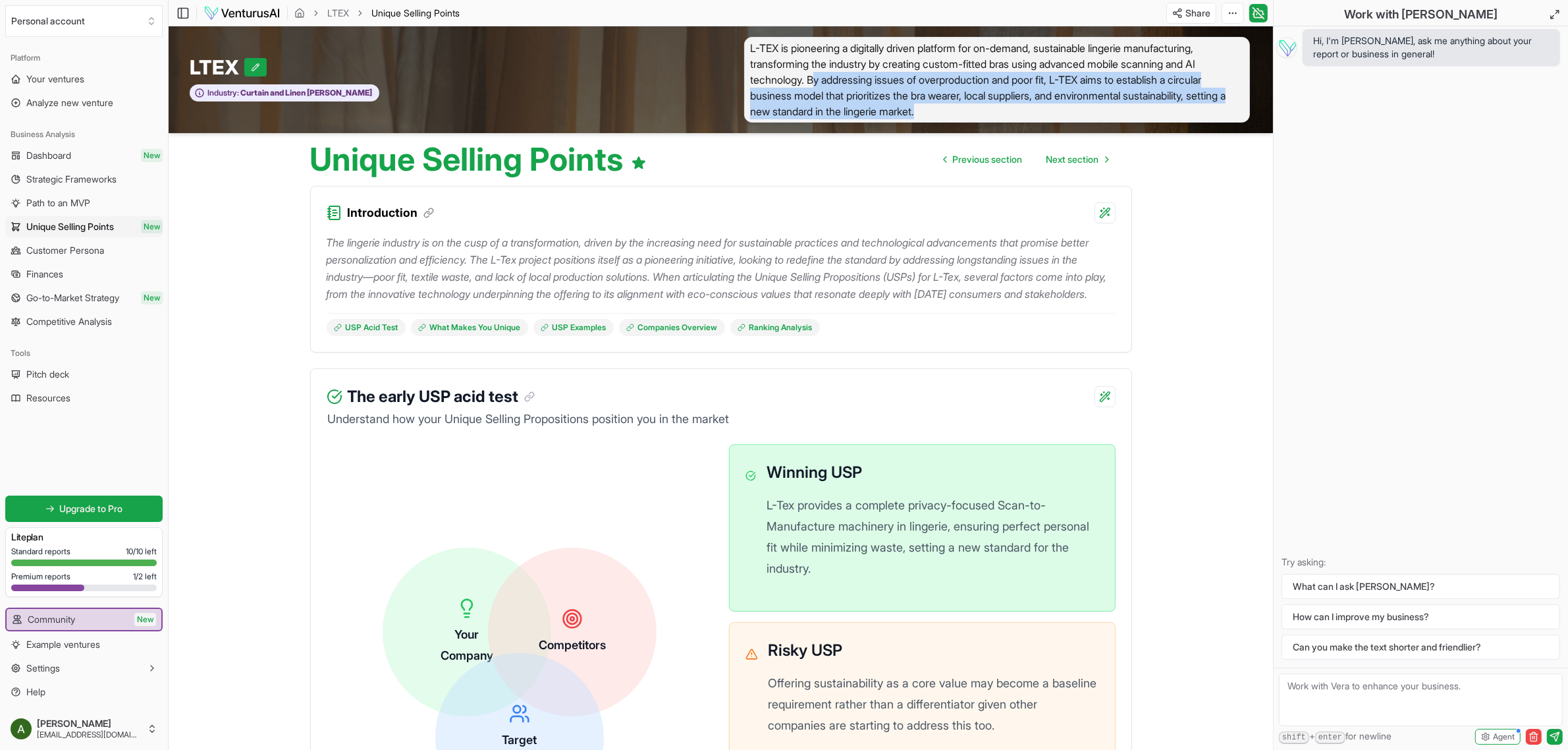
drag, startPoint x: 1011, startPoint y: 114, endPoint x: 817, endPoint y: 77, distance: 197.5
click at [775, 77] on span "L-TEX is pioneering a digitally driven platform for on-demand, sustainable ling…" at bounding box center [996, 79] width 506 height 86
copy span "y addressing issues of overproduction and poor fit, L-TEX aims to establish a c…"
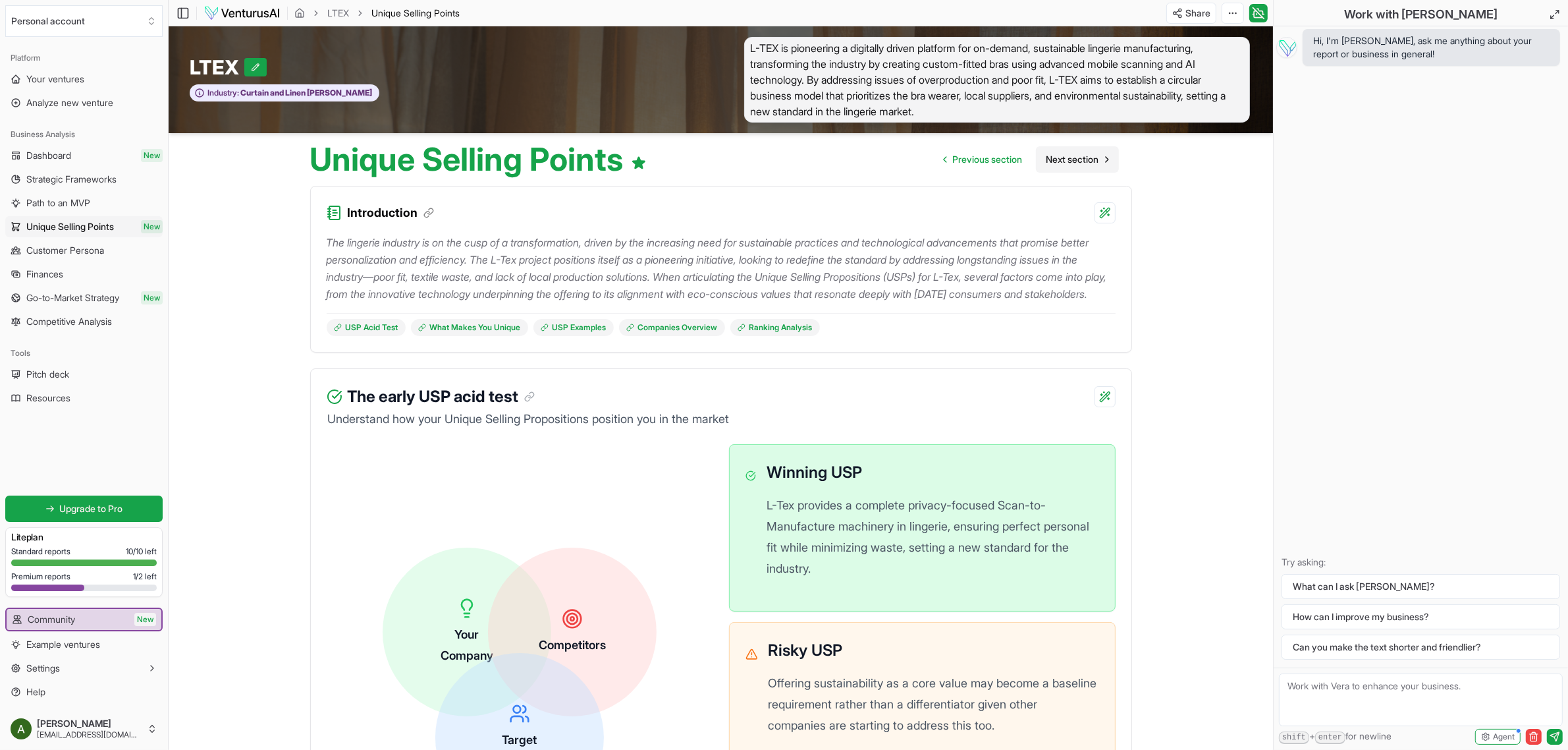
click at [775, 160] on span "Next section" at bounding box center [1073, 159] width 53 height 13
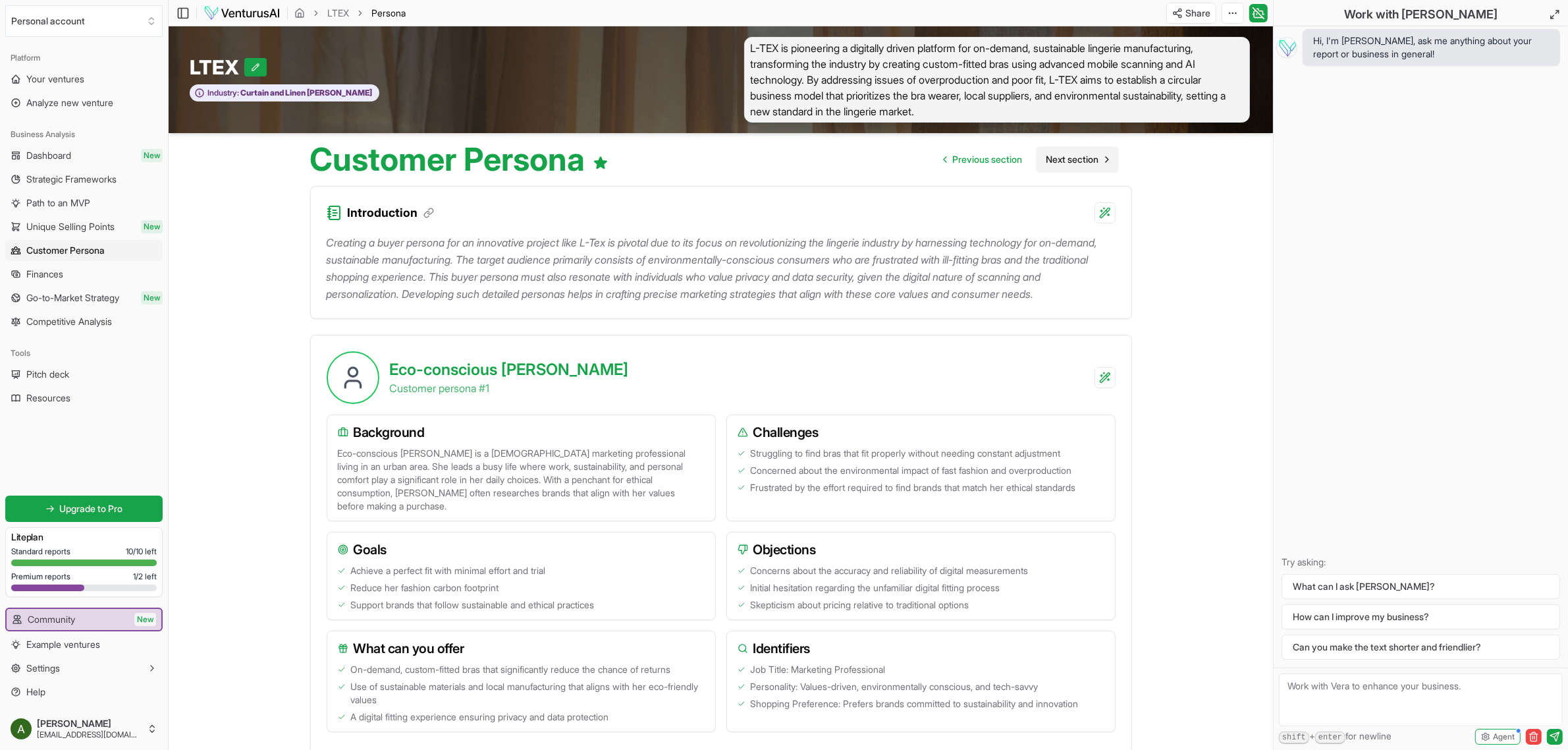
click at [775, 156] on span "Next section" at bounding box center [1073, 159] width 53 height 13
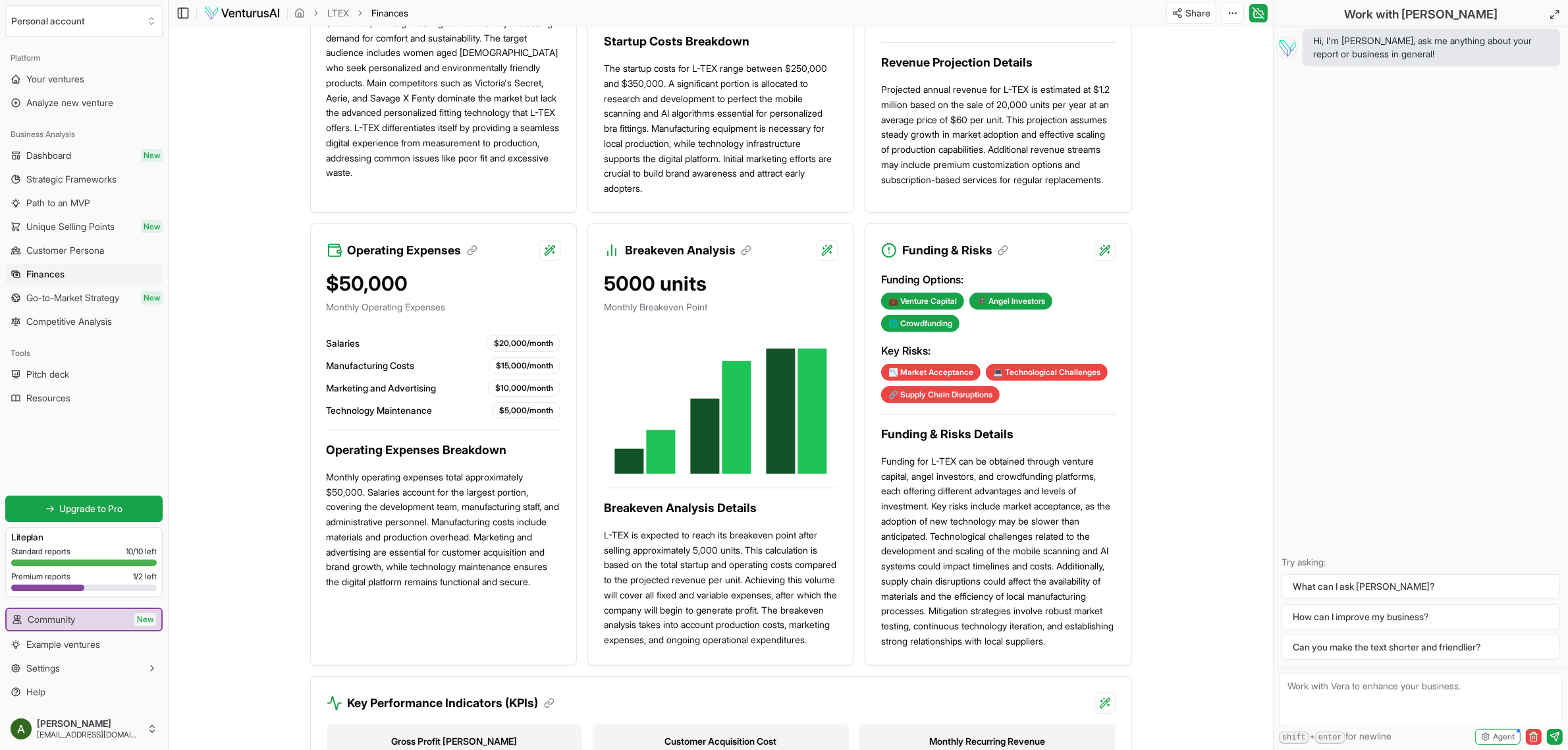
scroll to position [574, 0]
drag, startPoint x: 996, startPoint y: 644, endPoint x: 1019, endPoint y: 695, distance: 55.9
click at [775, 664] on div "Funding Options: 💼 Venture Capital 🦸 Angel Investors 🌐 Crowdfunding Key Risks: …" at bounding box center [998, 462] width 266 height 404
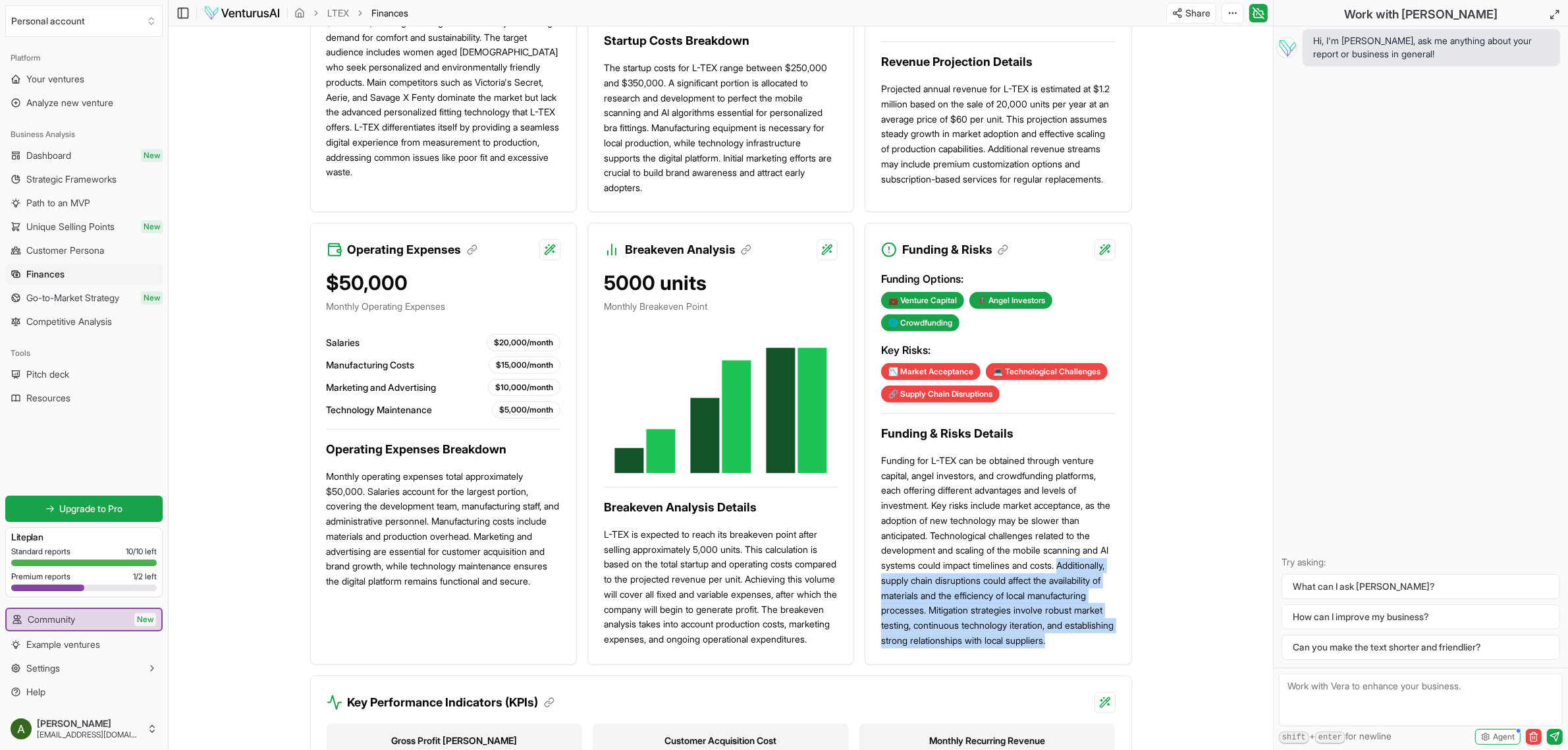
drag, startPoint x: 883, startPoint y: 611, endPoint x: 965, endPoint y: 679, distance: 106.5
click at [775, 648] on p "Funding for L-TEX can be obtained through venture capital, angel investors, and…" at bounding box center [997, 550] width 234 height 195
drag, startPoint x: 938, startPoint y: 561, endPoint x: 988, endPoint y: 682, distance: 130.9
click at [775, 648] on p "Funding for L-TEX can be obtained through venture capital, angel investors, and…" at bounding box center [997, 550] width 234 height 195
copy p "echnological challenges related to the development and scaling of the mobile sc…"
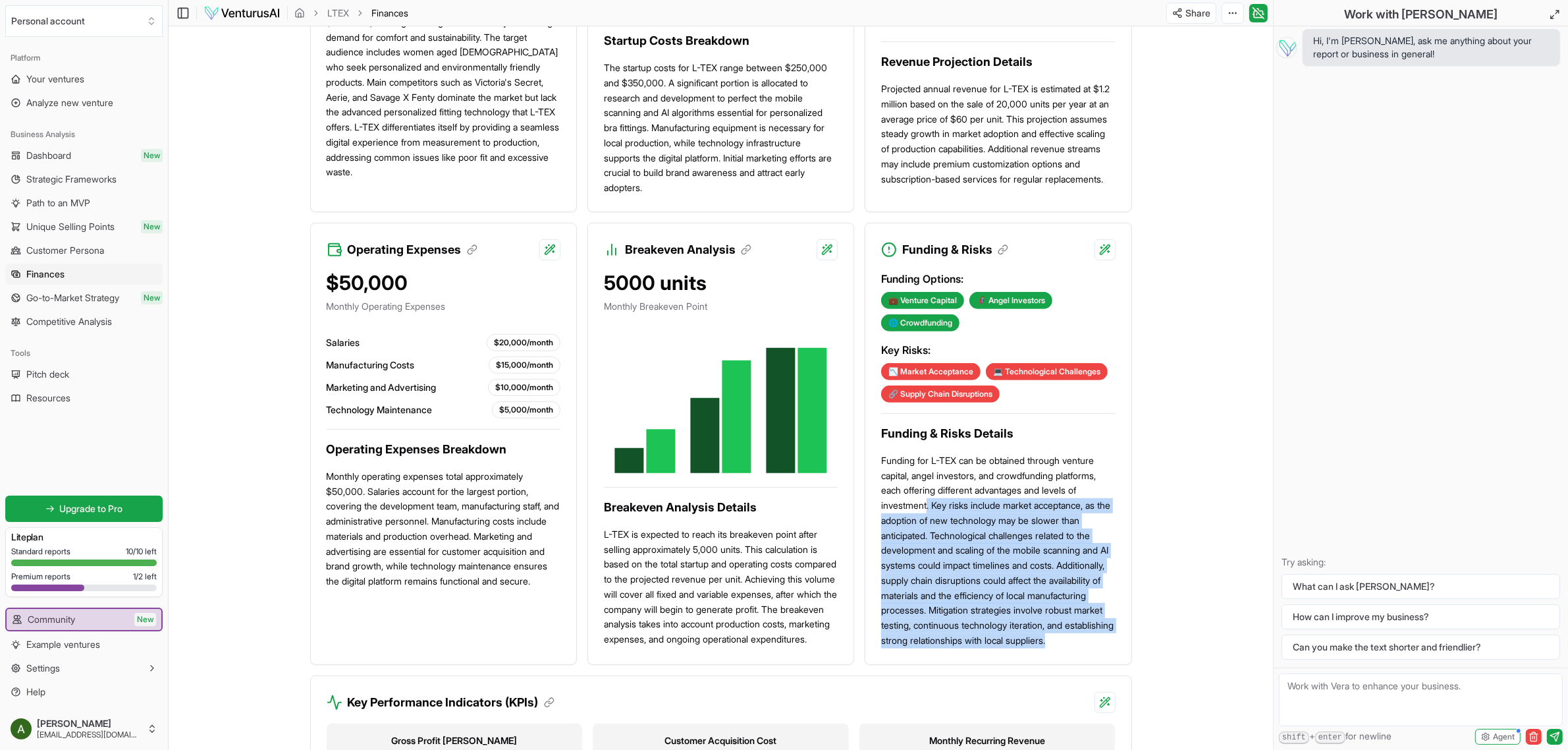
drag, startPoint x: 929, startPoint y: 537, endPoint x: 962, endPoint y: 683, distance: 149.7
click at [775, 648] on p "Funding for L-TEX can be obtained through venture capital, angel investors, and…" at bounding box center [997, 550] width 234 height 195
copy p ". Key risks include market acceptance, as the adoption of new technology may be…"
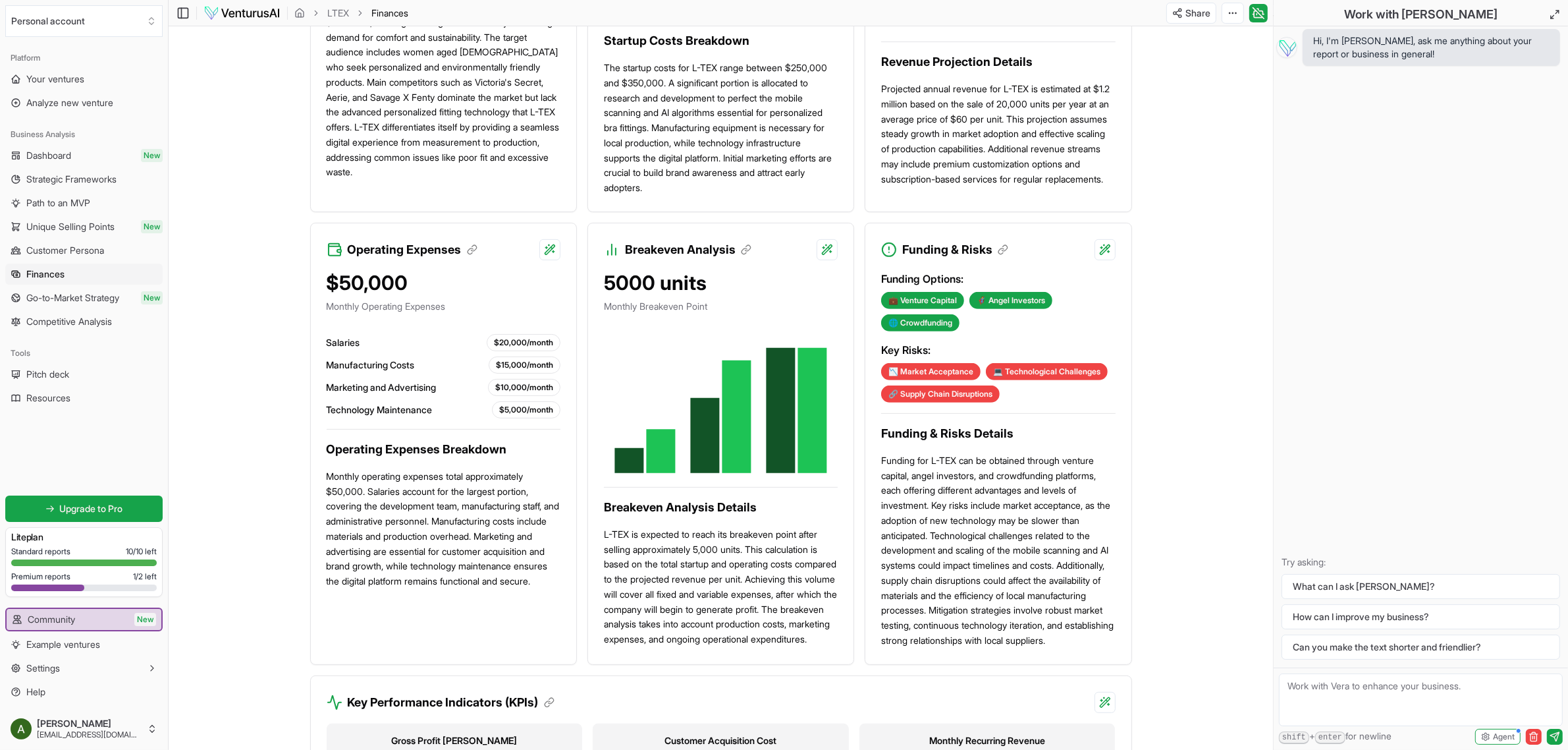
drag, startPoint x: 1138, startPoint y: 511, endPoint x: 1133, endPoint y: 518, distance: 8.6
click at [775, 511] on div "Introduction The financial plan for the L-TEX project must consider several cri…" at bounding box center [720, 308] width 843 height 1413
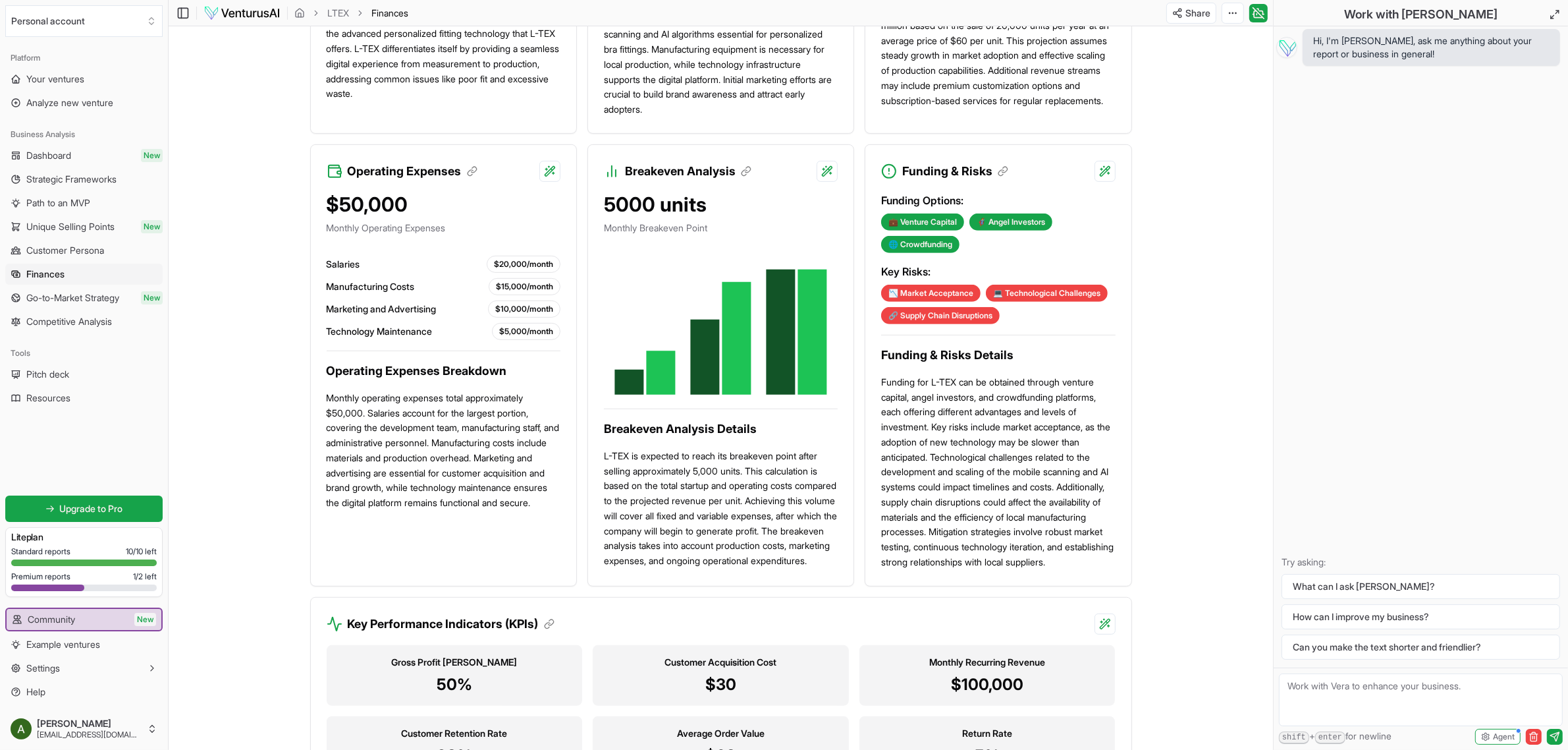
scroll to position [653, 0]
click at [775, 480] on div "Funding Options: 💼 Venture Capital 🦸 Angel Investors 🌐 Crowdfunding Key Risks: …" at bounding box center [998, 383] width 266 height 404
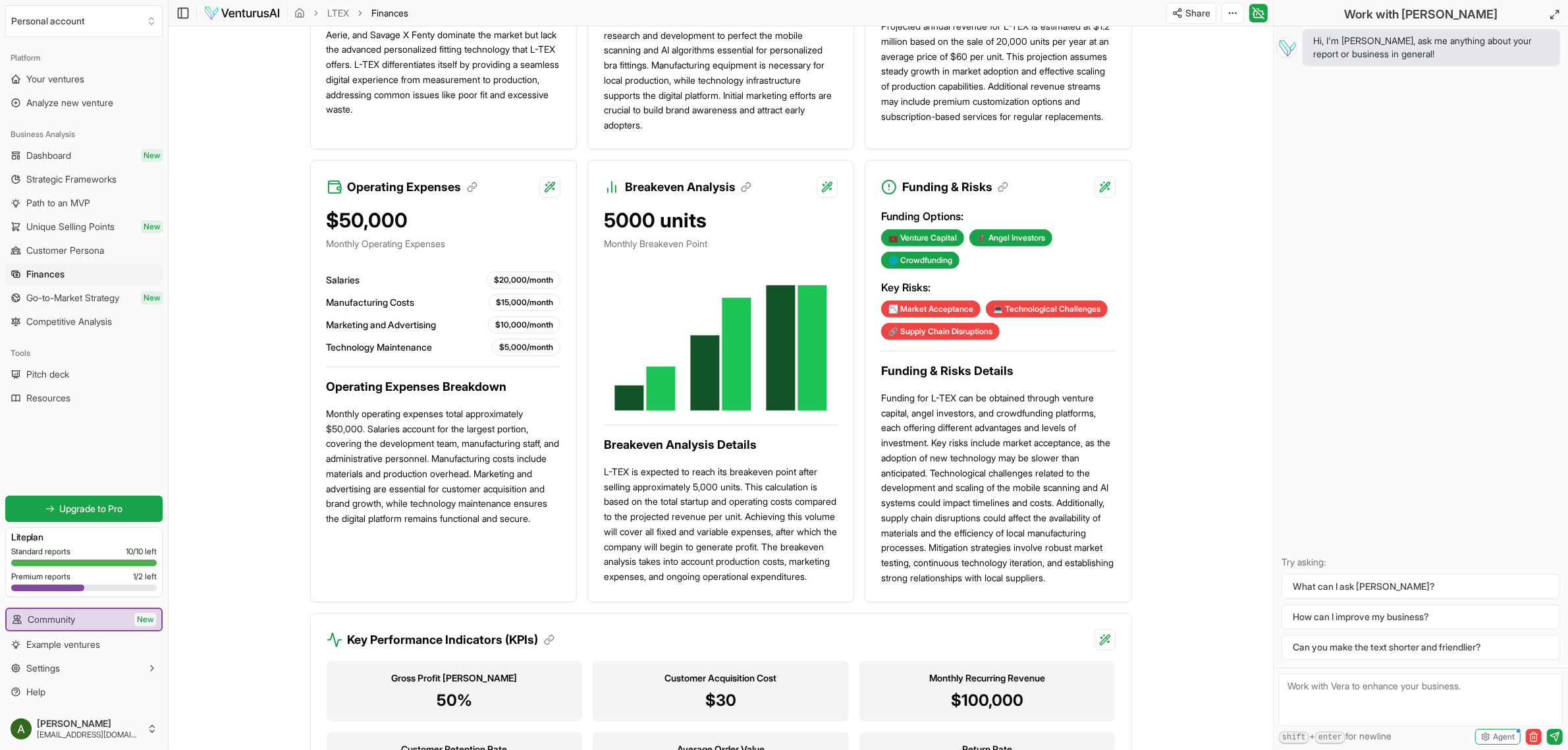
scroll to position [636, 0]
click at [752, 197] on h3 "Breakeven Analysis" at bounding box center [687, 188] width 126 height 19
click at [750, 194] on icon at bounding box center [746, 188] width 12 height 12
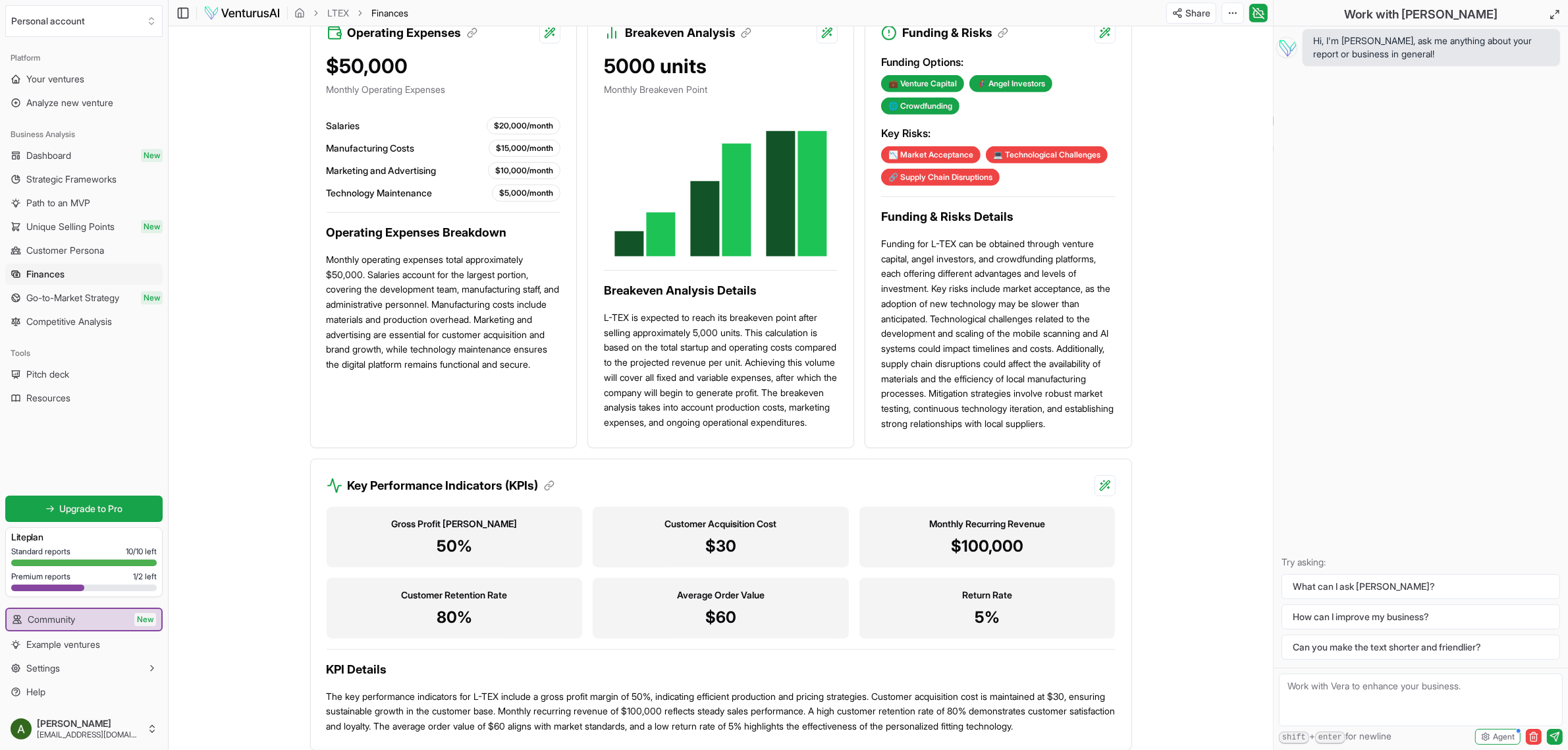
click at [712, 106] on div "5000 units Monthly [GEOGRAPHIC_DATA]" at bounding box center [720, 80] width 234 height 53
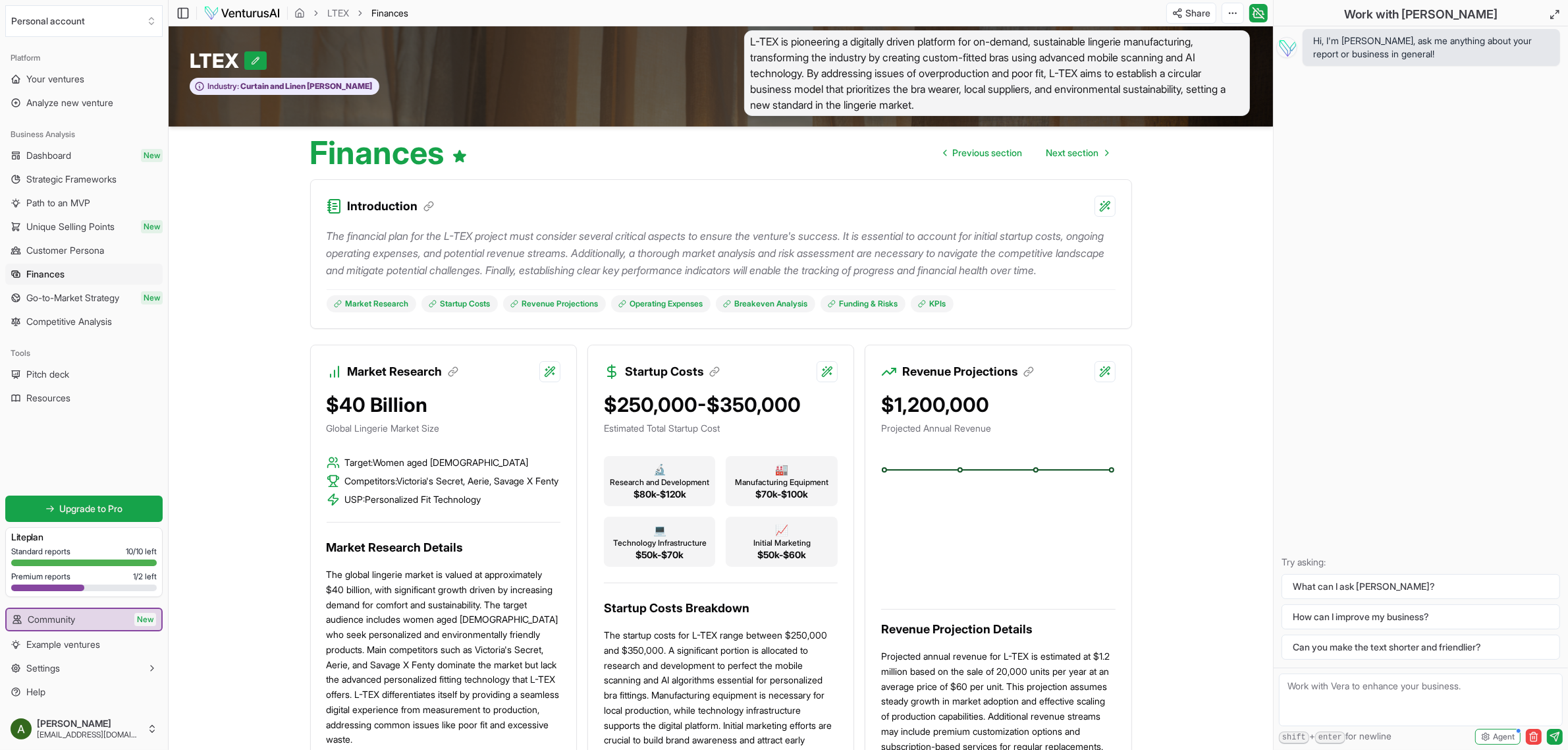
scroll to position [0, 0]
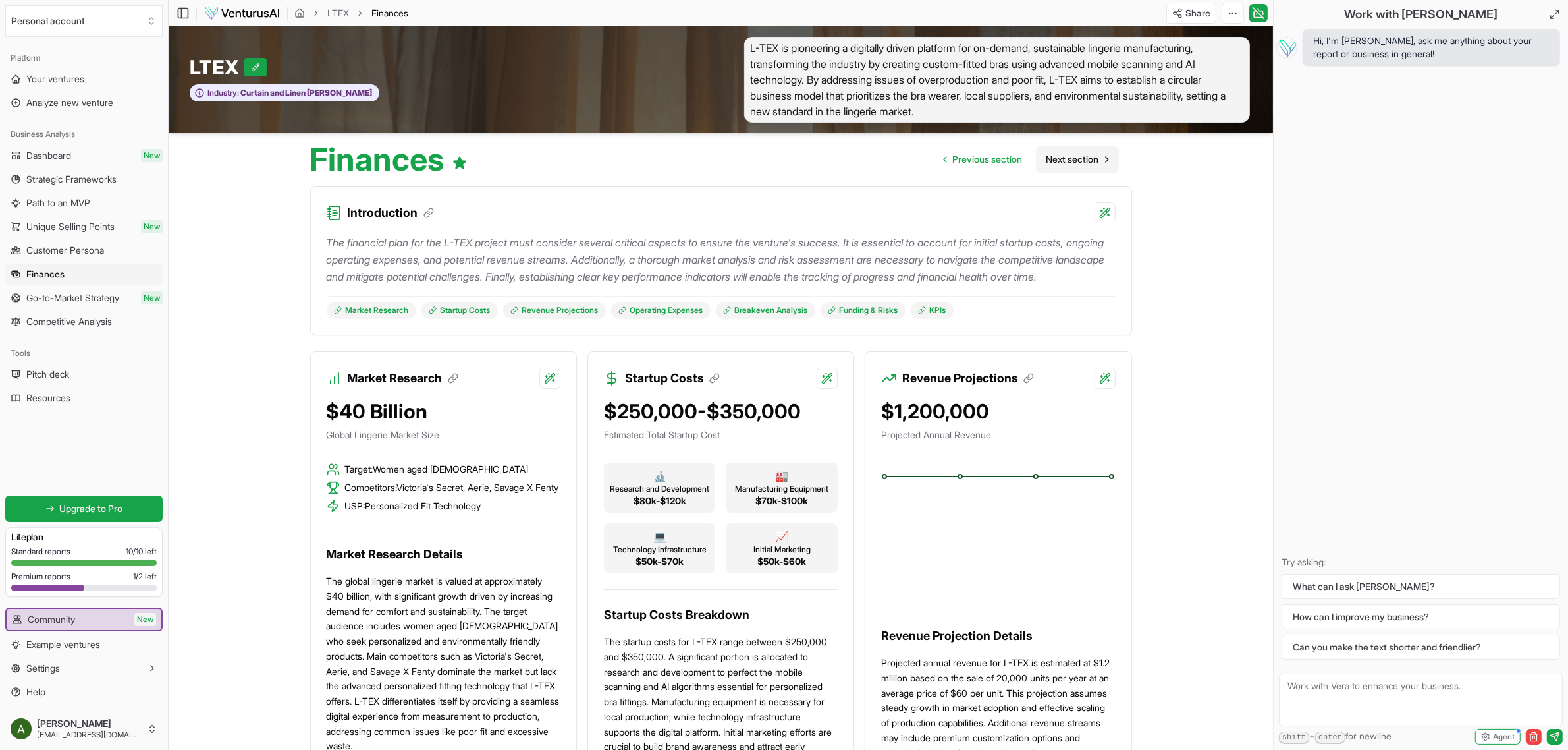
click at [775, 161] on span "Next section" at bounding box center [1073, 159] width 53 height 13
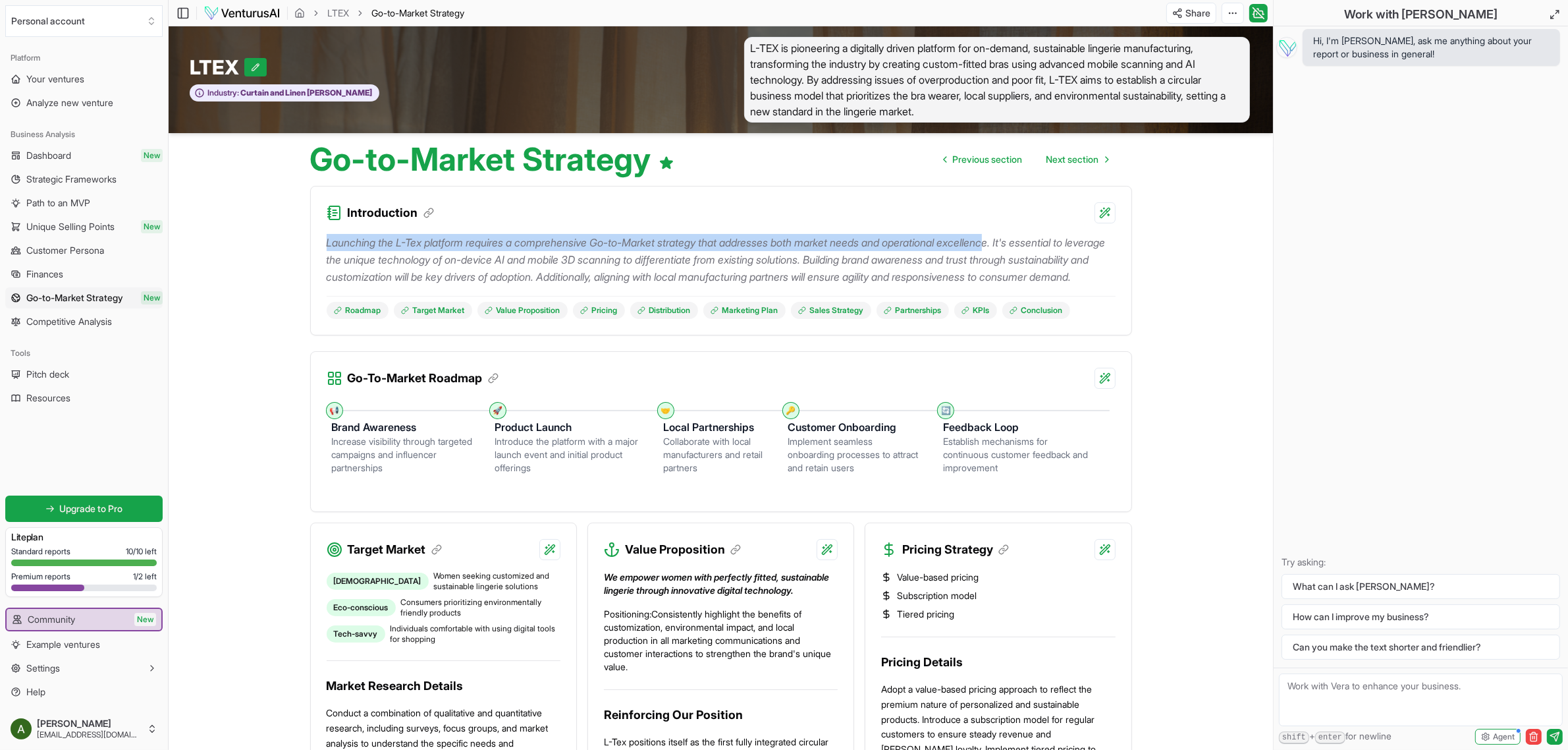
drag, startPoint x: 326, startPoint y: 242, endPoint x: 1018, endPoint y: 244, distance: 692.0
click at [775, 244] on p "Launching the L-Tex platform requires a comprehensive Go-to-Market strategy tha…" at bounding box center [720, 259] width 788 height 52
click at [775, 285] on p "Launching the L-Tex platform requires a comprehensive Go-to-Market strategy tha…" at bounding box center [720, 259] width 788 height 52
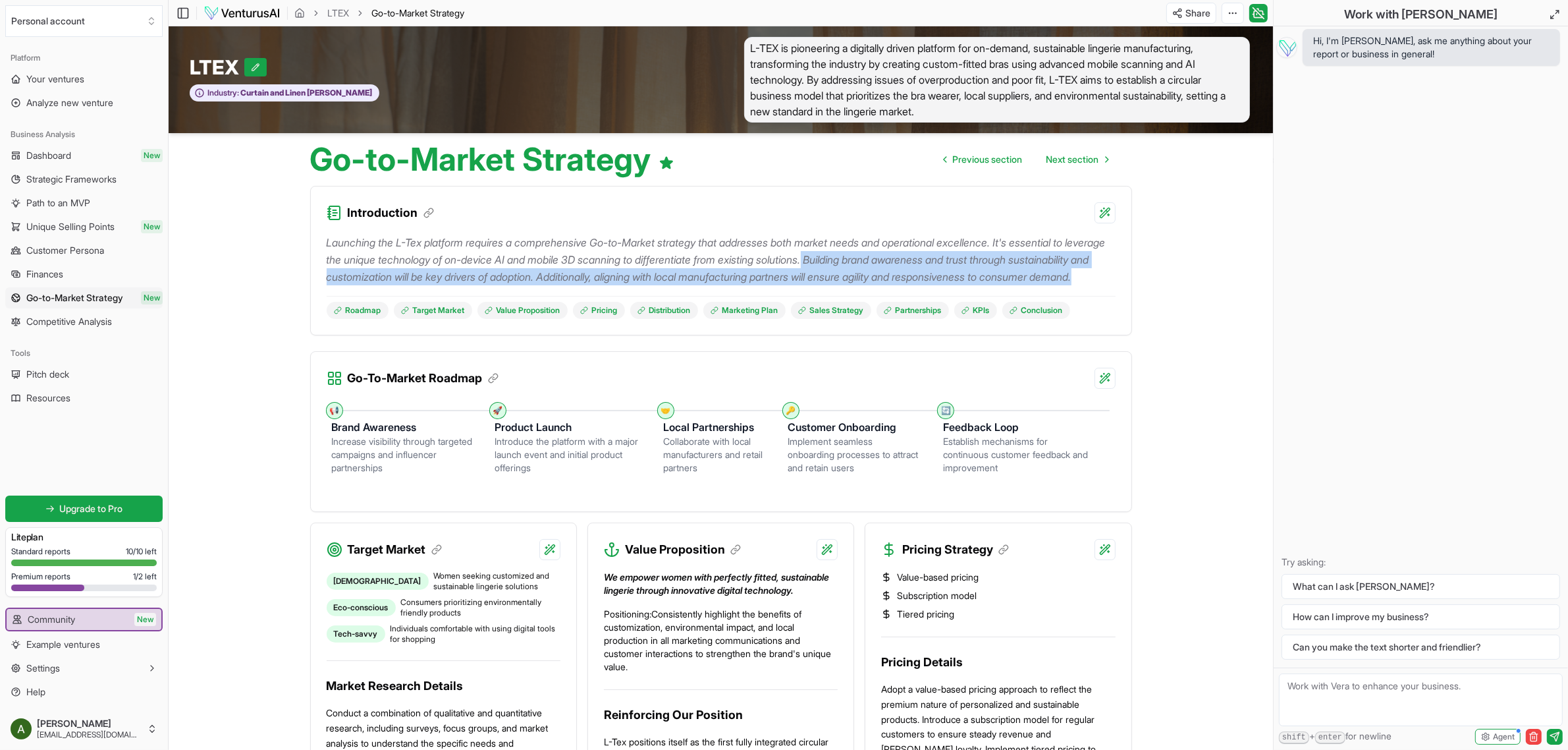
drag, startPoint x: 876, startPoint y: 260, endPoint x: 968, endPoint y: 295, distance: 98.4
click at [775, 285] on p "Launching the L-Tex platform requires a comprehensive Go-to-Market strategy tha…" at bounding box center [720, 259] width 788 height 52
click at [578, 285] on p "Launching the L-Tex platform requires a comprehensive Go-to-Market strategy tha…" at bounding box center [720, 259] width 788 height 52
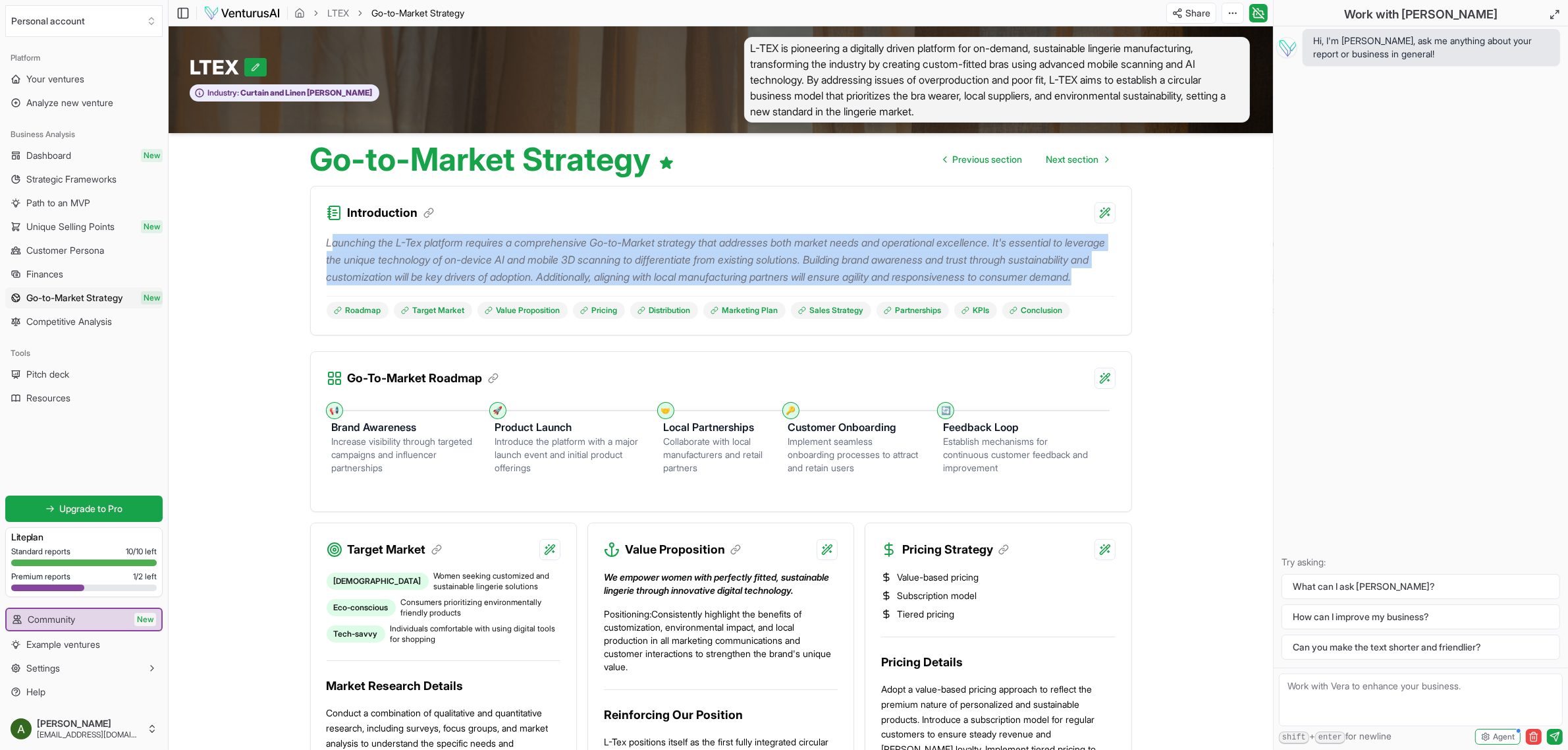
drag, startPoint x: 548, startPoint y: 294, endPoint x: 330, endPoint y: 245, distance: 223.4
click at [330, 245] on p "Launching the L-Tex platform requires a comprehensive Go-to-Market strategy tha…" at bounding box center [720, 259] width 788 height 52
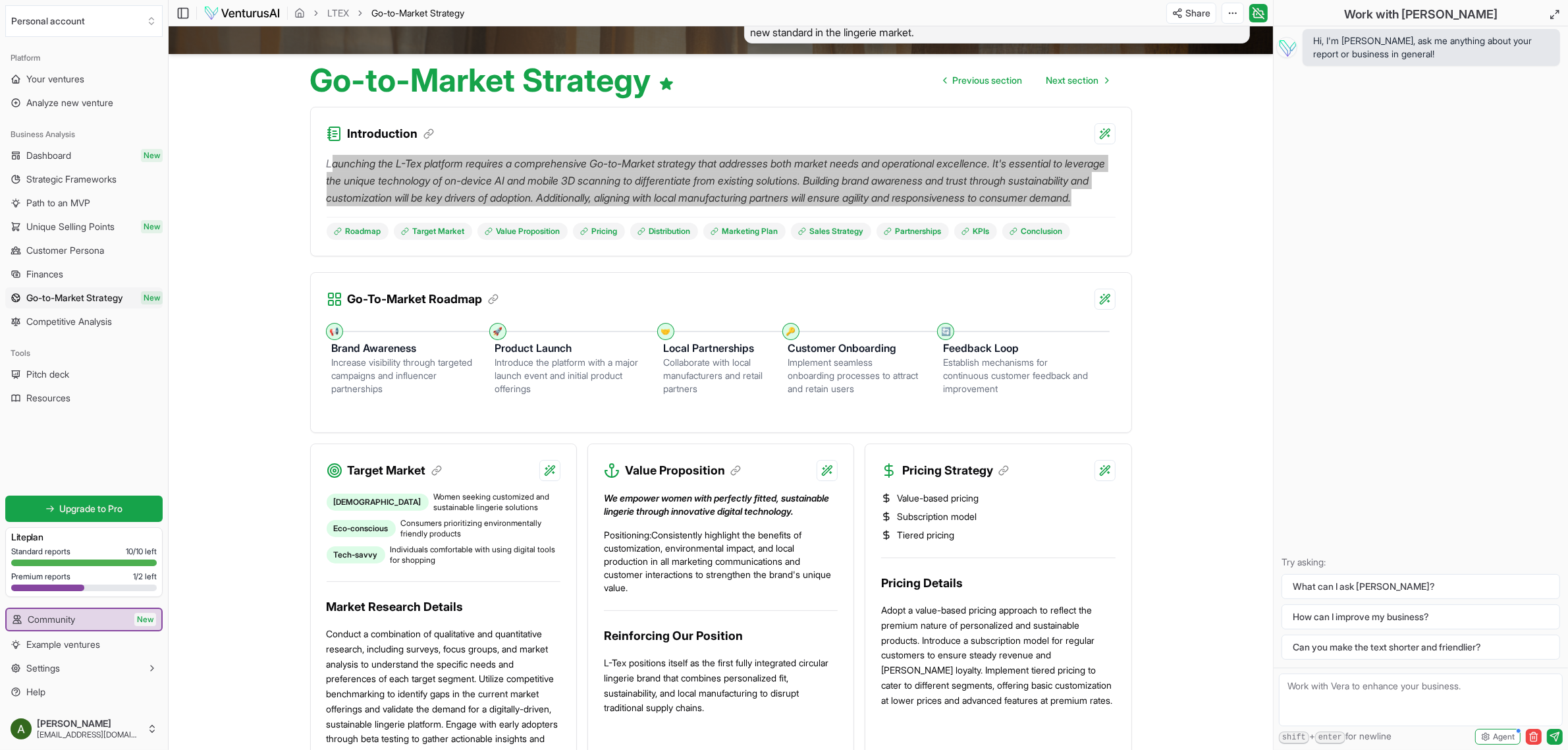
scroll to position [80, 0]
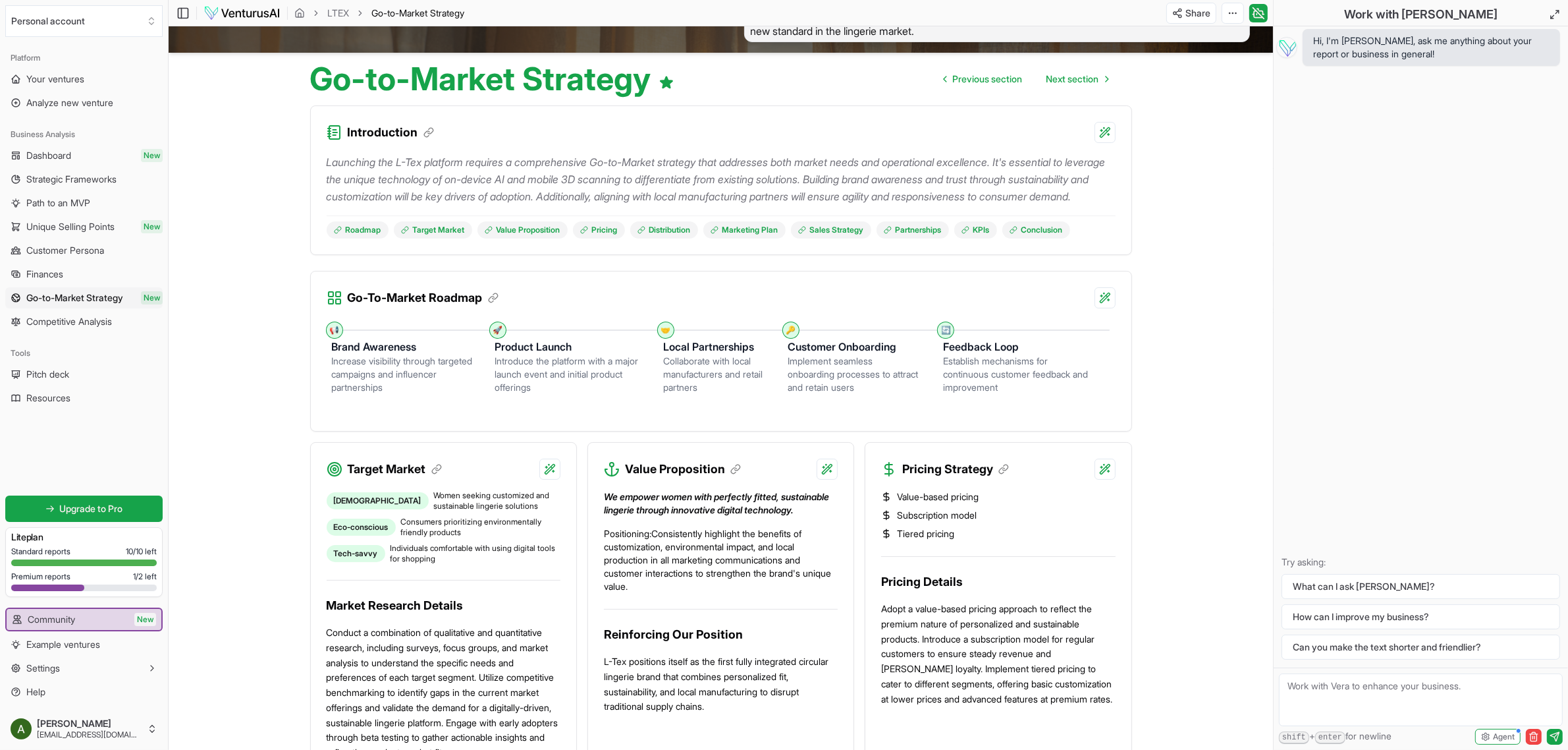
click at [775, 380] on div "Implement seamless onboarding processes to attract and retain users" at bounding box center [855, 374] width 135 height 40
click at [533, 306] on div "Go-To-Market Roadmap" at bounding box center [720, 289] width 820 height 37
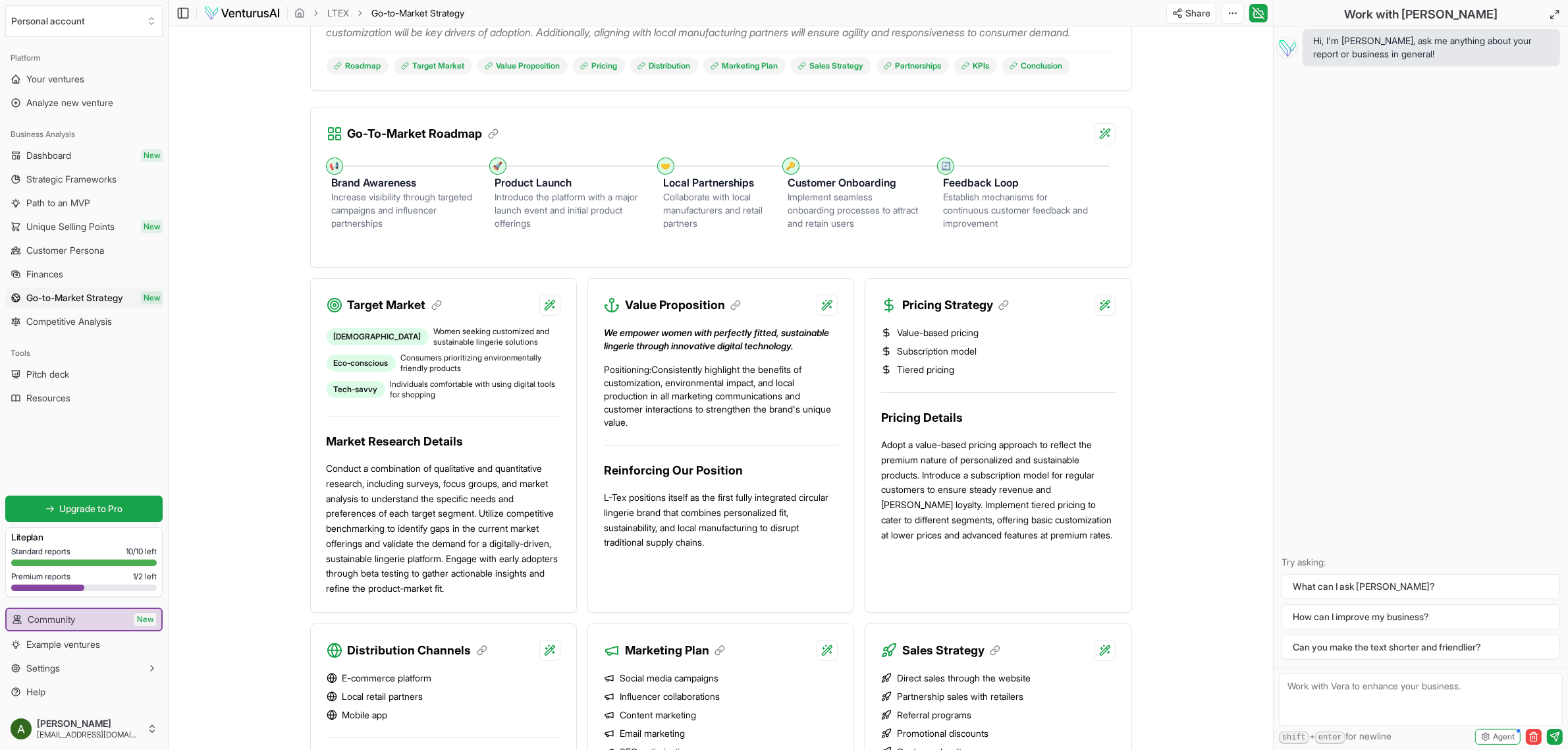
scroll to position [245, 0]
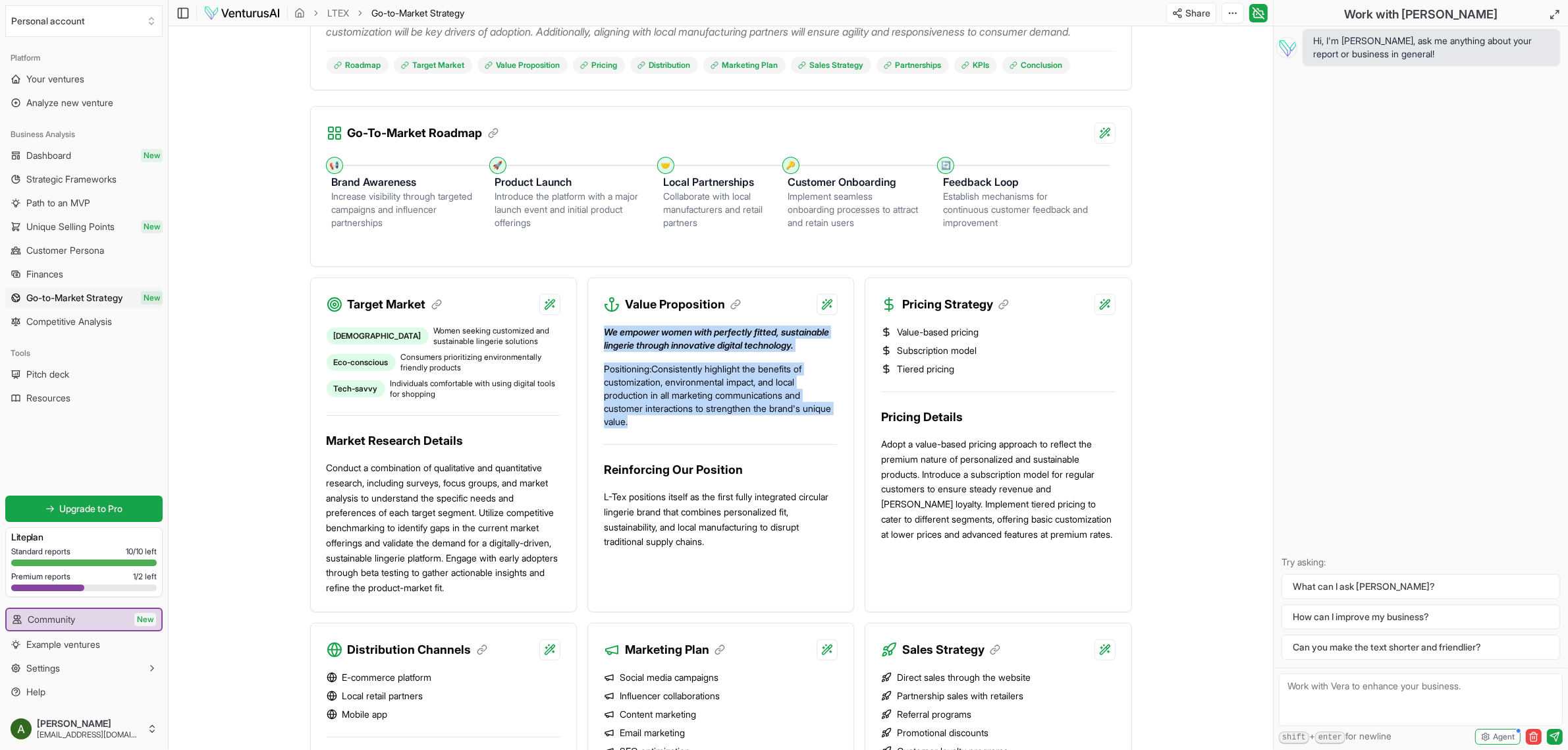
drag, startPoint x: 606, startPoint y: 346, endPoint x: 682, endPoint y: 449, distance: 128.0
click at [682, 428] on div "We empower women with perfectly fitted, sustainable lingerie through innovative…" at bounding box center [720, 376] width 234 height 103
click at [710, 428] on p "Positioning: Consistently highlight the benefits of customization, environmenta…" at bounding box center [720, 395] width 234 height 66
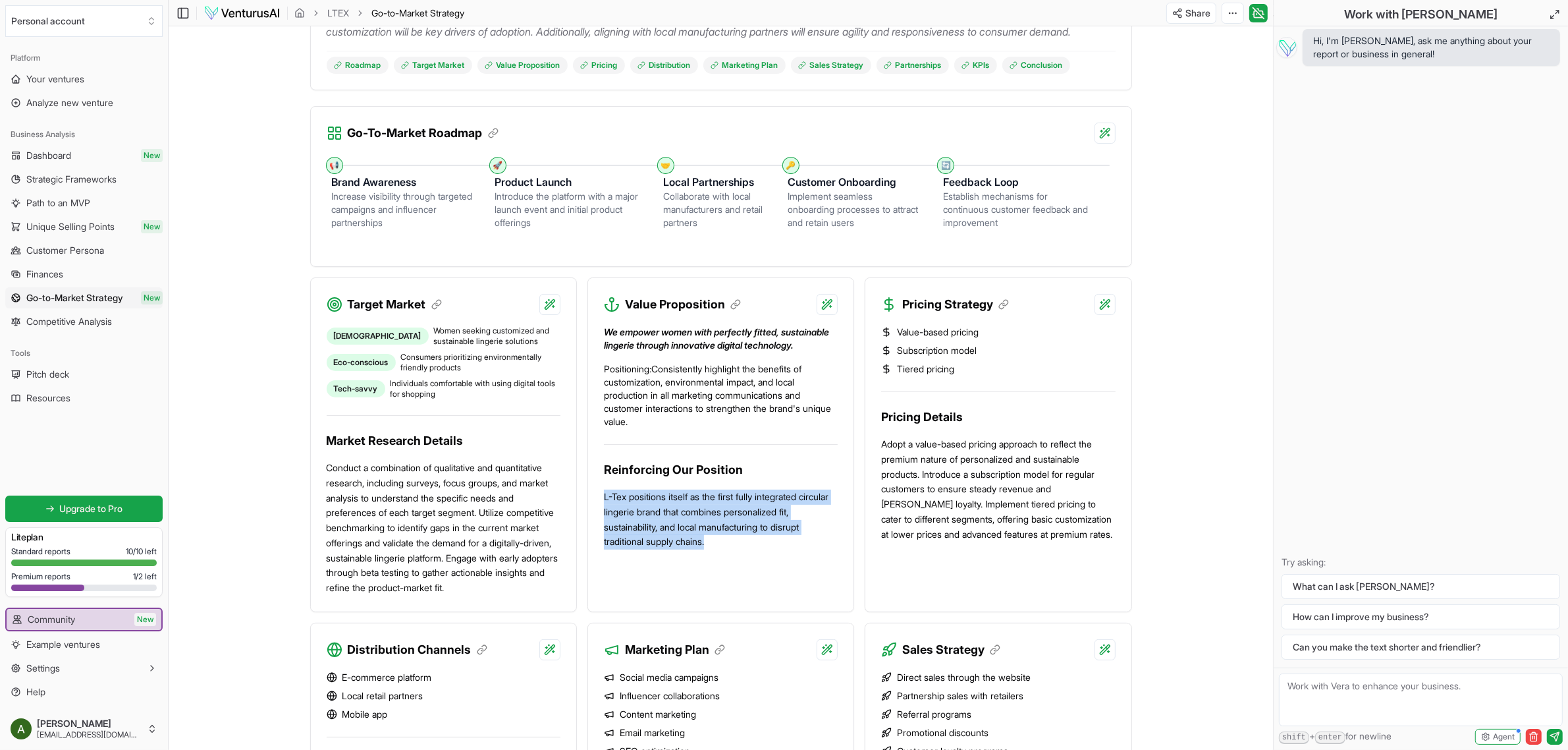
drag, startPoint x: 600, startPoint y: 526, endPoint x: 722, endPoint y: 577, distance: 132.2
click at [721, 565] on div "We empower women with perfectly fitted, sustainable lingerie through innovative…" at bounding box center [720, 440] width 266 height 251
click at [775, 482] on div "We empower women with perfectly fitted, sustainable lingerie through innovative…" at bounding box center [720, 432] width 234 height 235
click at [775, 495] on p "Adopt a value-based pricing approach to reflect the premium nature of personali…" at bounding box center [997, 488] width 234 height 105
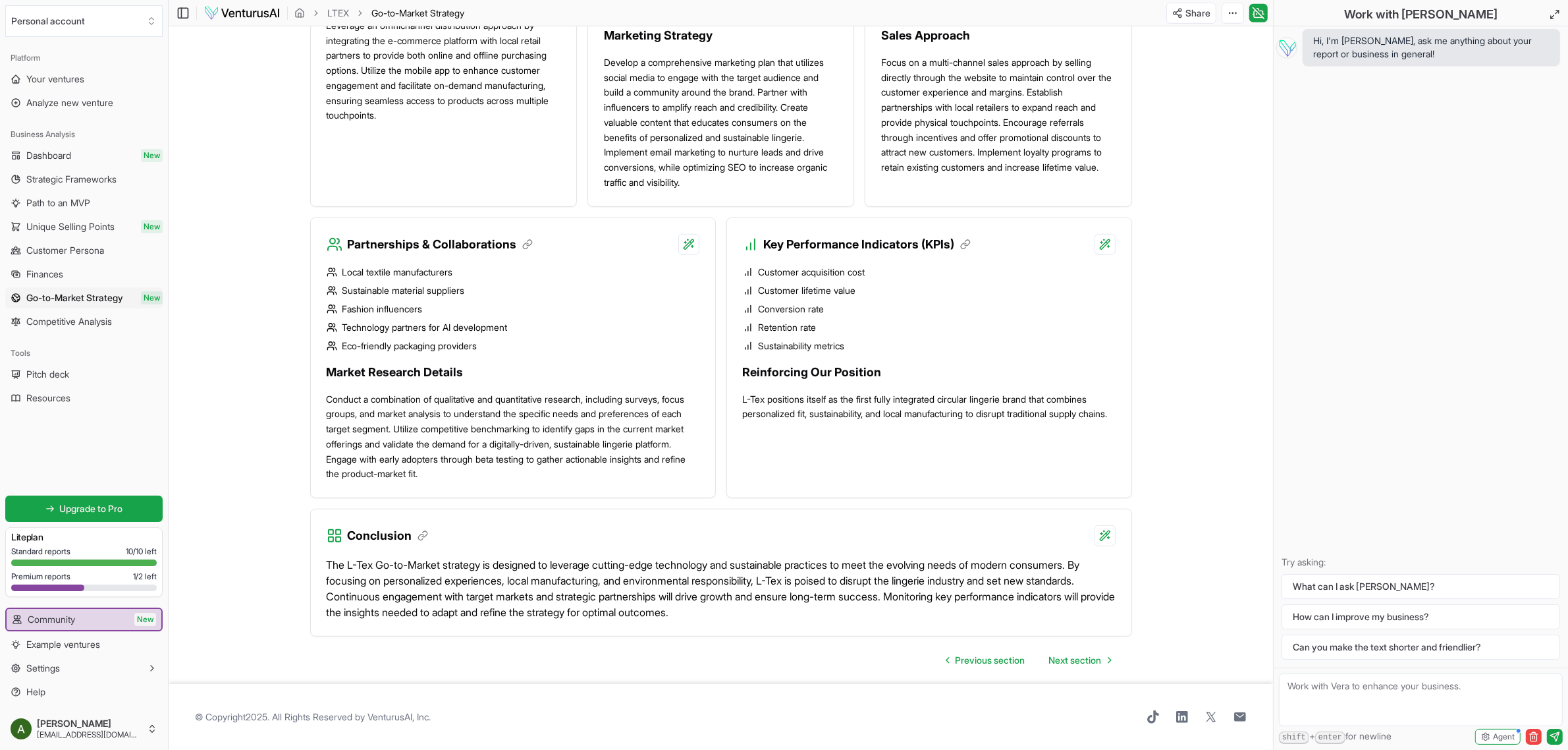
scroll to position [1042, 0]
drag, startPoint x: 784, startPoint y: 423, endPoint x: 724, endPoint y: 397, distance: 65.4
click at [724, 397] on div "Partnerships & Collaborations Local textile manufacturers Sustainable material …" at bounding box center [720, 364] width 821 height 292
click at [775, 438] on div "Customer acquisition cost Customer lifetime value Conversion rate Retention rat…" at bounding box center [929, 347] width 404 height 183
drag, startPoint x: 806, startPoint y: 436, endPoint x: 741, endPoint y: 401, distance: 73.8
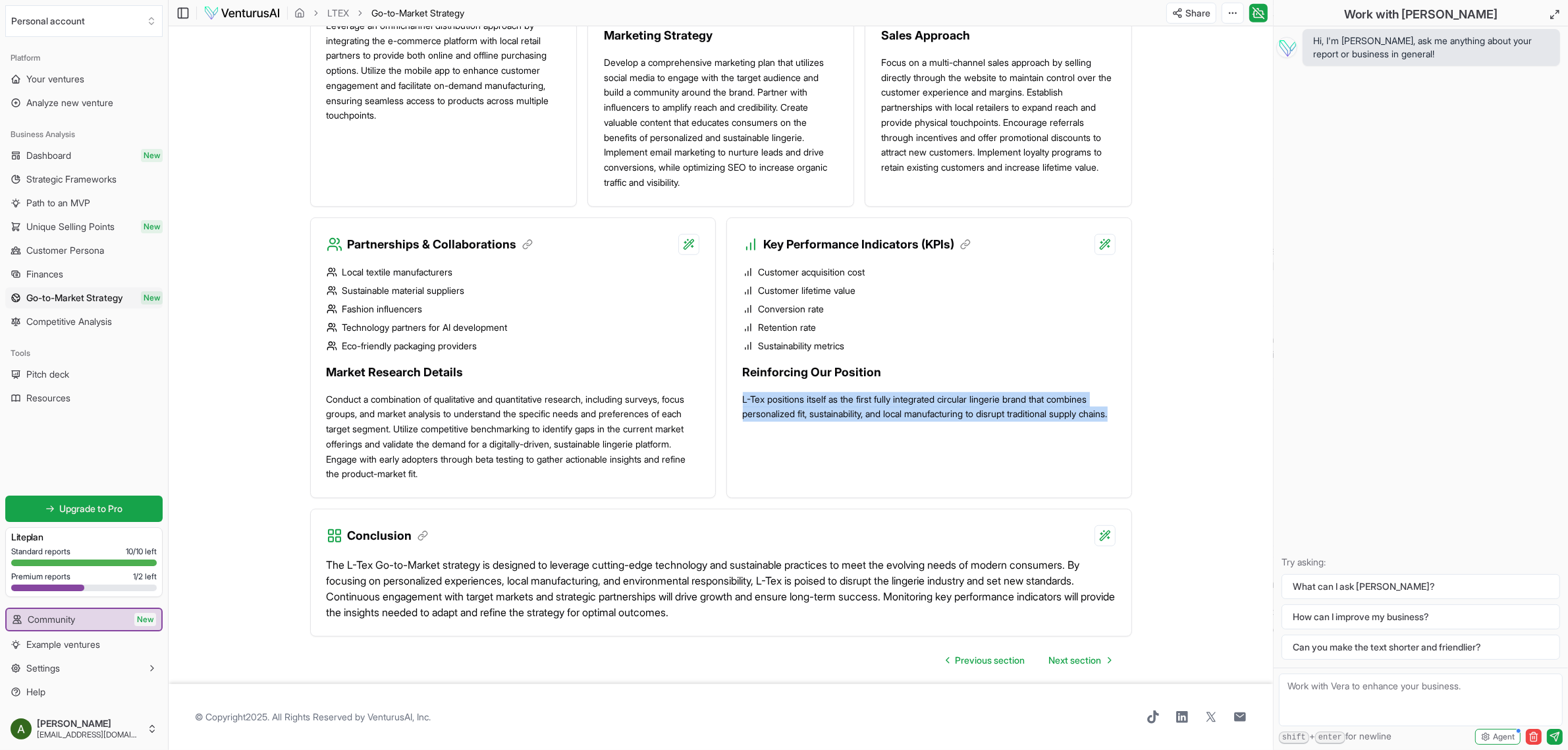
click at [741, 401] on div "Customer acquisition cost Customer lifetime value Conversion rate Retention rat…" at bounding box center [929, 347] width 404 height 183
click at [775, 456] on div "Key Performance Indicators (KPIs) Customer acquisition cost Customer lifetime v…" at bounding box center [929, 358] width 406 height 282
click at [775, 474] on div "Key Performance Indicators (KPIs) Customer acquisition cost Customer lifetime v…" at bounding box center [929, 358] width 406 height 282
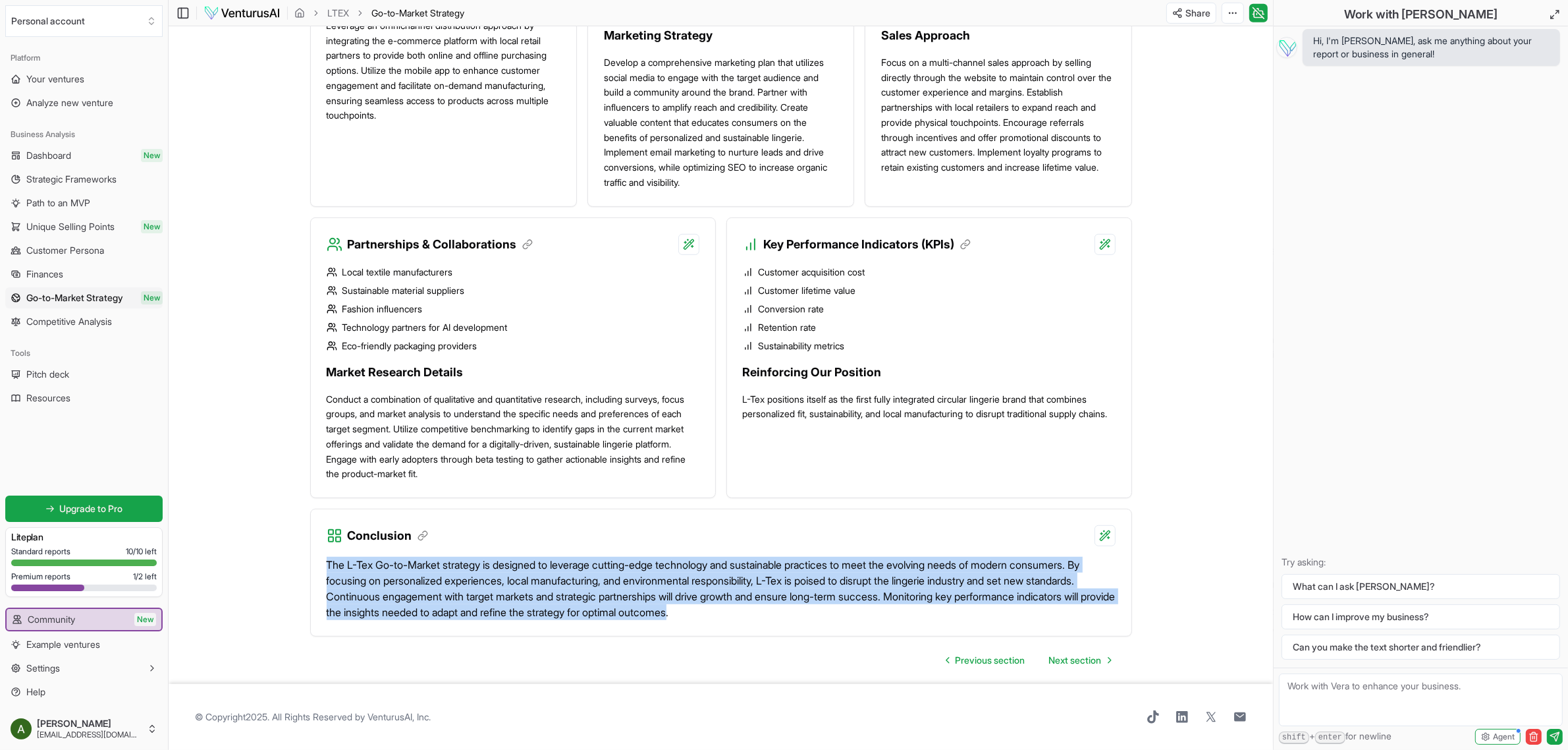
drag, startPoint x: 865, startPoint y: 612, endPoint x: 327, endPoint y: 570, distance: 539.6
click at [327, 570] on p "The L-Tex Go-to-Market strategy is designed to leverage cutting-edge technology…" at bounding box center [720, 588] width 788 height 63
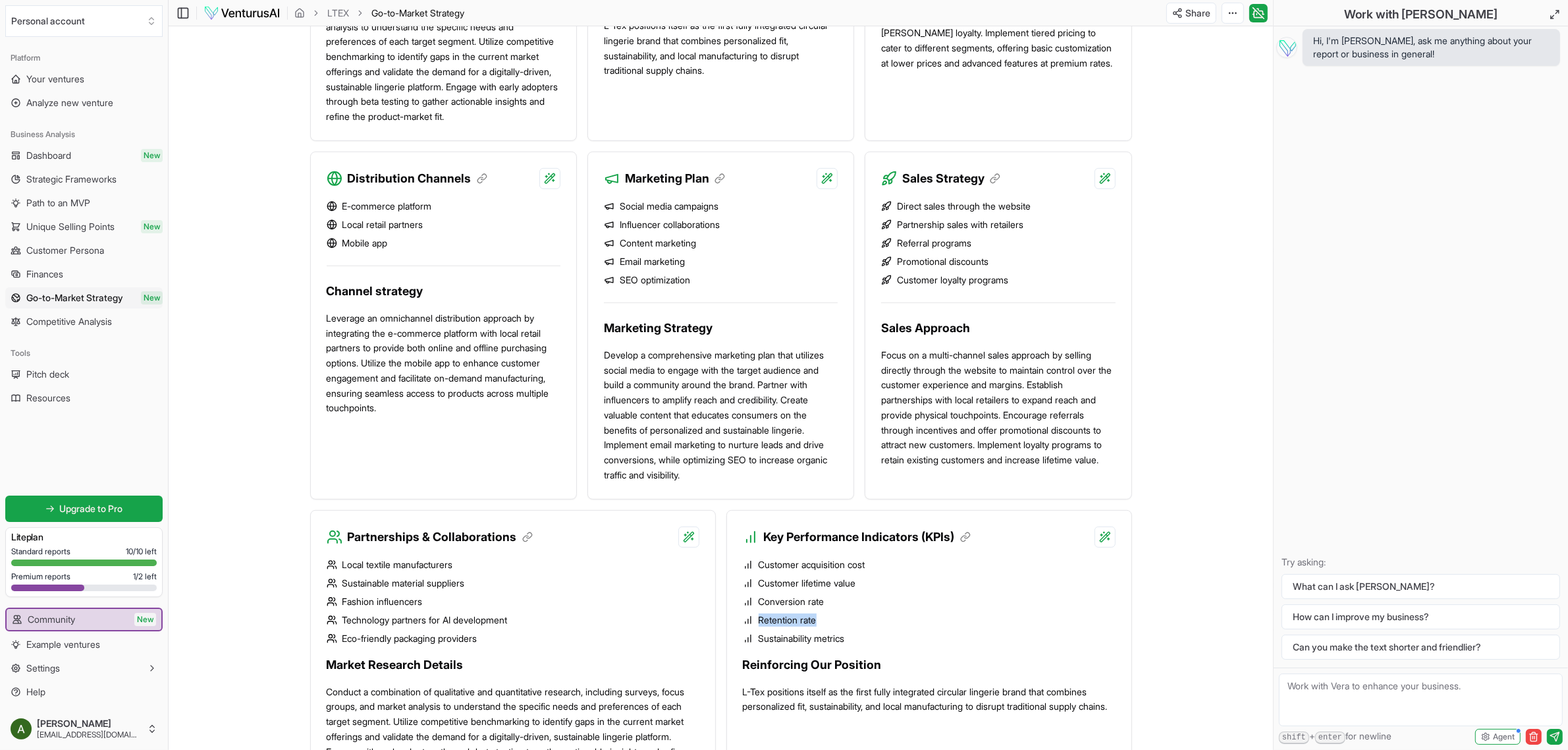
scroll to position [713, 0]
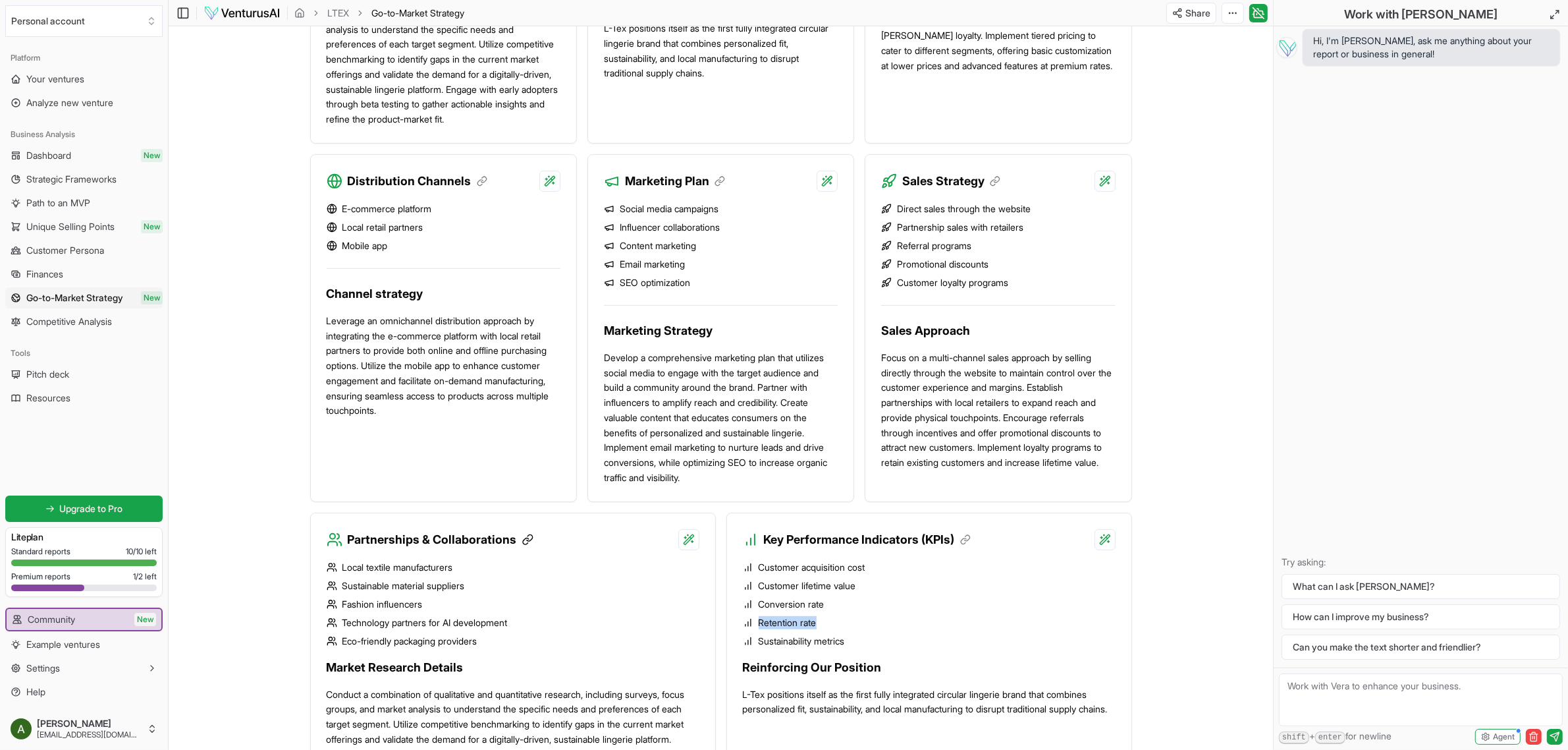
click at [532, 546] on icon at bounding box center [527, 539] width 12 height 12
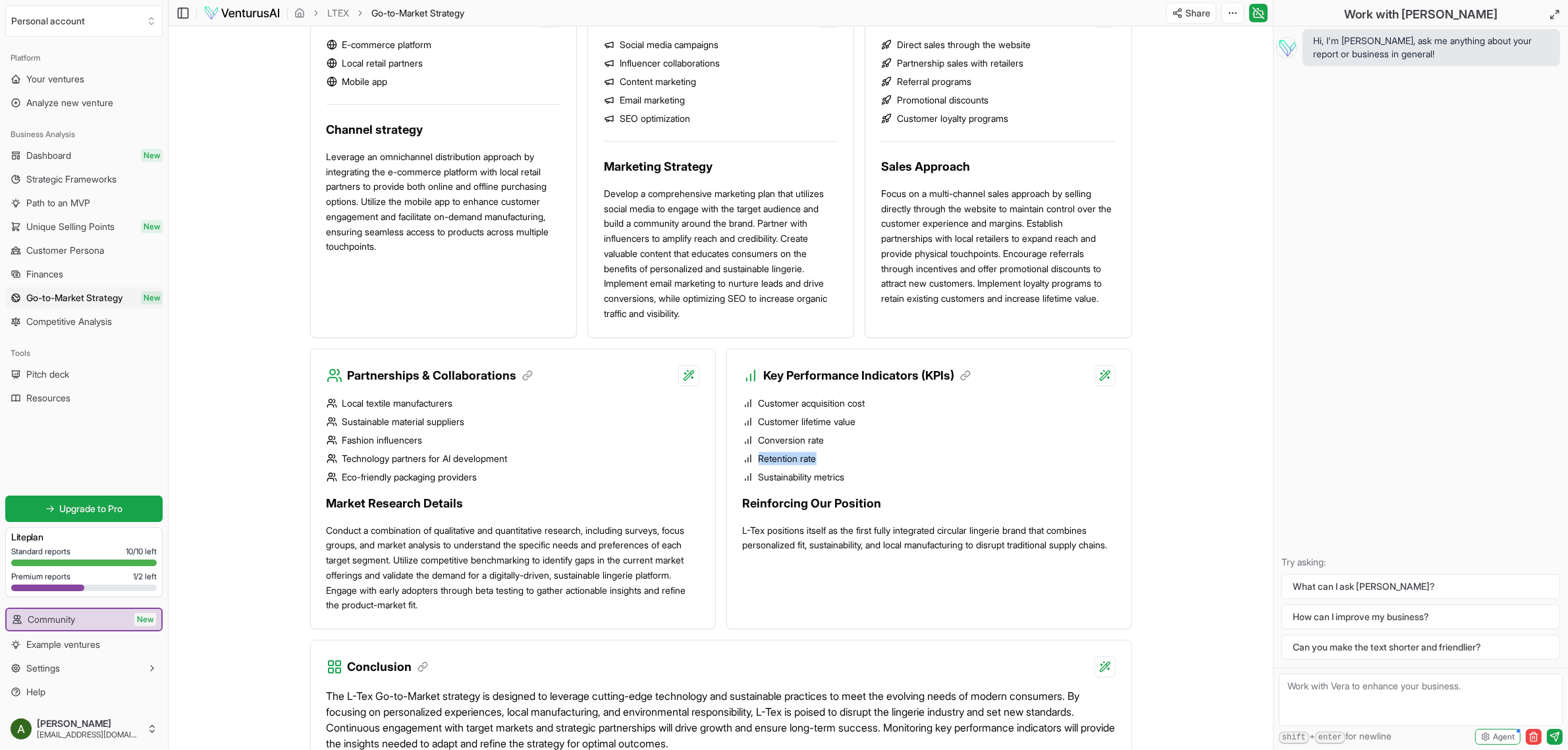
scroll to position [878, 0]
click at [121, 317] on link "Competitive Analysis" at bounding box center [84, 321] width 157 height 21
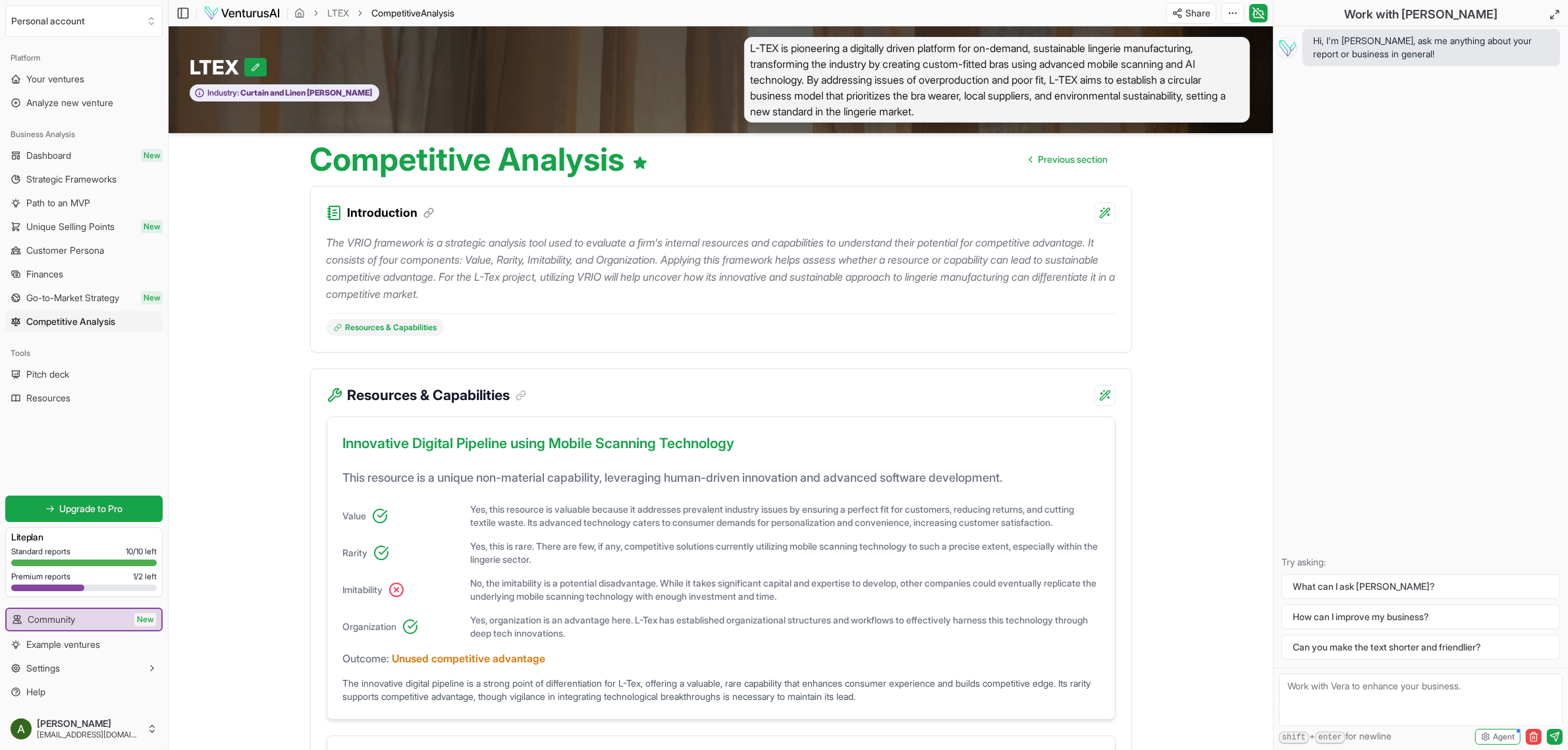
click at [775, 683] on textarea at bounding box center [1420, 699] width 283 height 53
click at [775, 706] on textarea at bounding box center [1420, 699] width 283 height 53
paste textarea "Business cases and exploitation strategies for industrialisation: This section …"
type textarea "Business cases and exploitation strategies for industrialisation: This section …"
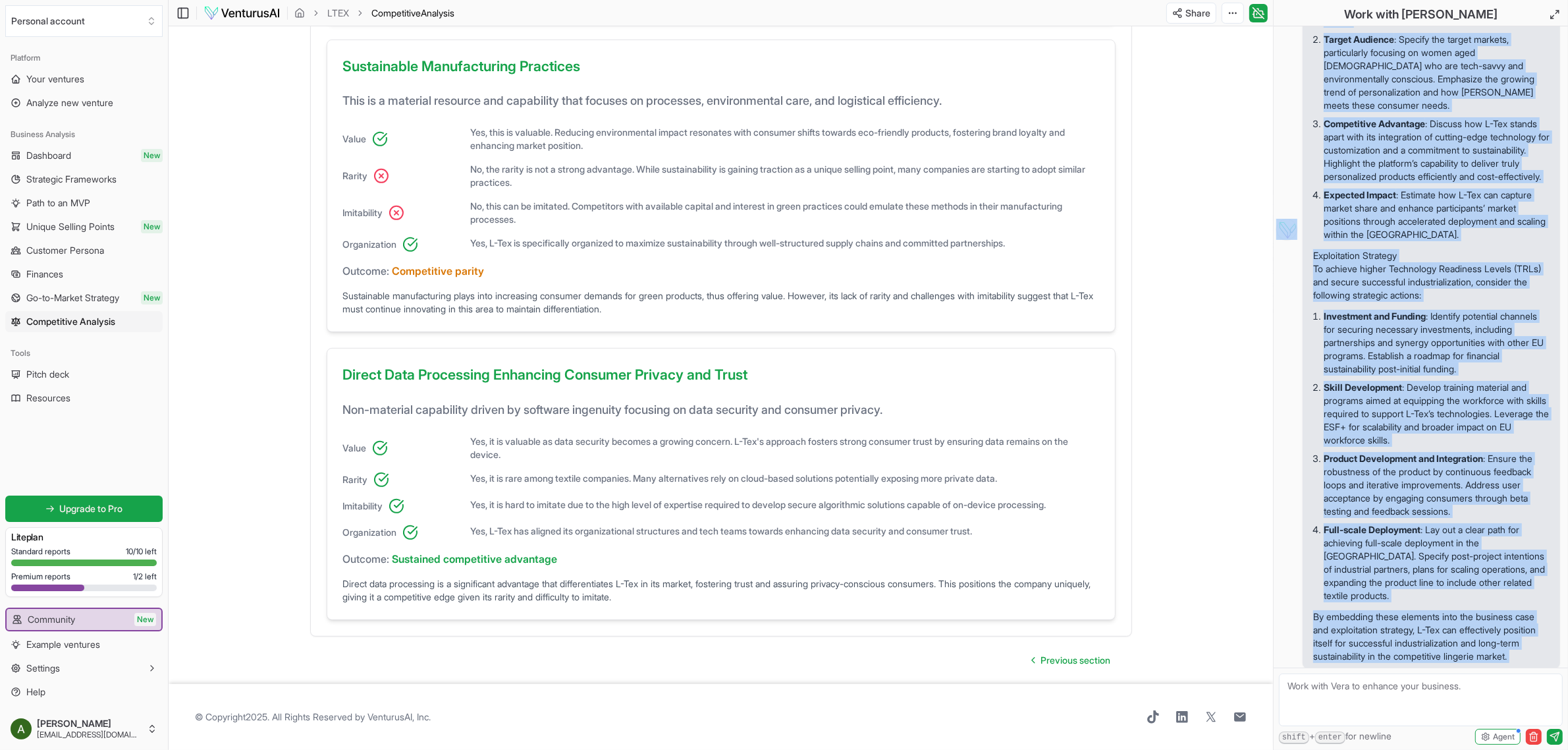
scroll to position [1063, 0]
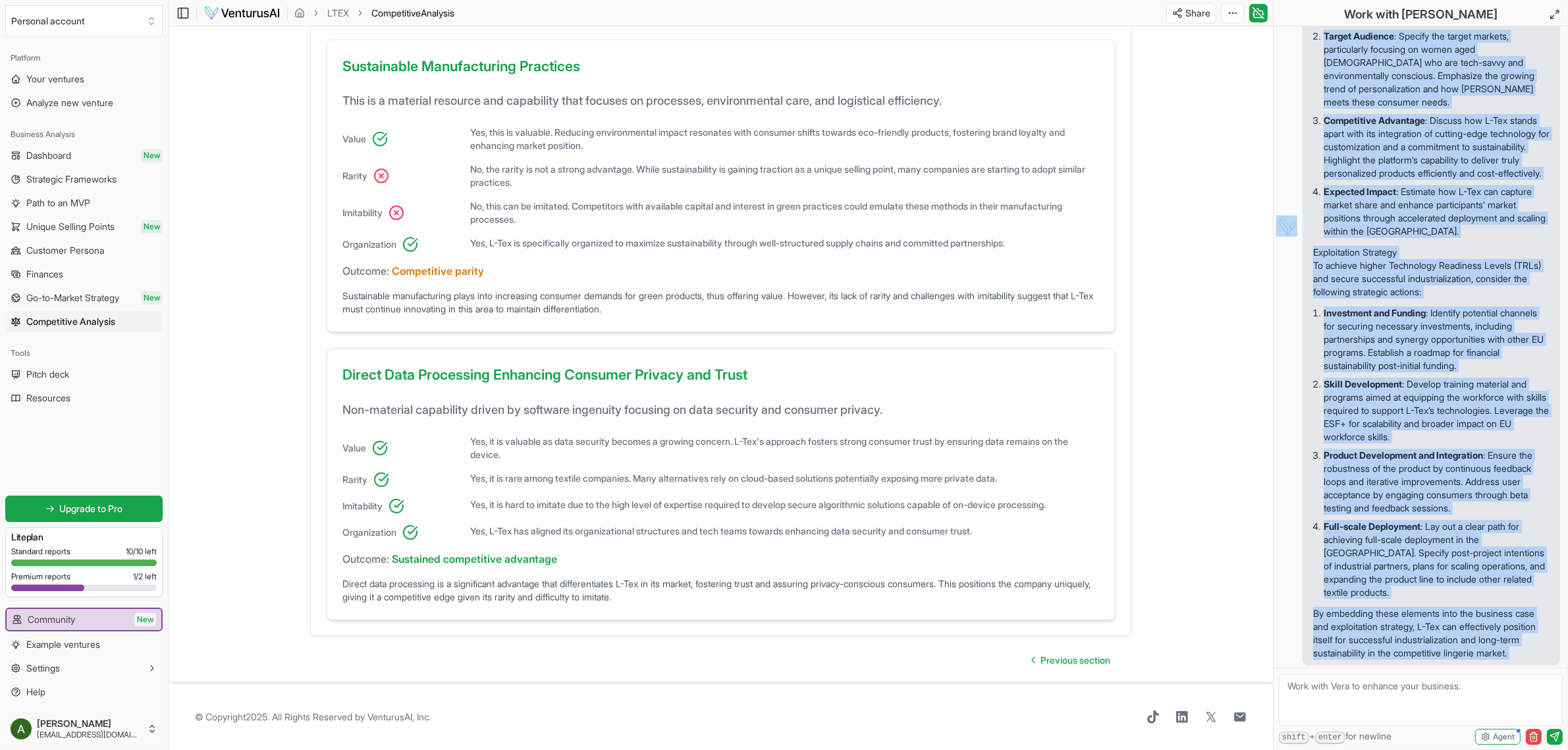
drag, startPoint x: 1314, startPoint y: 146, endPoint x: 1477, endPoint y: 673, distance: 551.6
click at [775, 683] on div "Hi, I'm [PERSON_NAME], ask me anything about your report or business in general…" at bounding box center [1420, 388] width 294 height 724
click at [775, 393] on div "Innovative Digital Pipeline using Mobile Scanning Technology This resource is a…" at bounding box center [720, 172] width 820 height 925
